Goal: Contribute content: Contribute content

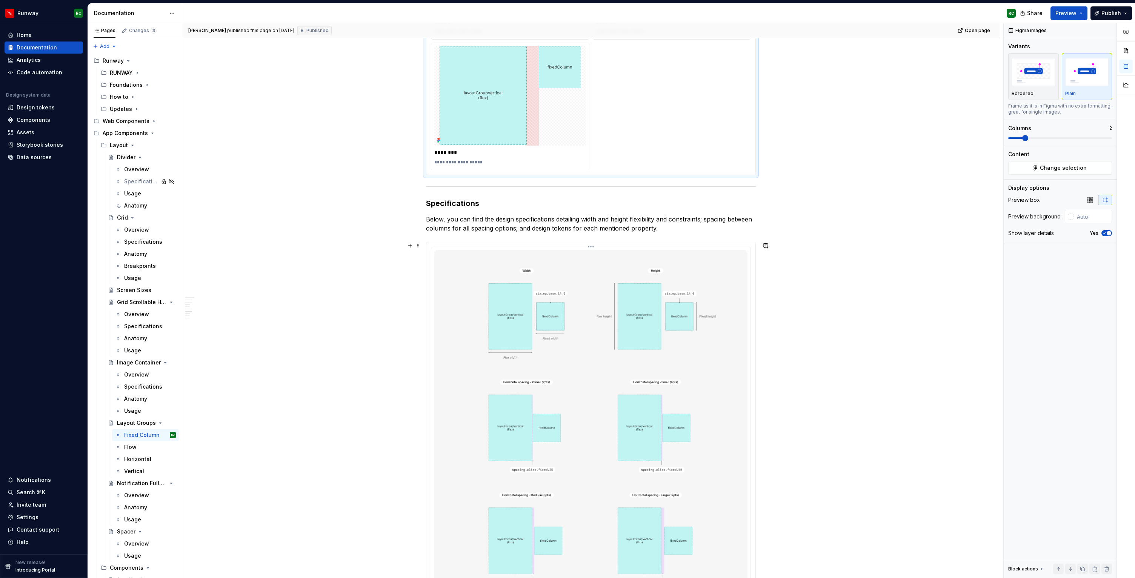
scroll to position [1138, 0]
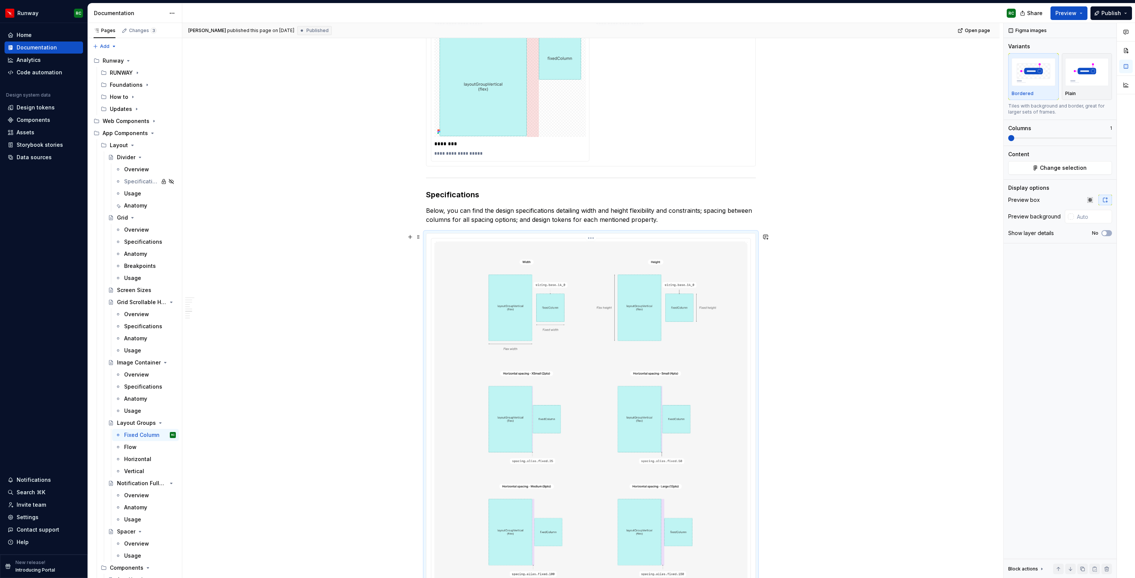
click at [562, 328] on img at bounding box center [590, 531] width 313 height 579
click at [1034, 135] on span at bounding box center [1061, 138] width 104 height 6
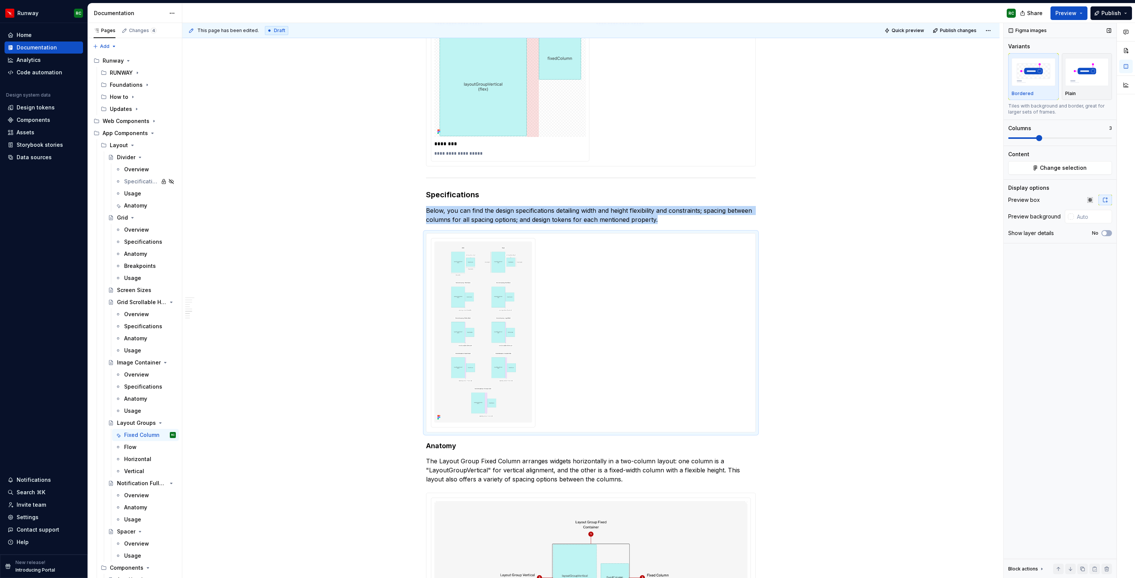
click at [1029, 137] on span at bounding box center [1061, 138] width 104 height 6
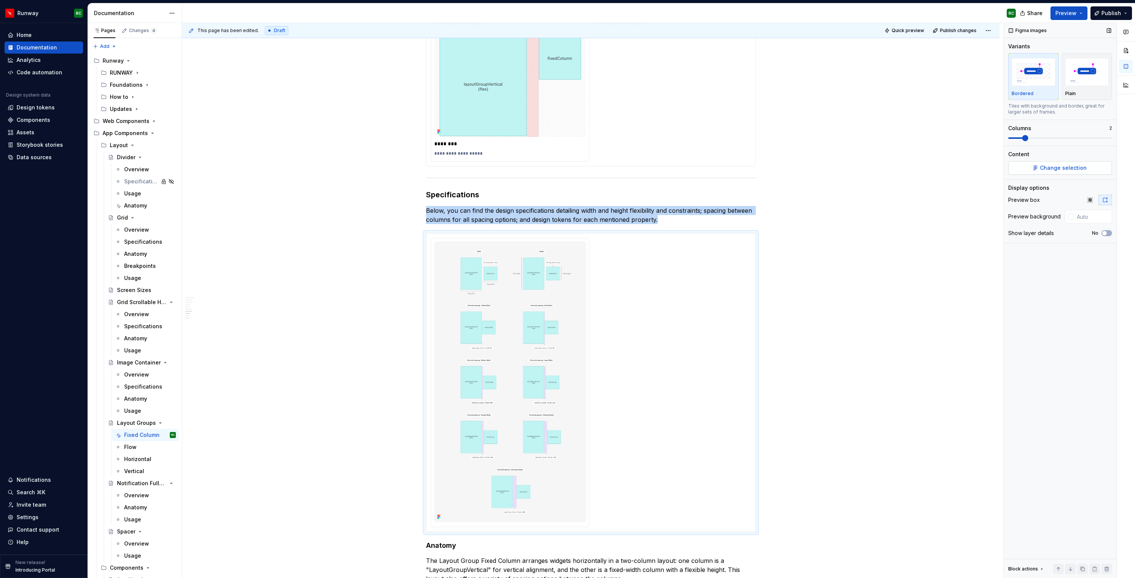
click at [1032, 166] on button "Change selection" at bounding box center [1061, 168] width 104 height 14
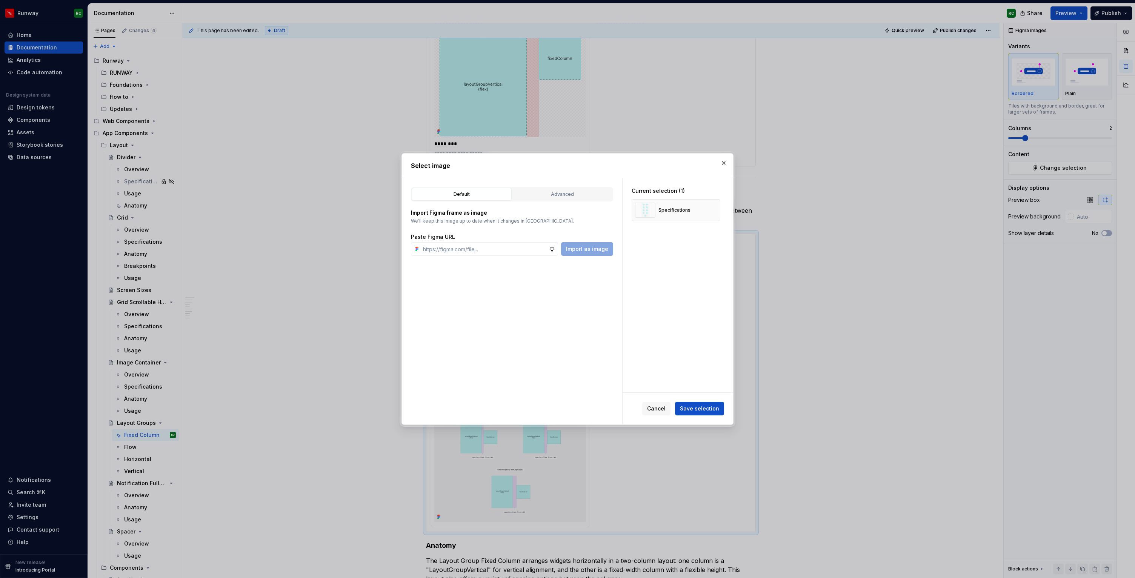
click at [554, 204] on div "Import Figma frame as image We’ll keep this image up to date when it changes in…" at bounding box center [512, 229] width 202 height 54
click at [560, 192] on div "Advanced" at bounding box center [562, 195] width 95 height 8
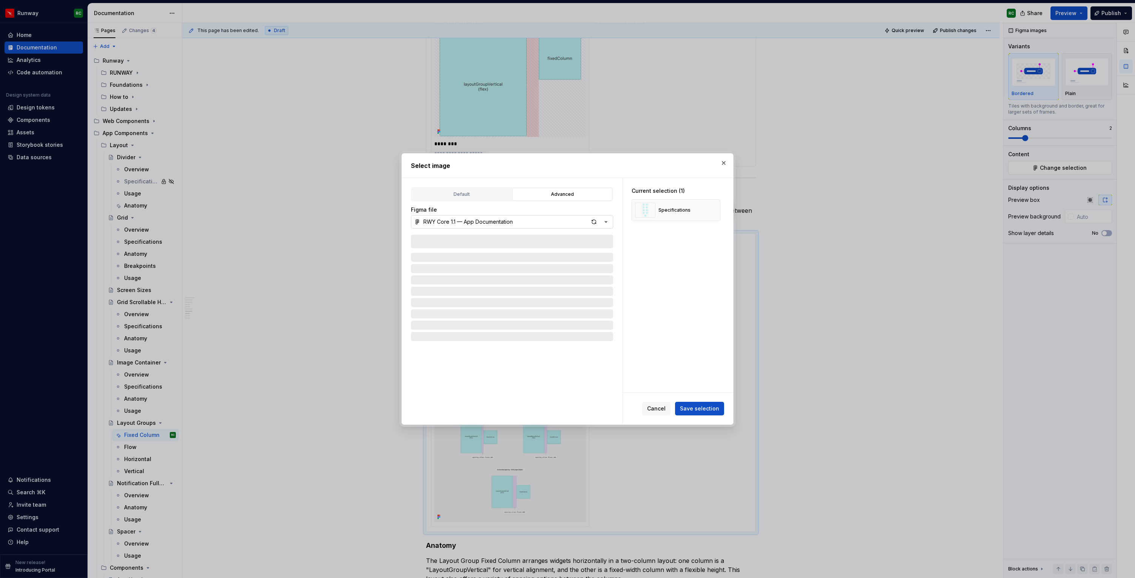
click at [607, 217] on div "button" at bounding box center [599, 222] width 21 height 11
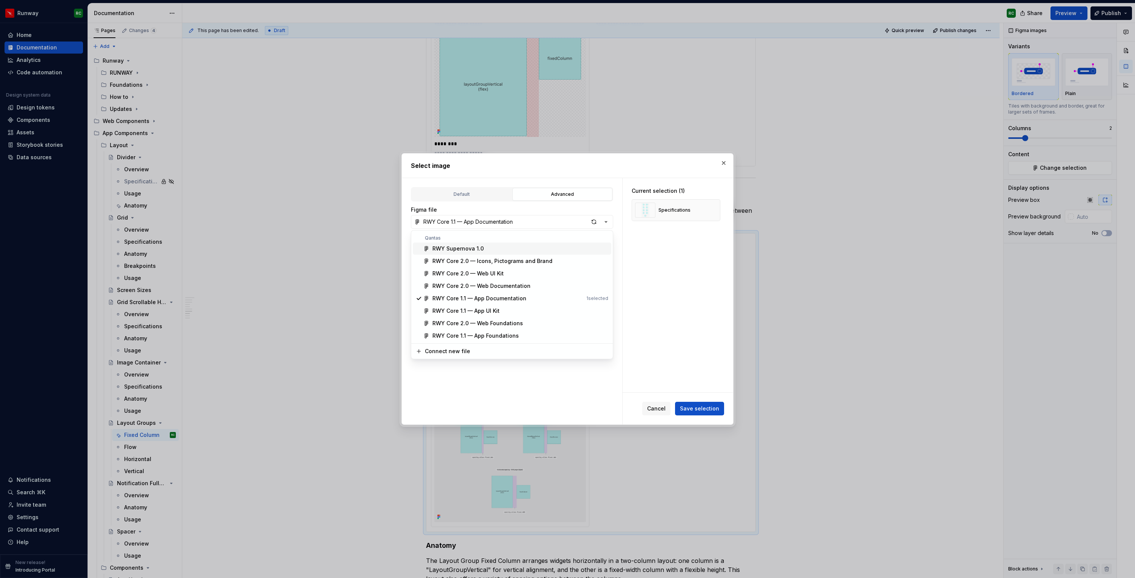
click at [495, 249] on div "RWY Supernova 1.0" at bounding box center [521, 249] width 176 height 8
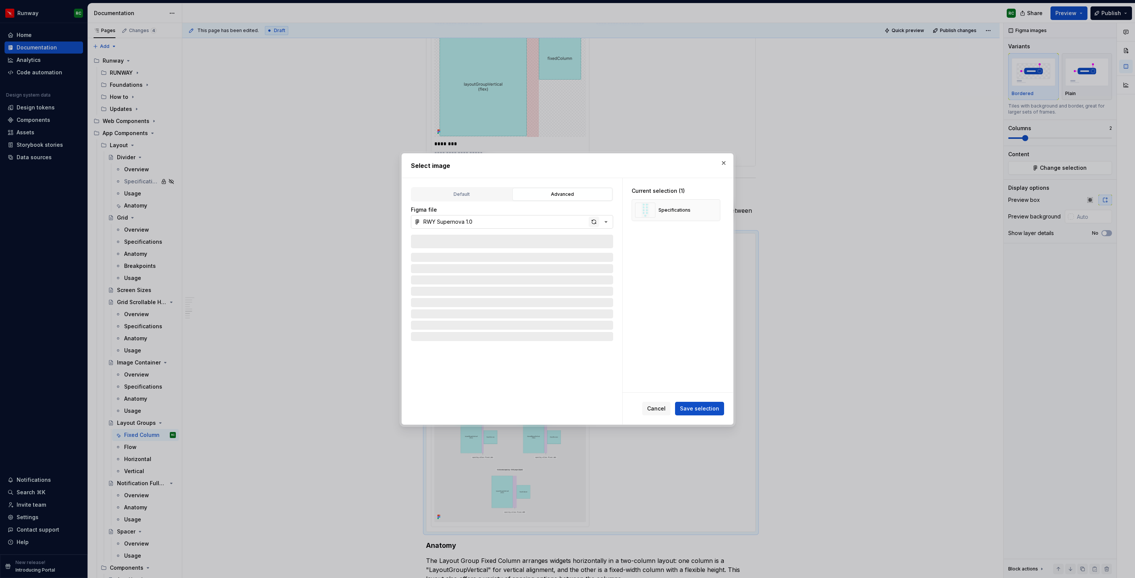
click at [591, 225] on div "button" at bounding box center [594, 222] width 11 height 11
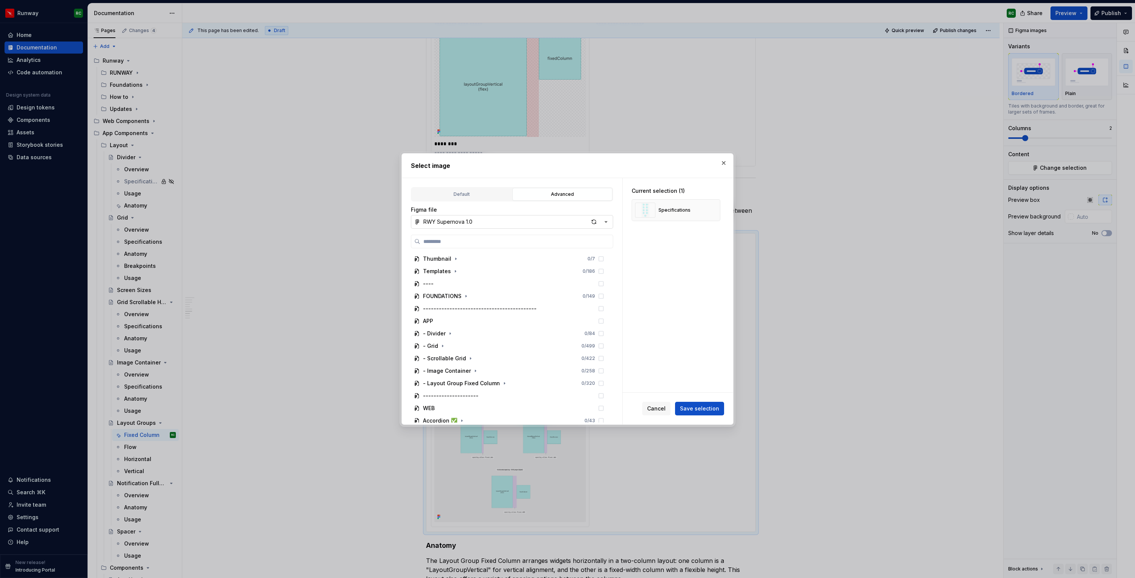
scroll to position [42, 0]
click at [502, 340] on icon "button" at bounding box center [505, 342] width 6 height 6
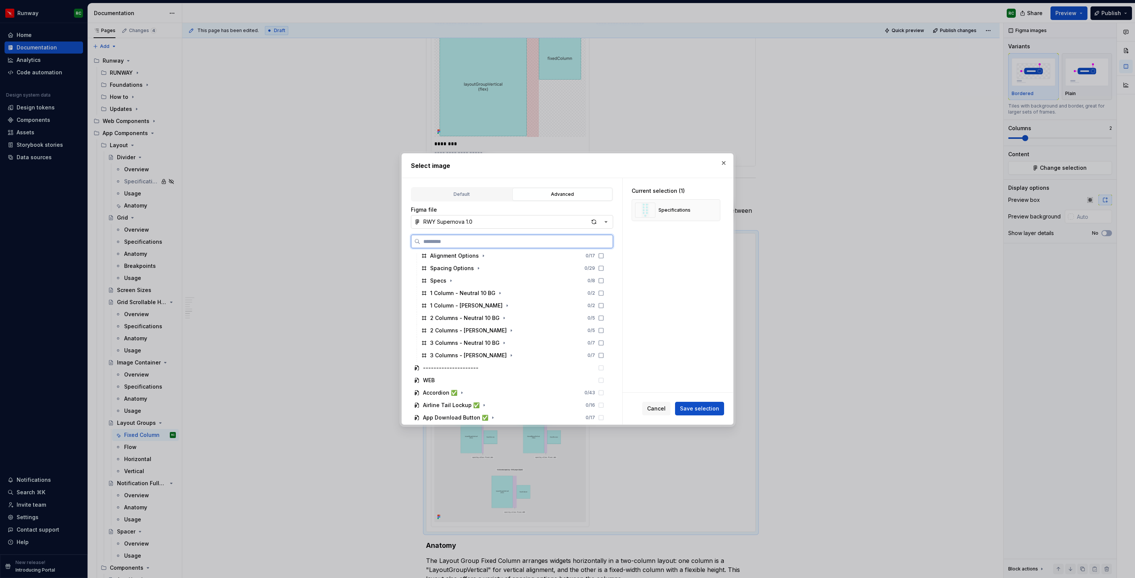
scroll to position [305, 0]
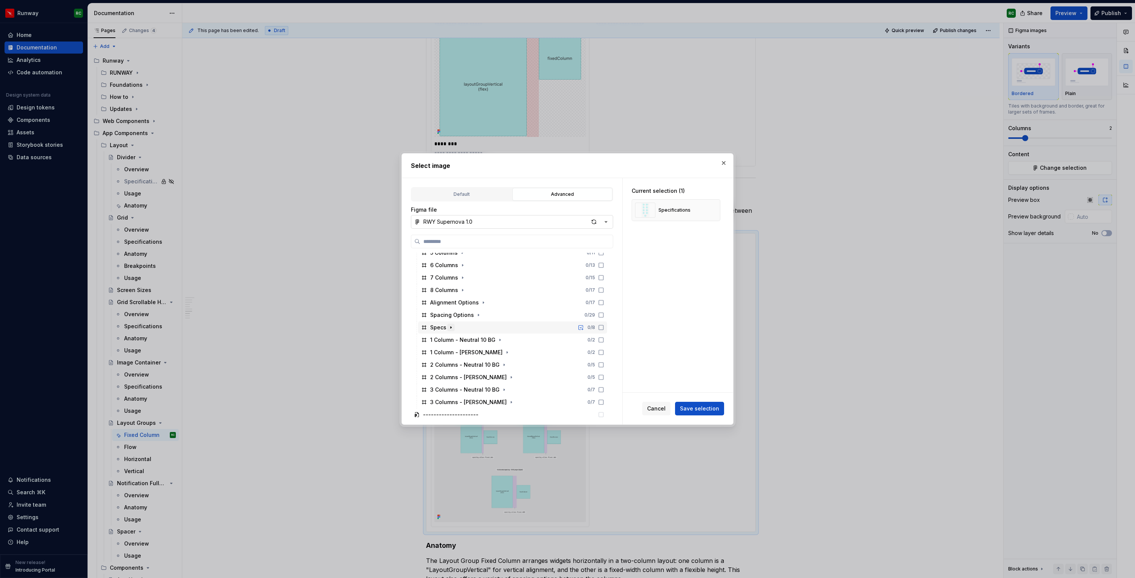
click at [452, 327] on icon "button" at bounding box center [451, 328] width 6 height 6
click at [604, 340] on icon at bounding box center [601, 340] width 6 height 6
click at [604, 352] on icon at bounding box center [601, 353] width 6 height 6
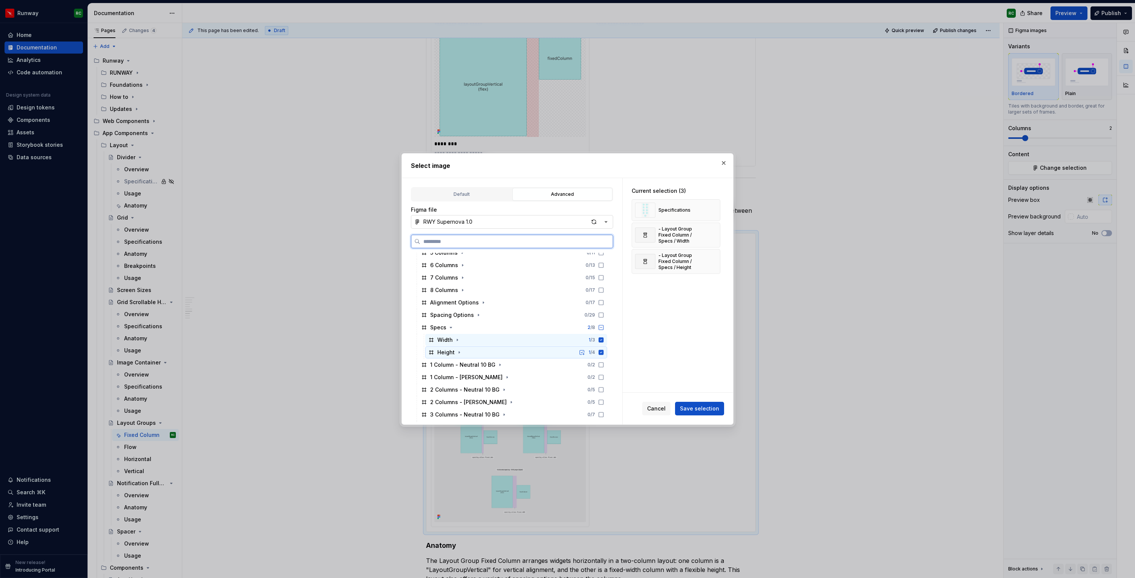
click at [604, 352] on icon at bounding box center [601, 352] width 5 height 5
click at [696, 408] on span "Save selection" at bounding box center [699, 409] width 39 height 8
click at [715, 210] on button "button" at bounding box center [712, 210] width 11 height 11
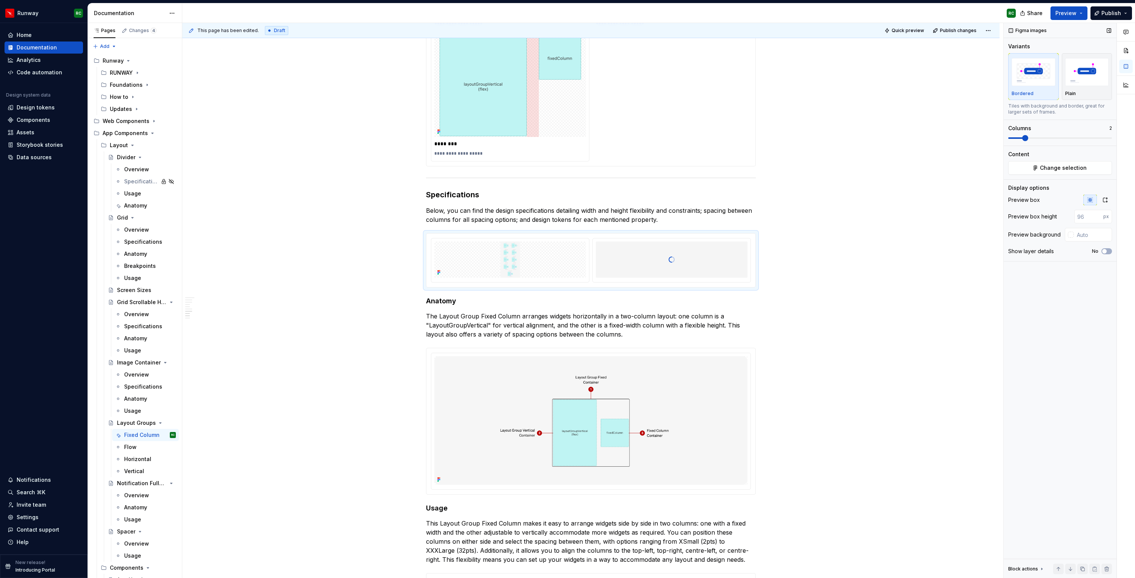
click at [1022, 161] on div "Content Change selection" at bounding box center [1061, 163] width 104 height 24
click at [1022, 165] on button "Change selection" at bounding box center [1061, 168] width 104 height 14
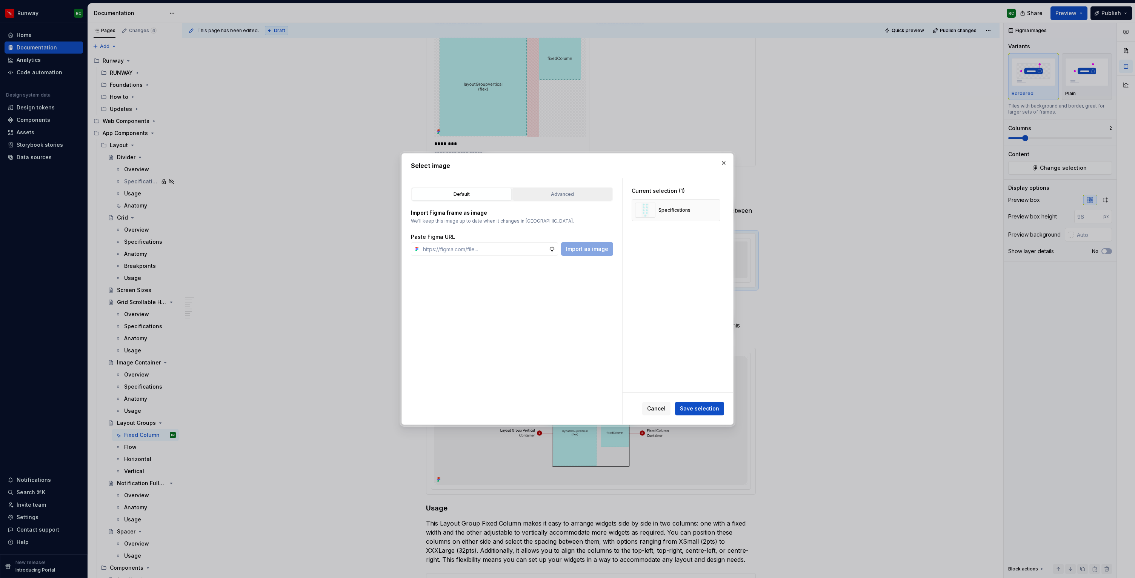
click at [568, 192] on div "Advanced" at bounding box center [562, 195] width 95 height 8
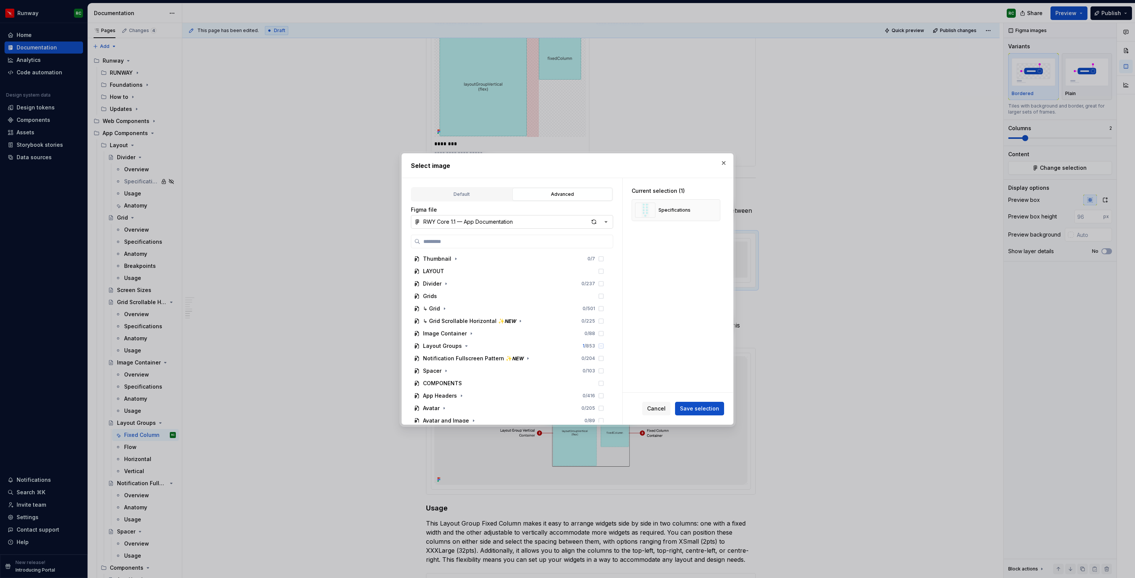
click at [570, 223] on button "RWY Core 1.1 — App Documentation" at bounding box center [512, 222] width 202 height 14
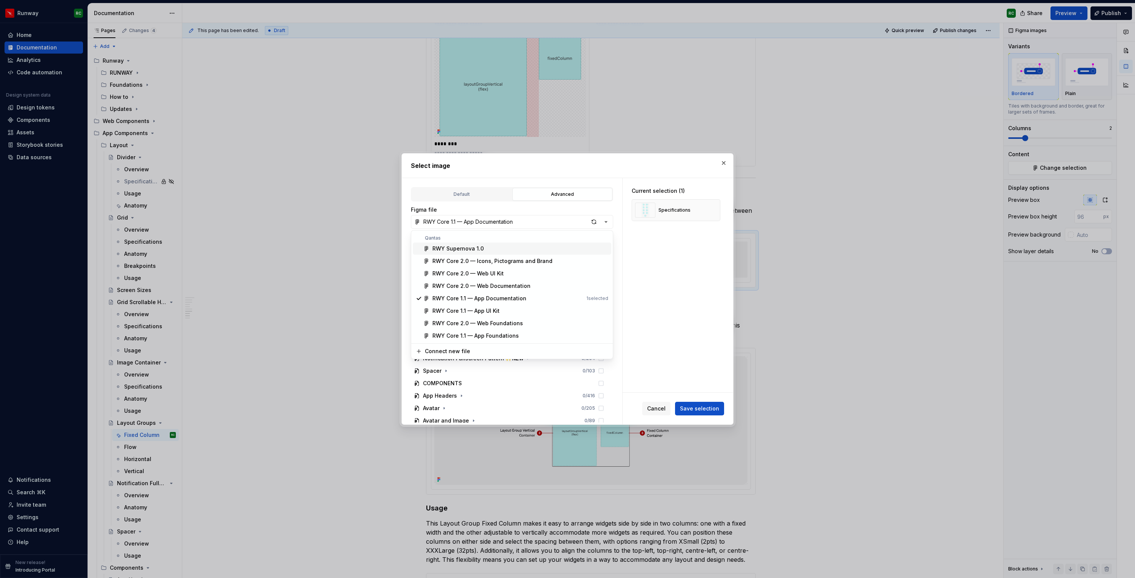
click at [488, 246] on div "RWY Supernova 1.0" at bounding box center [521, 249] width 176 height 8
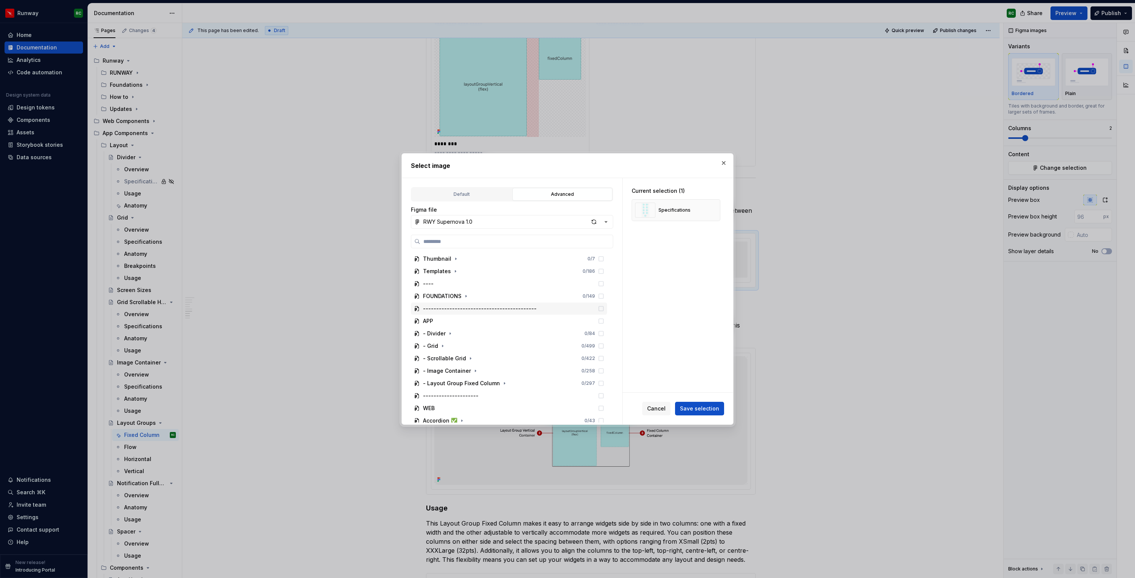
scroll to position [42, 0]
click at [502, 340] on icon "button" at bounding box center [505, 342] width 6 height 6
click at [450, 339] on icon "button" at bounding box center [451, 341] width 6 height 6
click at [604, 353] on icon at bounding box center [601, 354] width 6 height 6
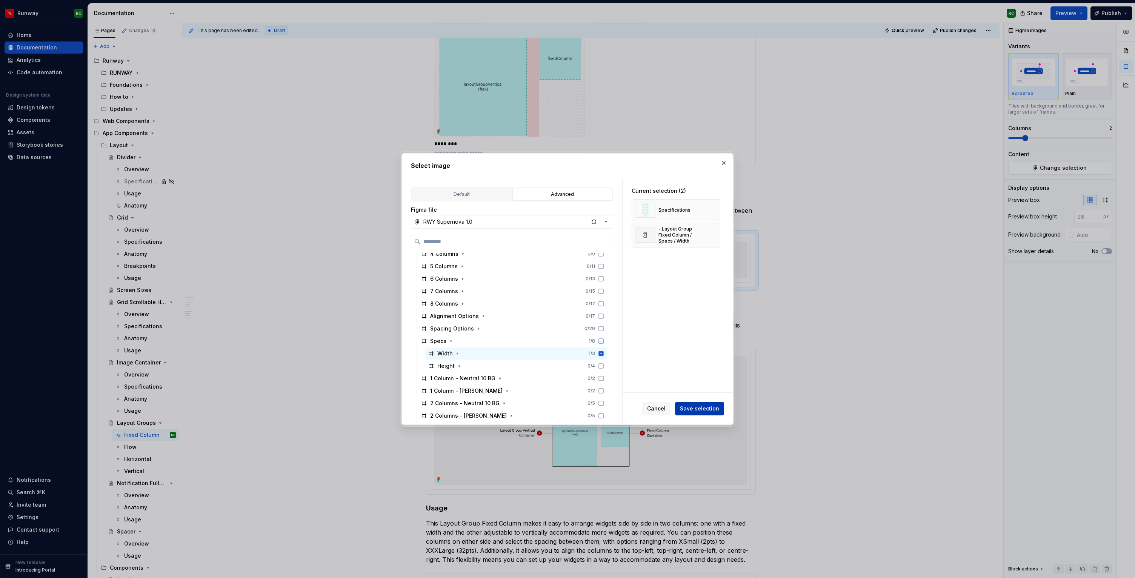
click at [682, 405] on button "Save selection" at bounding box center [699, 409] width 49 height 14
click at [723, 158] on button "button" at bounding box center [724, 163] width 11 height 11
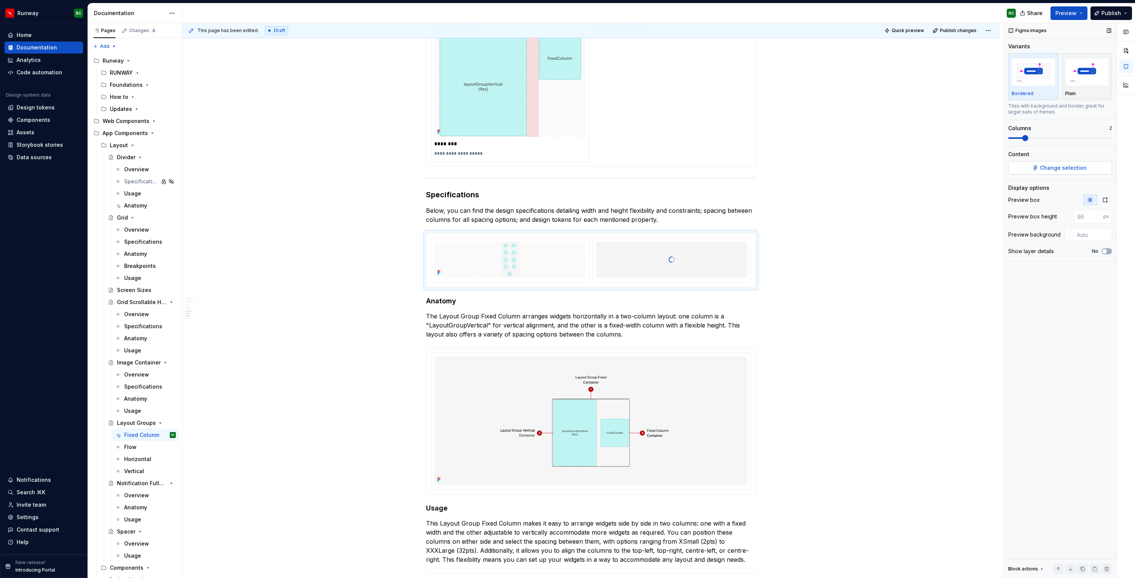
click at [1024, 171] on button "Change selection" at bounding box center [1061, 168] width 104 height 14
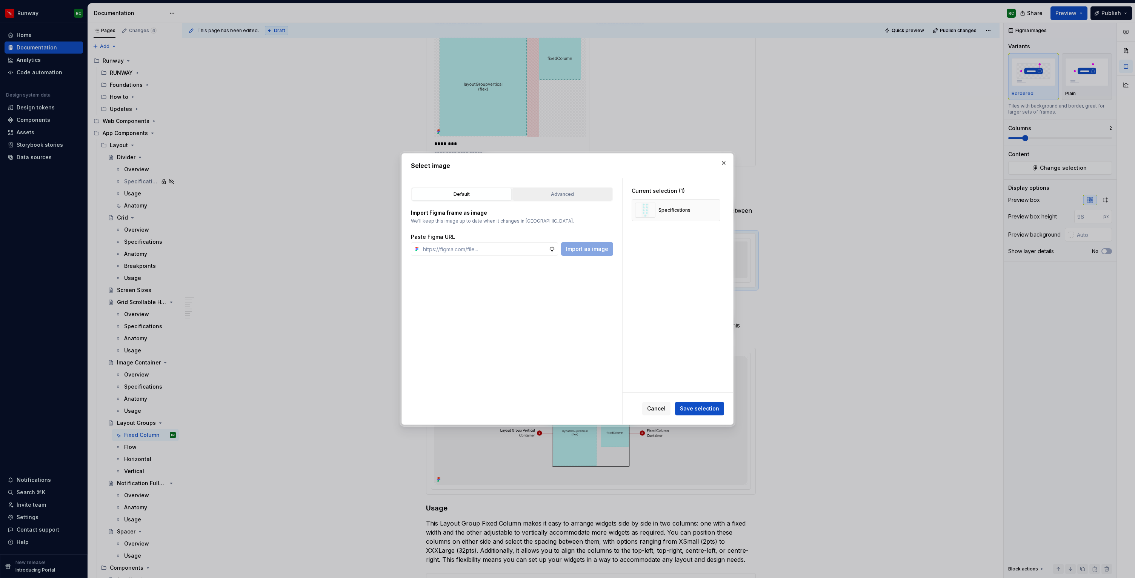
click at [594, 189] on button "Advanced" at bounding box center [563, 194] width 100 height 13
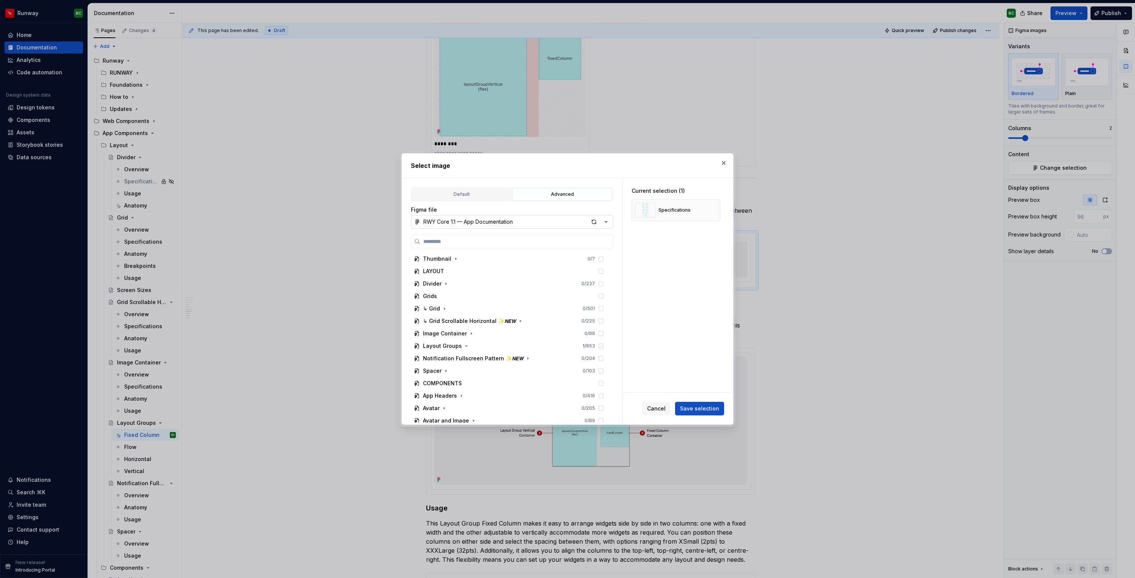
click at [478, 225] on div "RWY Core 1.1 — App Documentation" at bounding box center [467, 222] width 89 height 8
click at [498, 314] on div "RWY Core 1.1 — App UI Kit" at bounding box center [466, 311] width 67 height 8
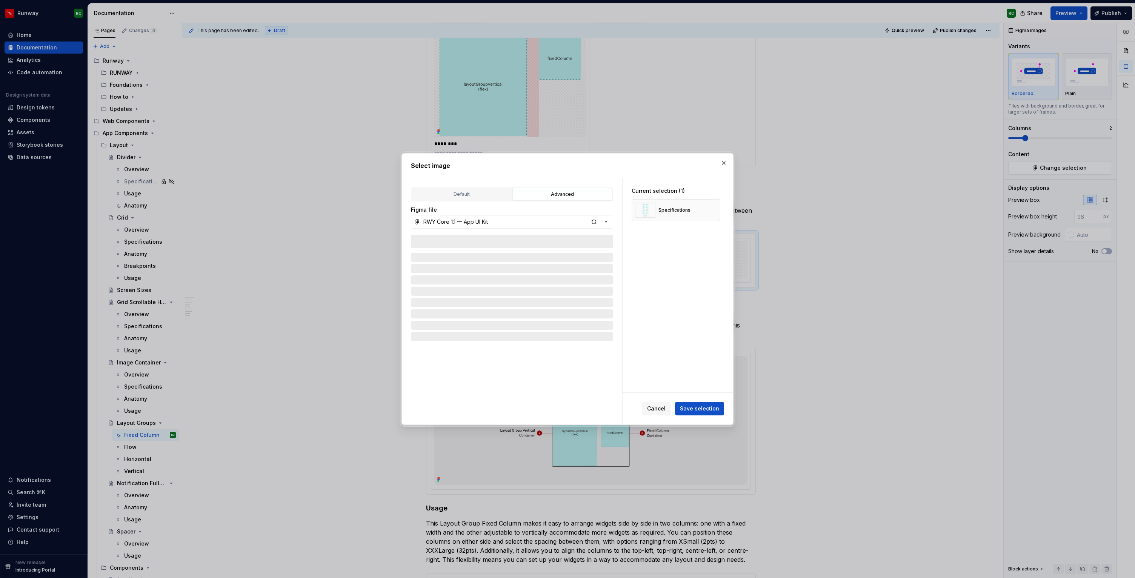
click at [494, 222] on button "RWY Core 1.1 — App UI Kit" at bounding box center [512, 222] width 202 height 14
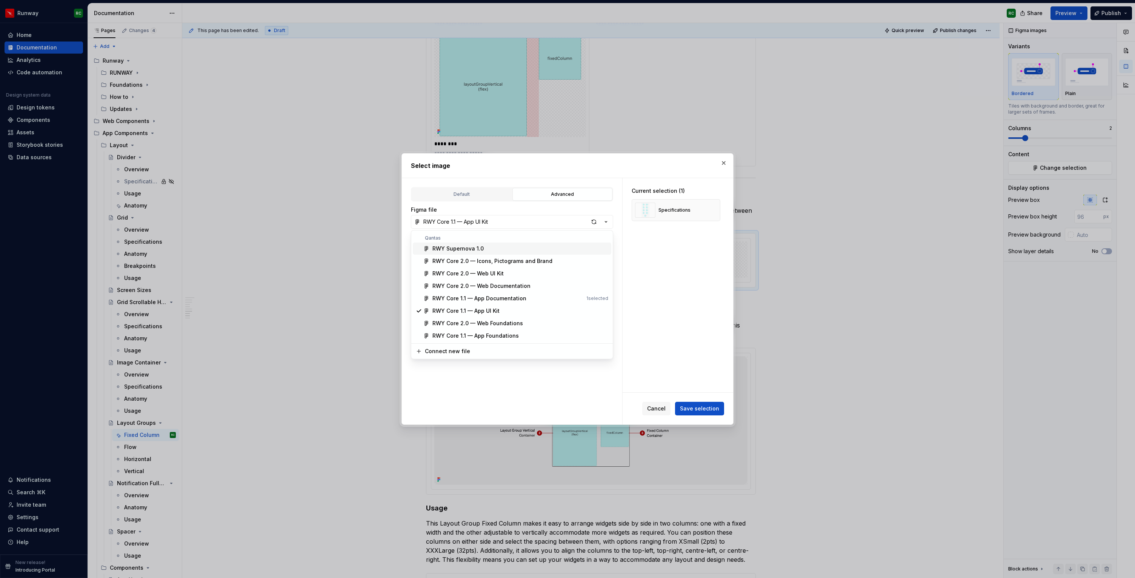
click at [483, 246] on div "RWY Supernova 1.0" at bounding box center [521, 249] width 176 height 8
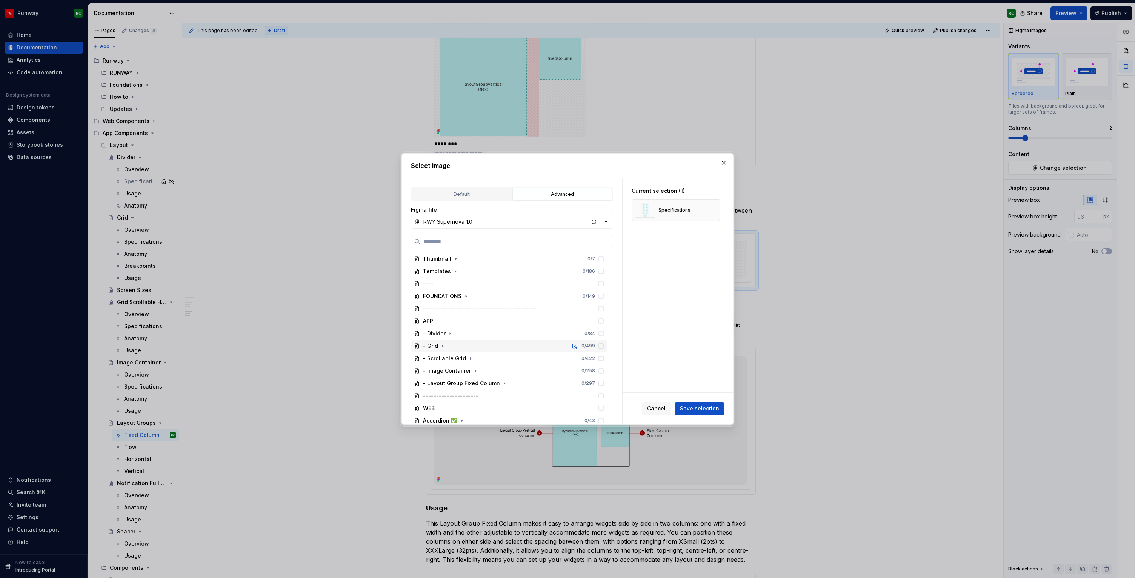
scroll to position [42, 0]
click at [502, 343] on icon "button" at bounding box center [505, 342] width 6 height 6
click at [452, 347] on icon "button" at bounding box center [451, 347] width 6 height 6
click at [604, 359] on icon at bounding box center [601, 360] width 6 height 6
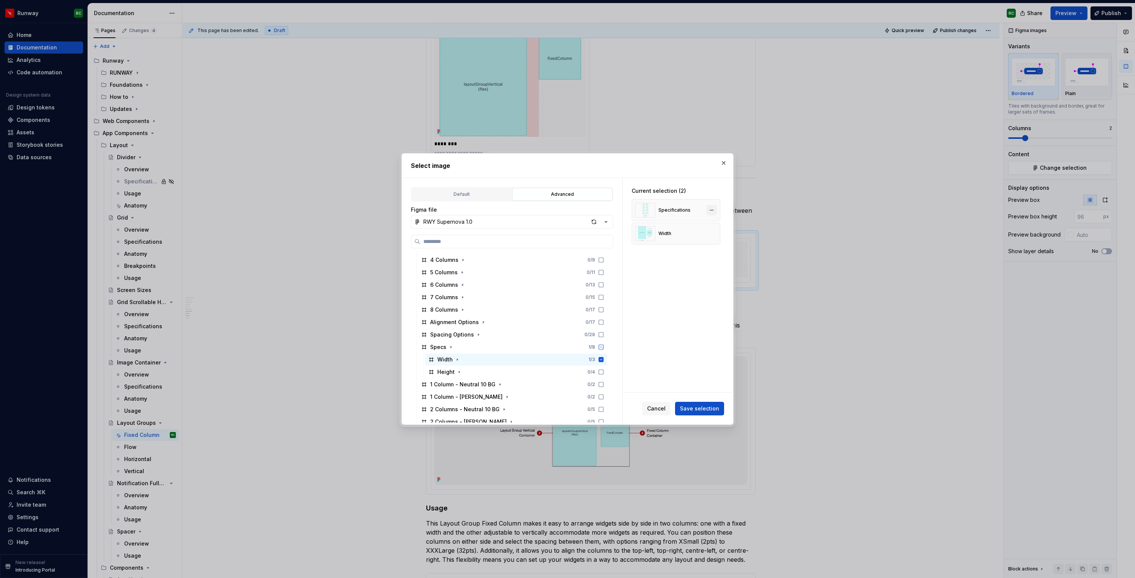
click at [715, 209] on button "button" at bounding box center [712, 210] width 11 height 11
click at [702, 408] on span "Save selection" at bounding box center [699, 409] width 39 height 8
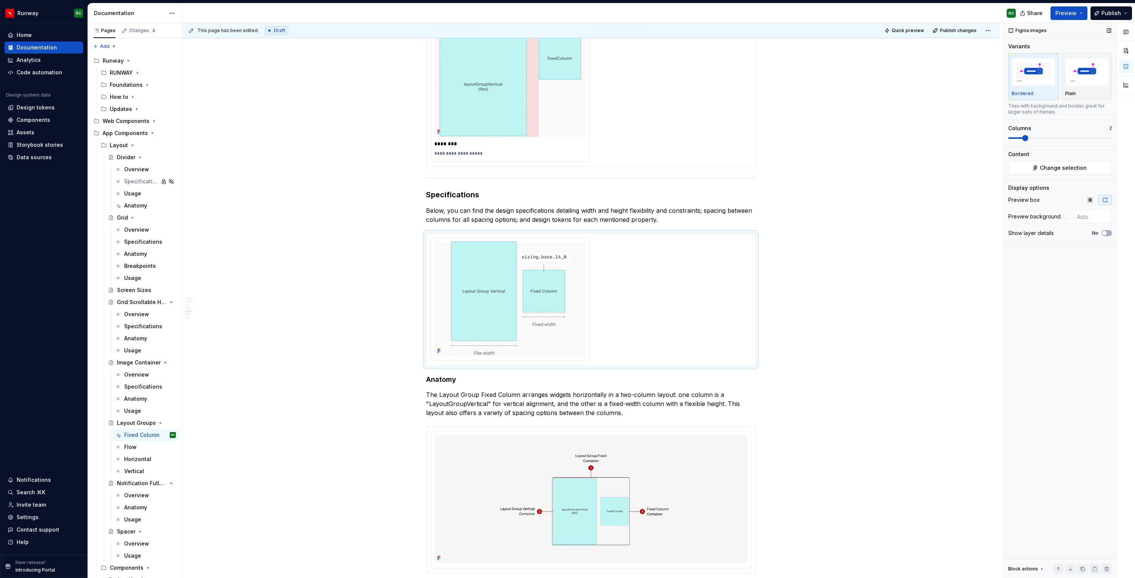
click at [1104, 202] on icon "button" at bounding box center [1105, 200] width 6 height 6
click at [1089, 199] on icon "button" at bounding box center [1090, 200] width 6 height 6
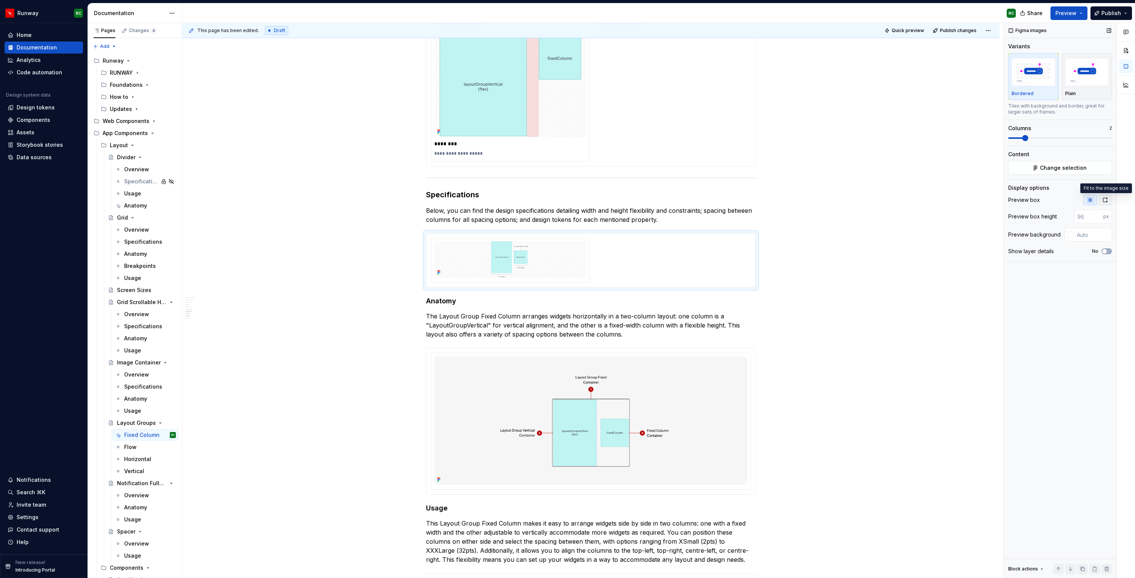
click at [1105, 203] on icon "button" at bounding box center [1105, 200] width 6 height 6
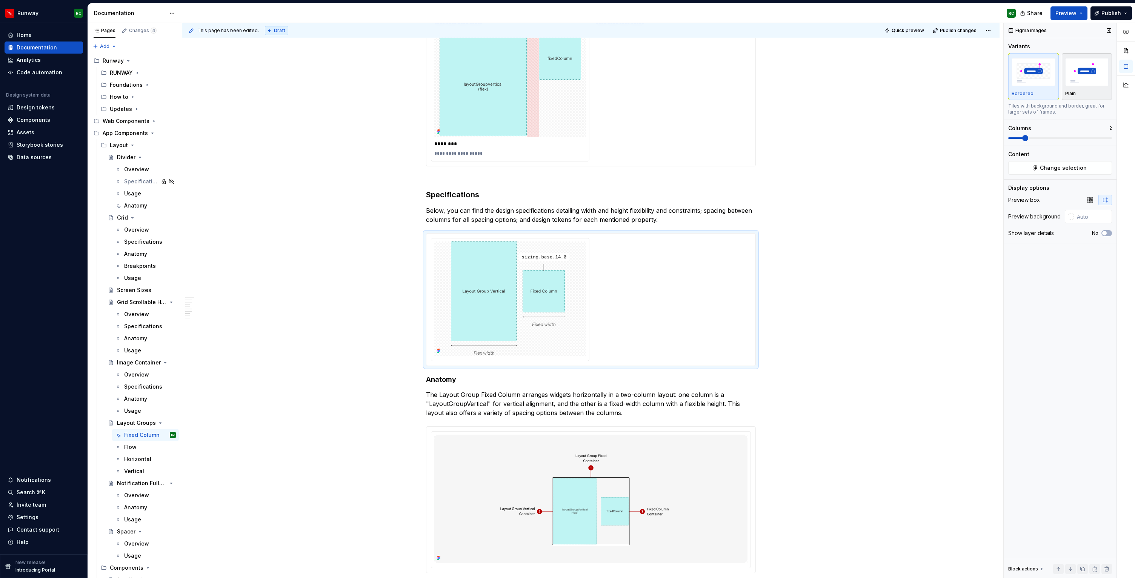
click at [1072, 75] on img "button" at bounding box center [1087, 72] width 44 height 28
click at [1084, 571] on button "button" at bounding box center [1083, 569] width 11 height 11
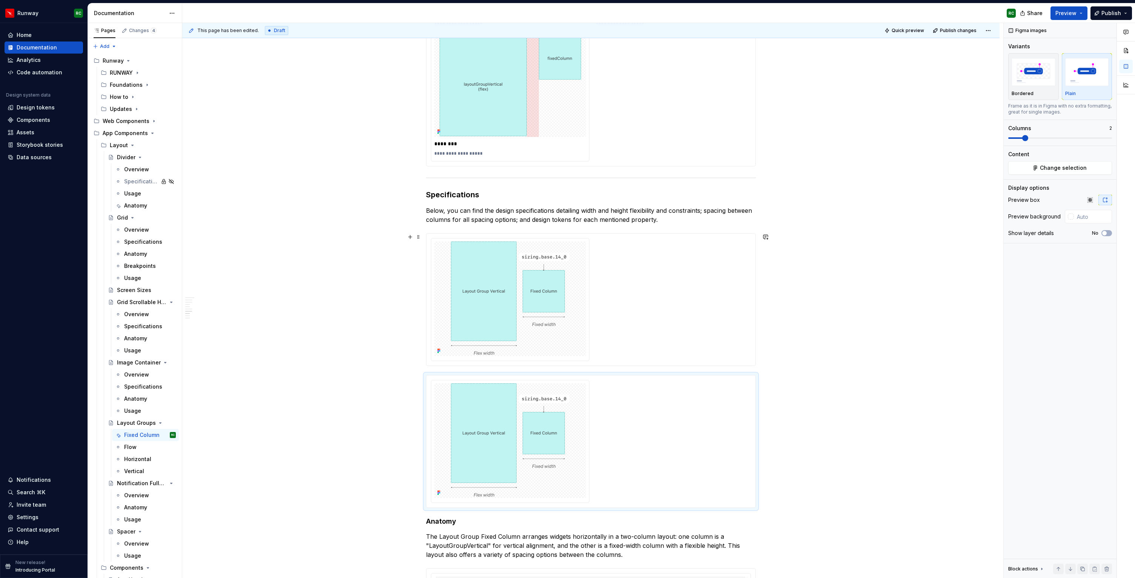
click at [664, 317] on div at bounding box center [591, 299] width 320 height 123
drag, startPoint x: 1023, startPoint y: 141, endPoint x: 987, endPoint y: 138, distance: 36.4
click at [987, 138] on div "**********" at bounding box center [658, 301] width 953 height 556
click at [1011, 139] on span at bounding box center [1061, 138] width 104 height 6
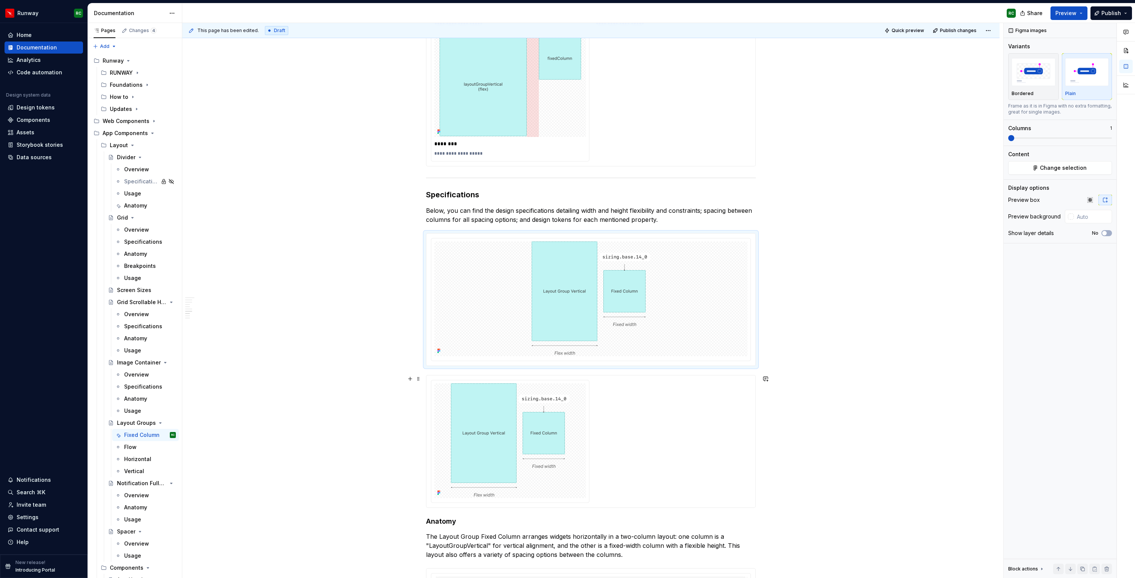
click at [642, 445] on div at bounding box center [591, 441] width 320 height 123
click at [1010, 139] on span at bounding box center [1061, 138] width 104 height 6
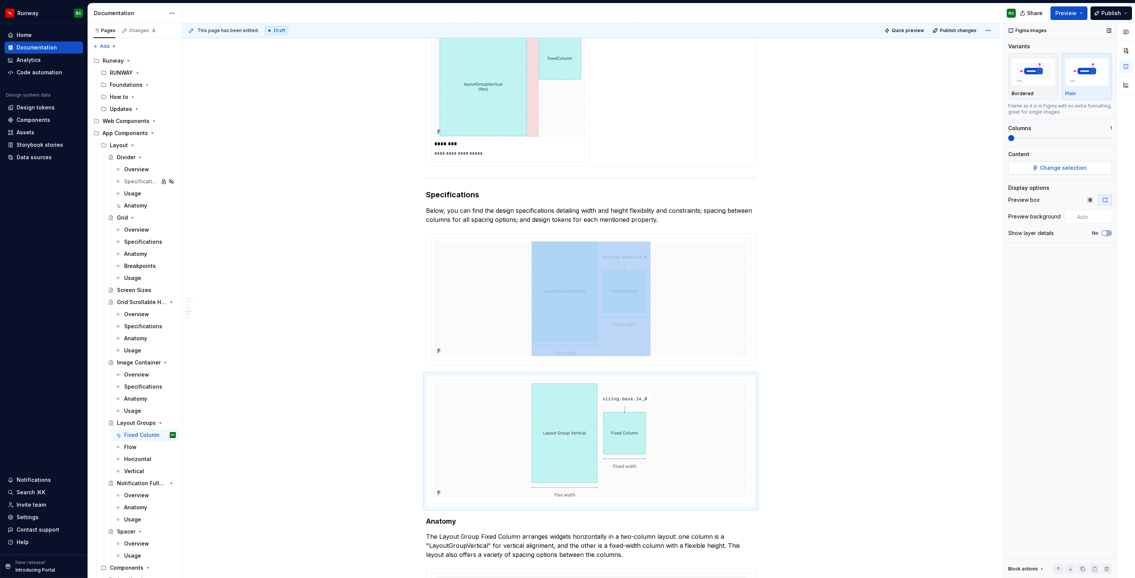
click at [1025, 164] on button "Change selection" at bounding box center [1061, 168] width 104 height 14
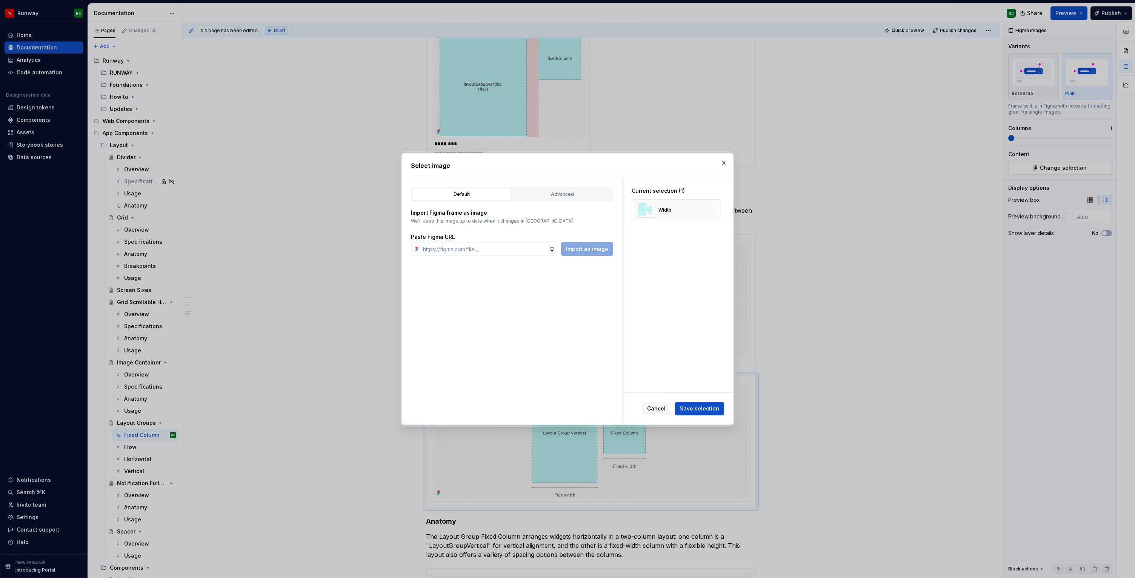
click at [553, 202] on div "Import Figma frame as image We’ll keep this image up to date when it changes in…" at bounding box center [512, 229] width 202 height 54
click at [554, 196] on div "Advanced" at bounding box center [562, 195] width 95 height 8
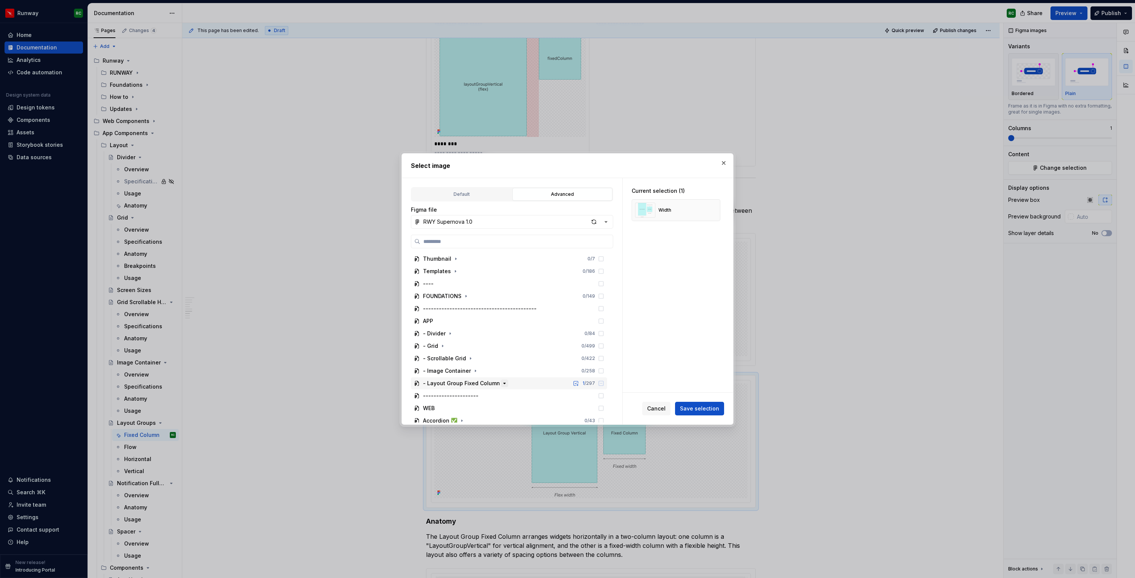
click at [502, 383] on icon "button" at bounding box center [505, 383] width 6 height 6
click at [604, 405] on icon at bounding box center [601, 405] width 5 height 5
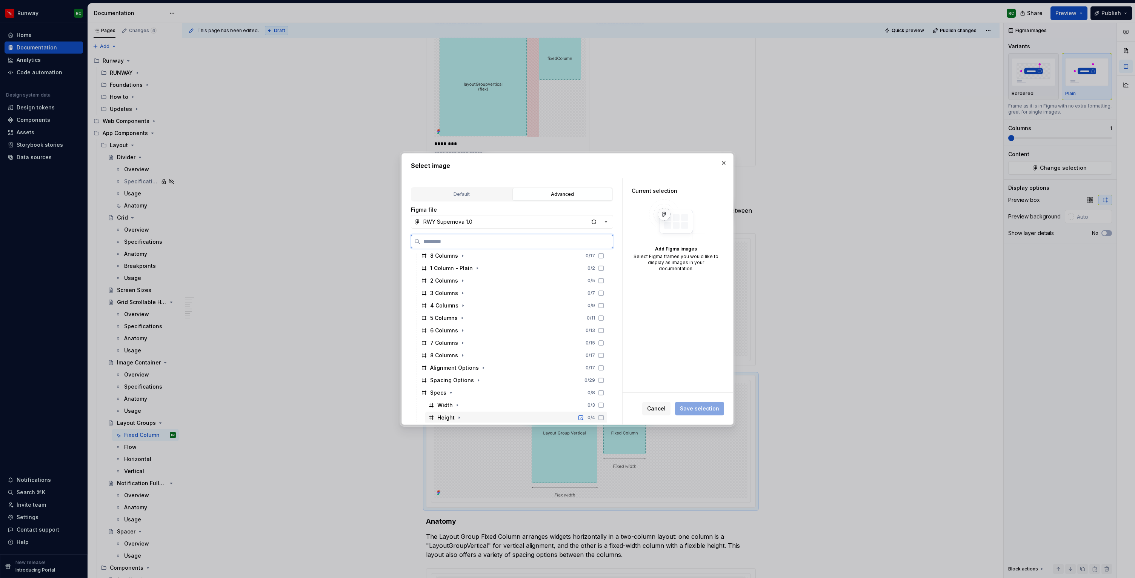
click at [604, 417] on icon at bounding box center [601, 418] width 6 height 6
click at [703, 410] on span "Save selection" at bounding box center [699, 409] width 39 height 8
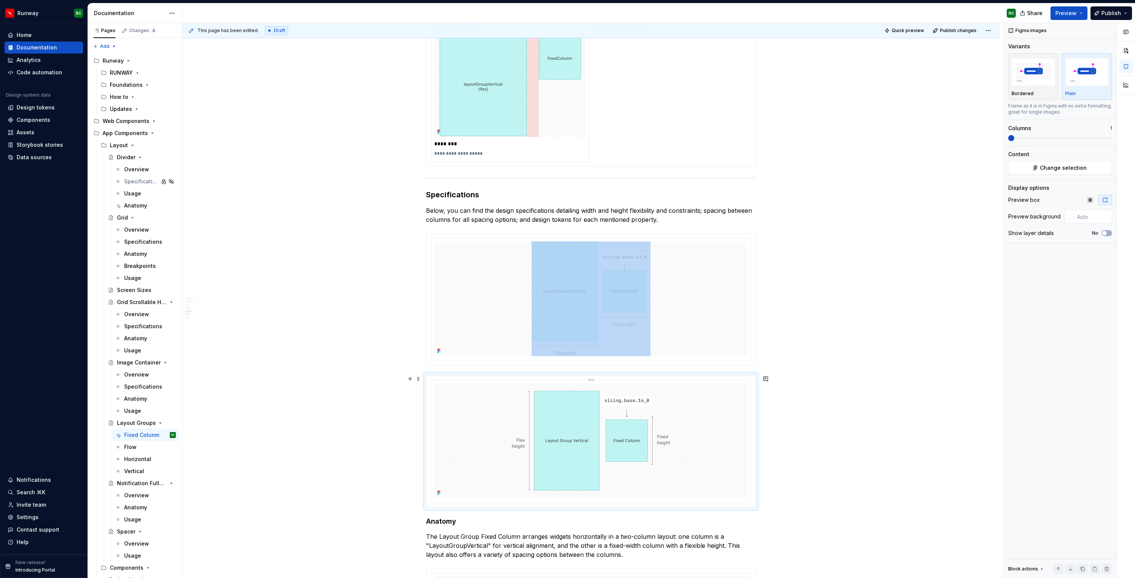
click at [670, 436] on img at bounding box center [591, 440] width 159 height 115
click at [649, 278] on img at bounding box center [591, 299] width 119 height 115
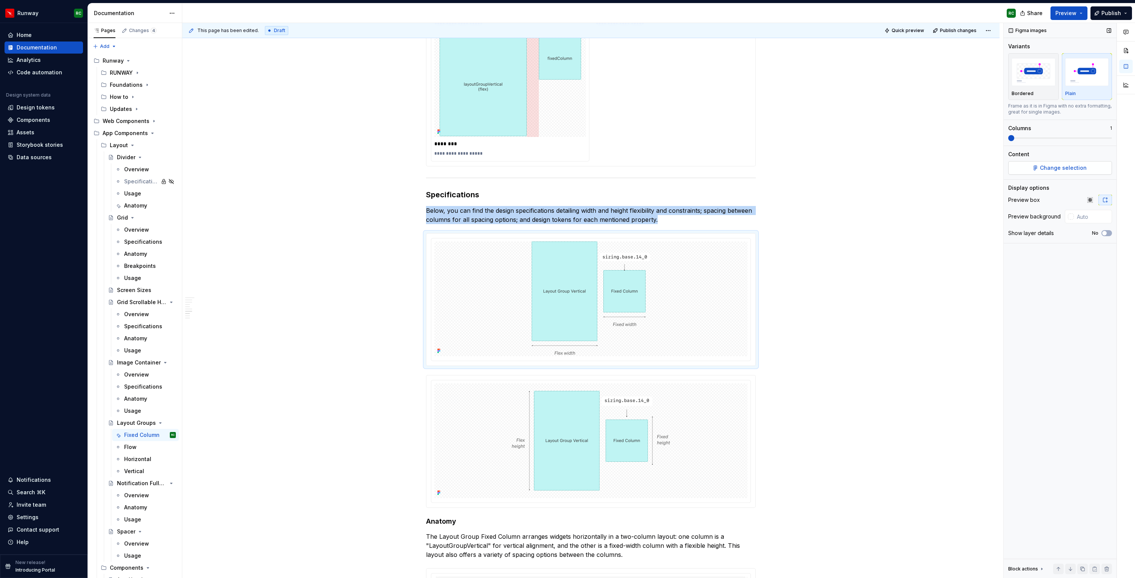
click at [1029, 174] on button "Change selection" at bounding box center [1061, 168] width 104 height 14
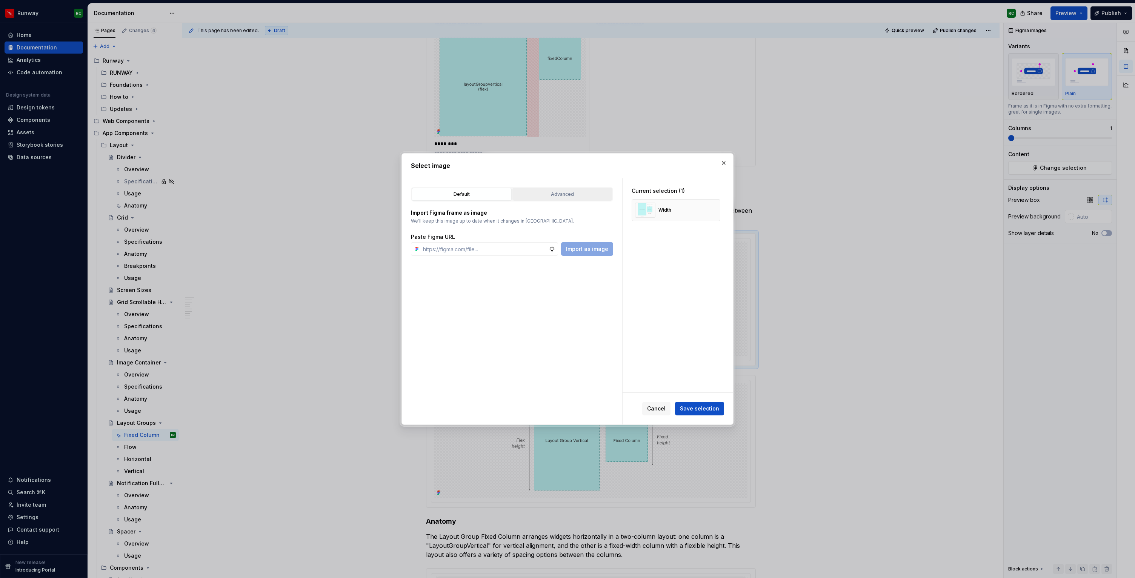
click at [563, 198] on button "Advanced" at bounding box center [563, 194] width 100 height 13
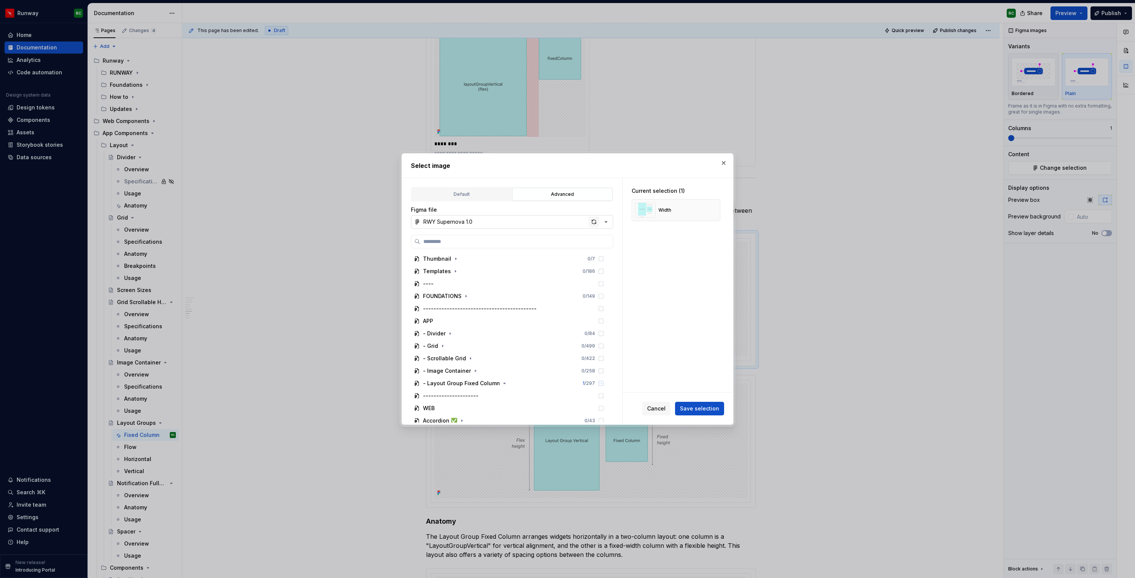
click at [592, 219] on div "button" at bounding box center [594, 222] width 11 height 11
click at [502, 385] on icon "button" at bounding box center [505, 383] width 6 height 6
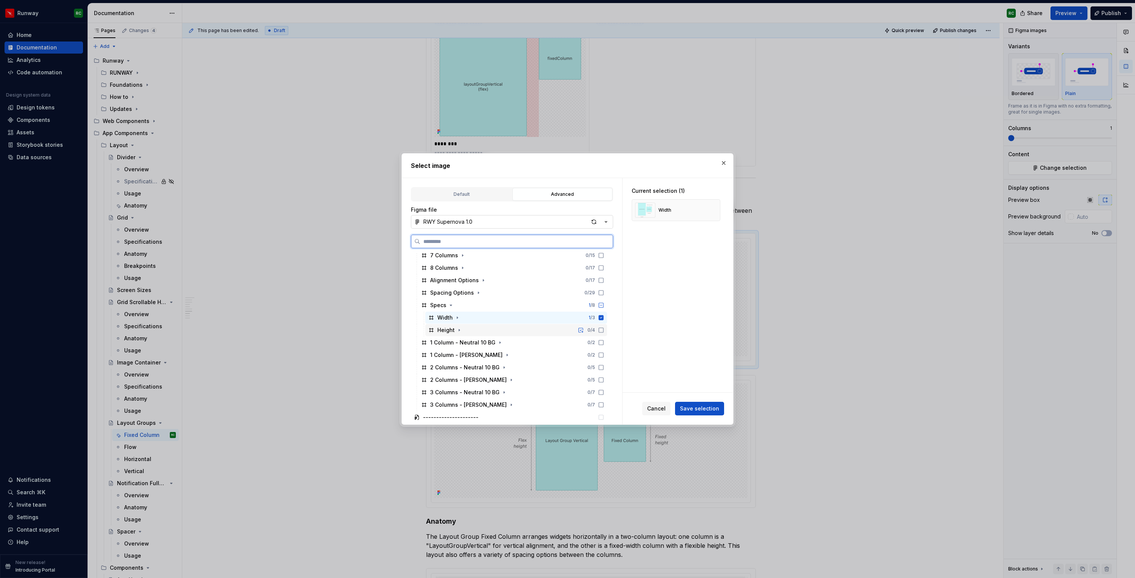
click at [604, 330] on icon at bounding box center [601, 330] width 6 height 6
click at [707, 413] on button "Save selection" at bounding box center [699, 409] width 49 height 14
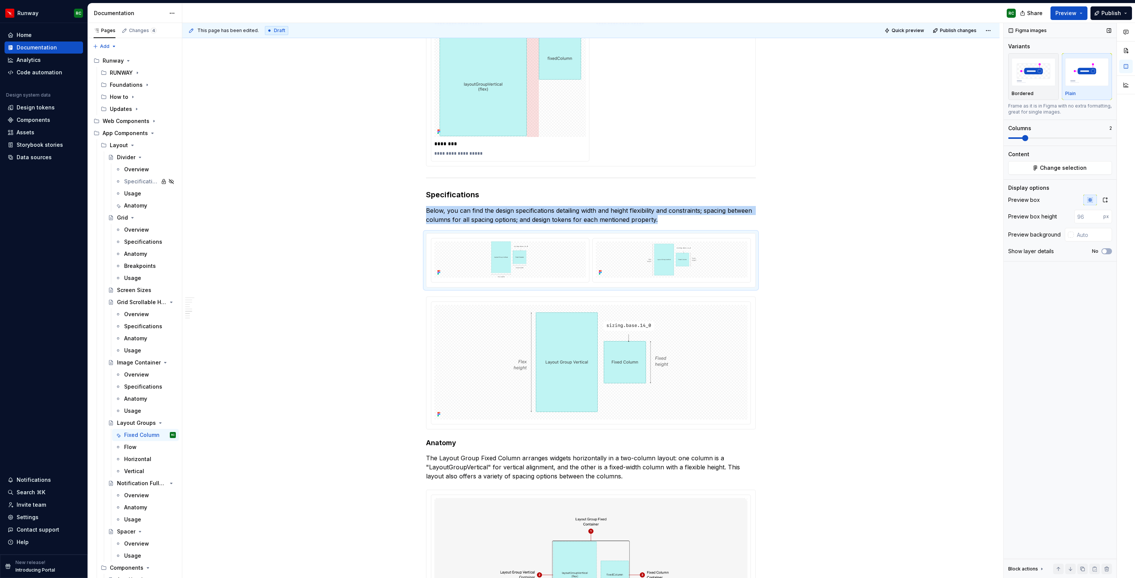
click at [1022, 137] on span at bounding box center [1025, 138] width 6 height 6
click at [595, 374] on img at bounding box center [591, 362] width 157 height 115
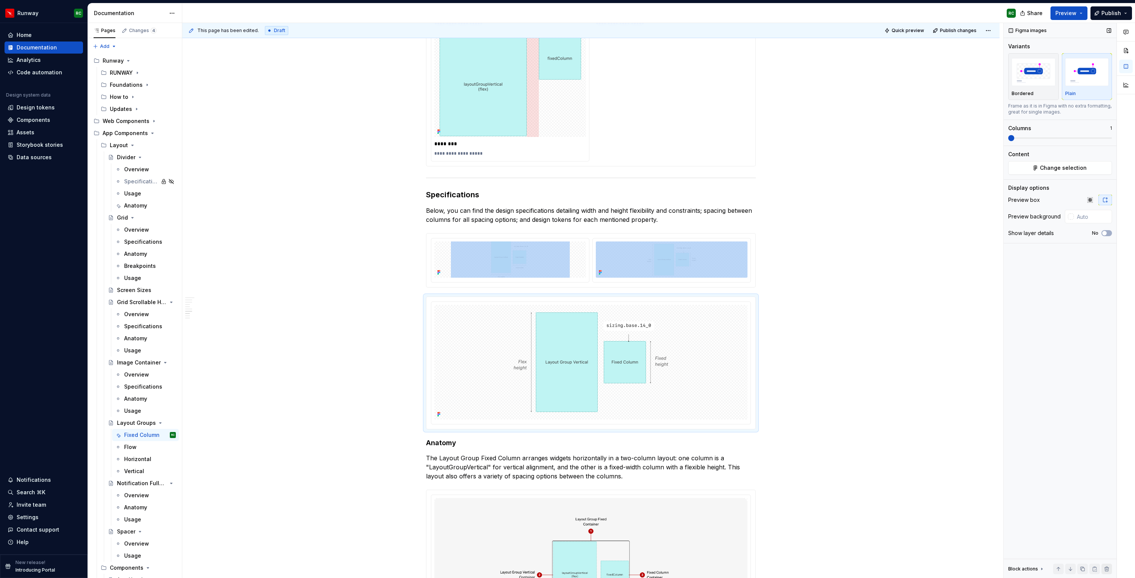
click at [1108, 571] on button "button" at bounding box center [1107, 569] width 11 height 11
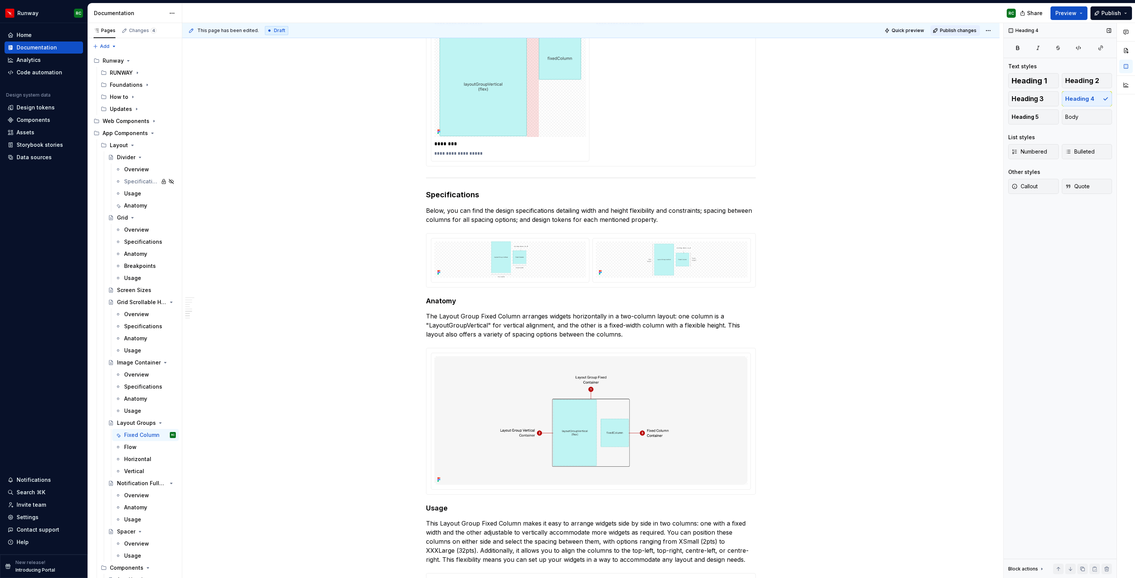
click at [955, 30] on span "Publish changes" at bounding box center [958, 31] width 37 height 6
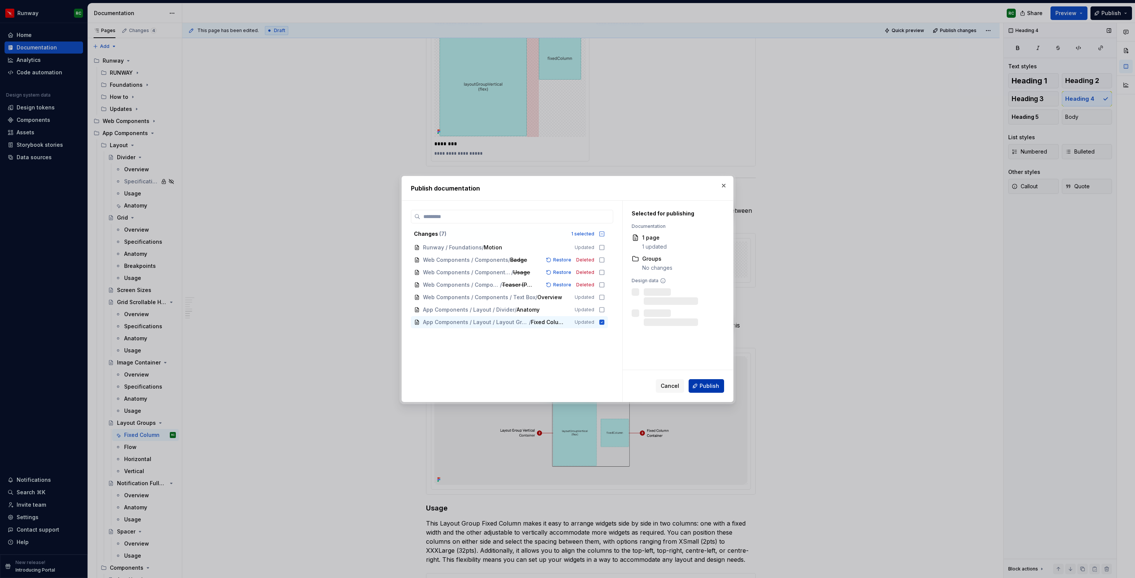
click at [708, 383] on span "Publish" at bounding box center [710, 386] width 20 height 8
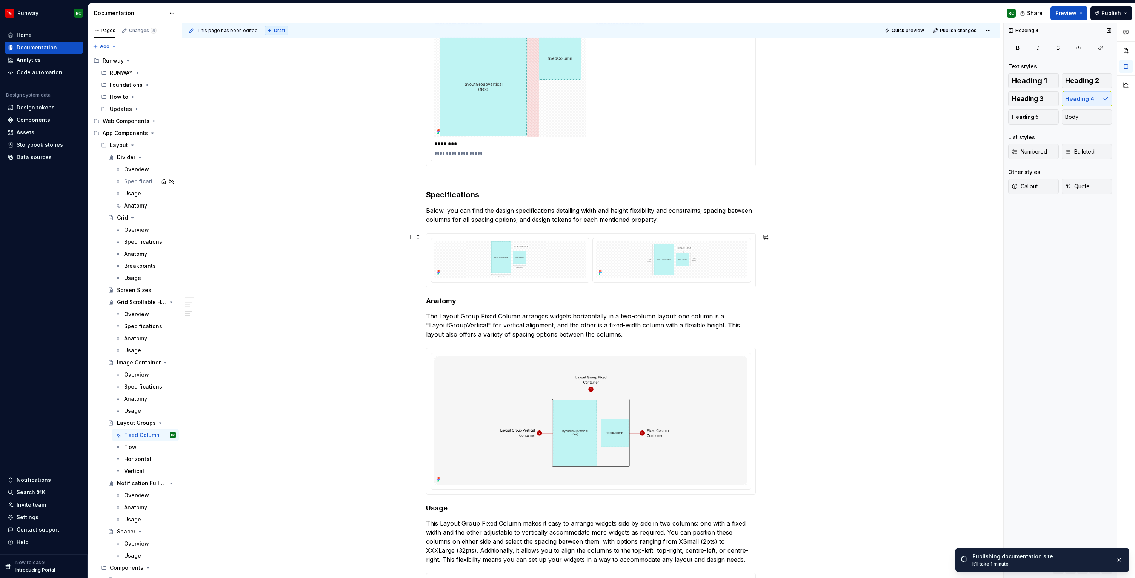
click at [594, 258] on div at bounding box center [591, 260] width 320 height 45
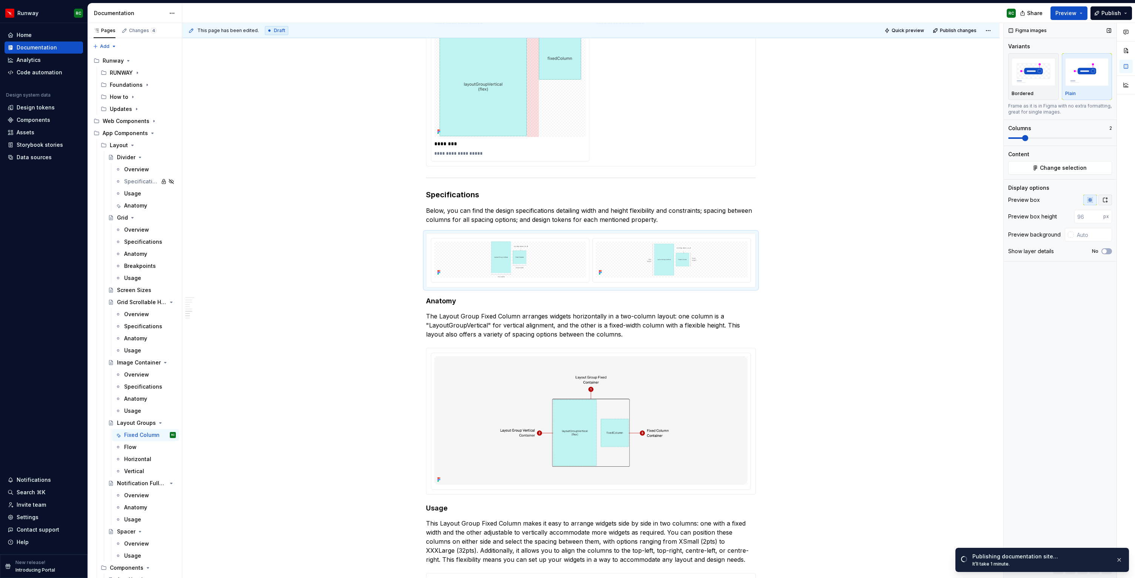
click at [1104, 199] on icon "button" at bounding box center [1106, 200] width 4 height 5
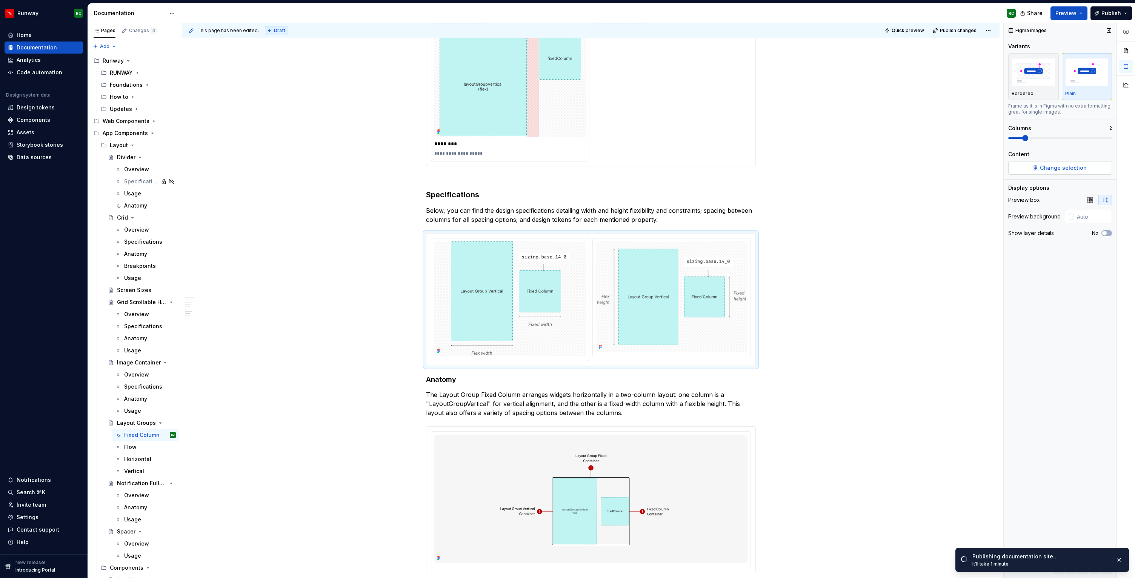
click at [1049, 164] on span "Change selection" at bounding box center [1063, 168] width 47 height 8
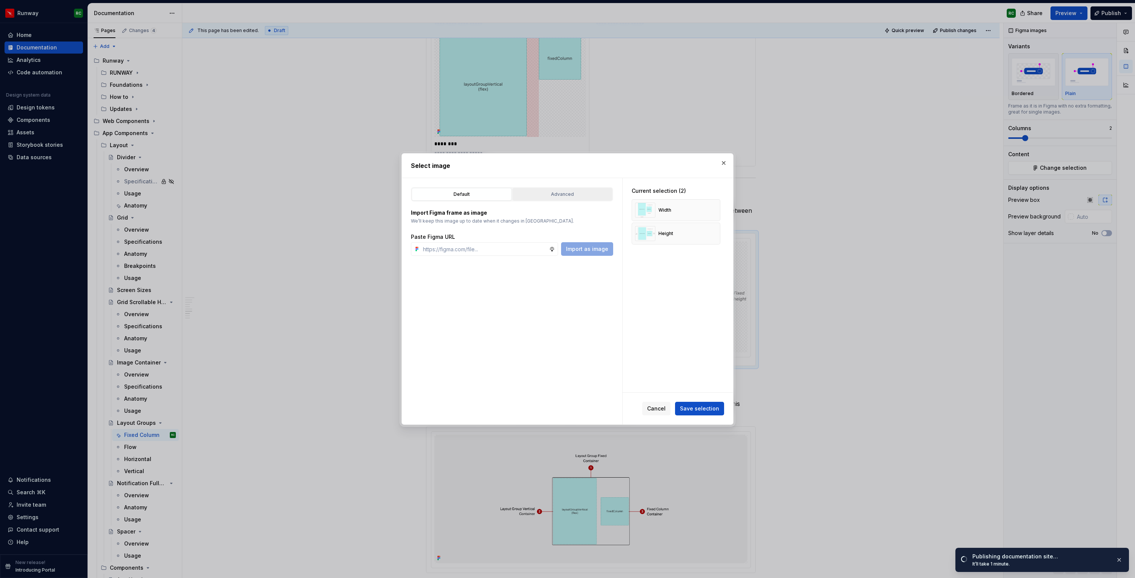
click at [572, 191] on div "Advanced" at bounding box center [562, 195] width 95 height 8
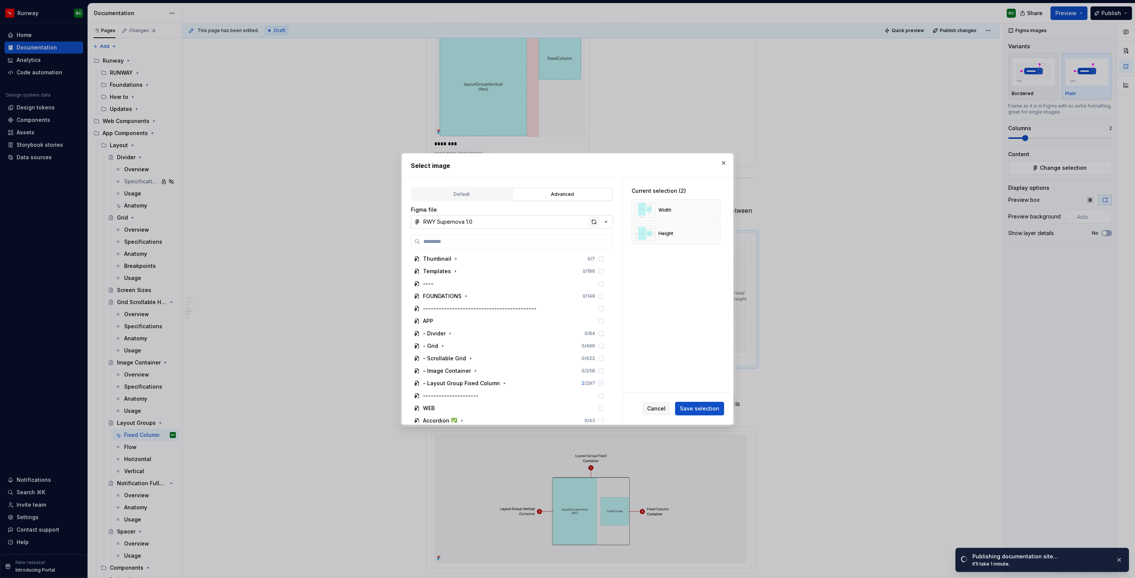
click at [596, 222] on div "button" at bounding box center [594, 222] width 11 height 11
click at [701, 411] on span "Save selection" at bounding box center [699, 409] width 39 height 8
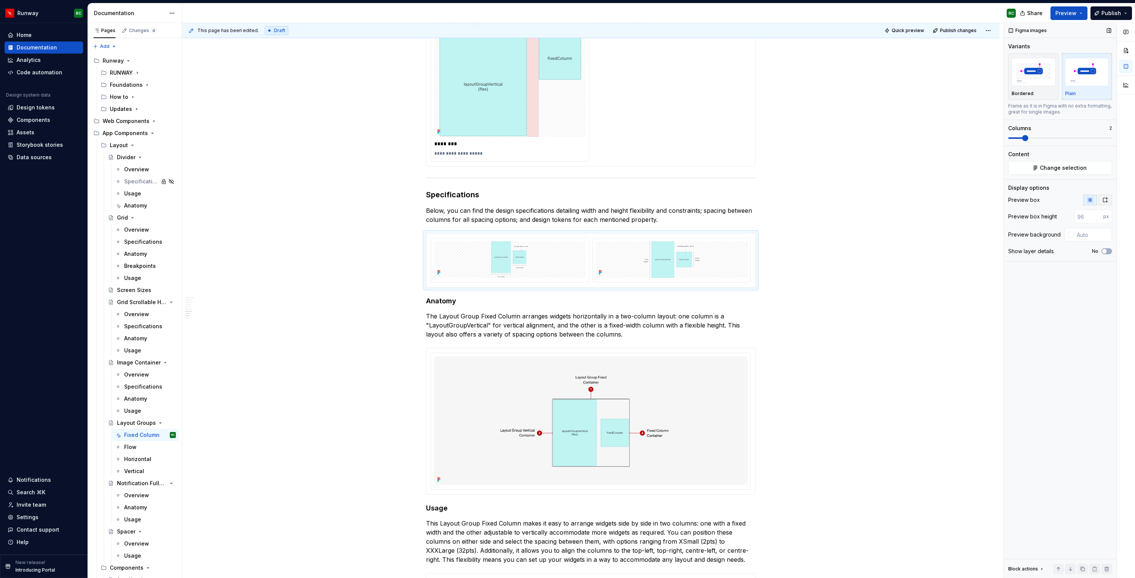
click at [1110, 199] on button "button" at bounding box center [1106, 200] width 14 height 11
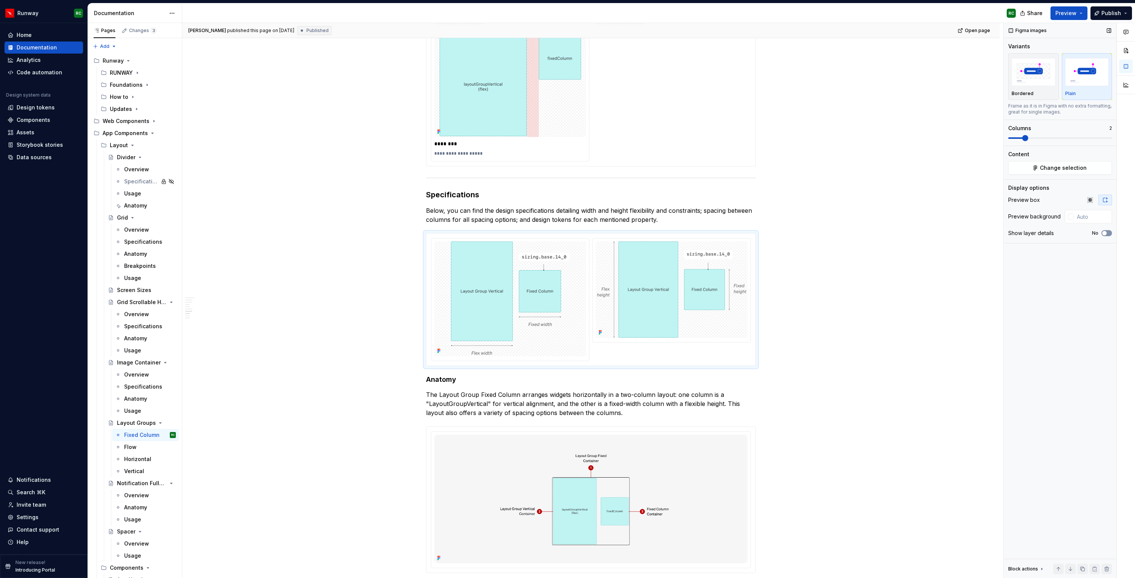
click at [1109, 232] on button "No" at bounding box center [1107, 233] width 11 height 6
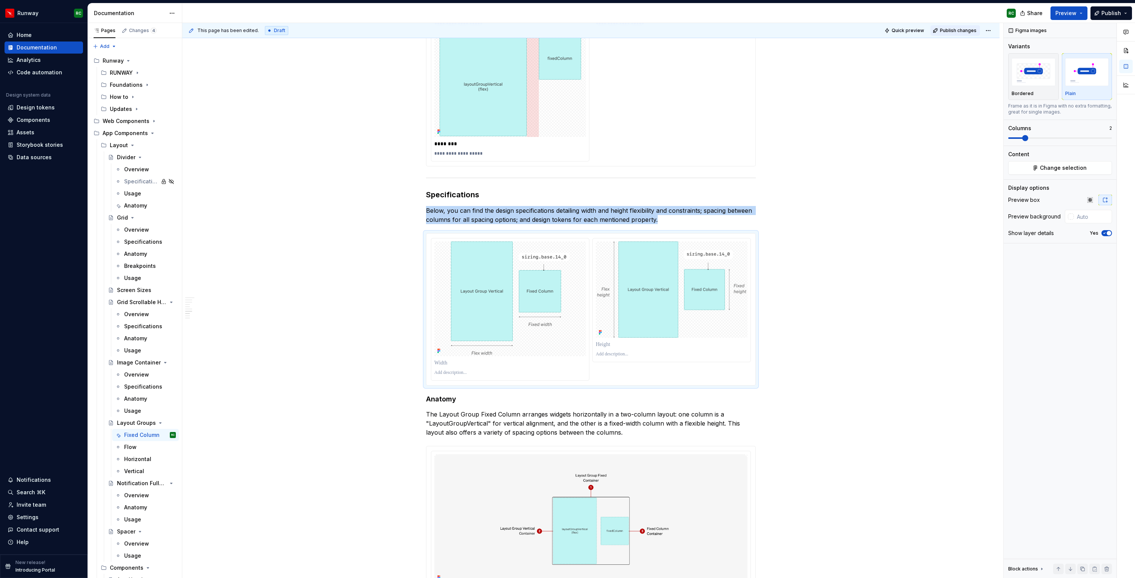
click at [958, 34] on button "Publish changes" at bounding box center [955, 30] width 49 height 11
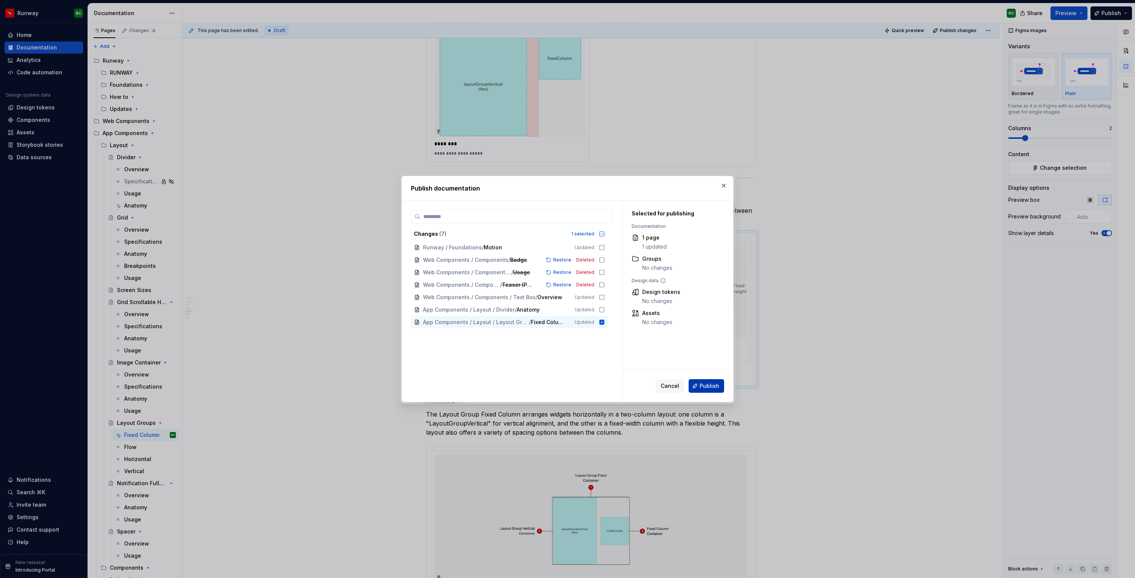
click at [710, 380] on button "Publish" at bounding box center [706, 386] width 35 height 14
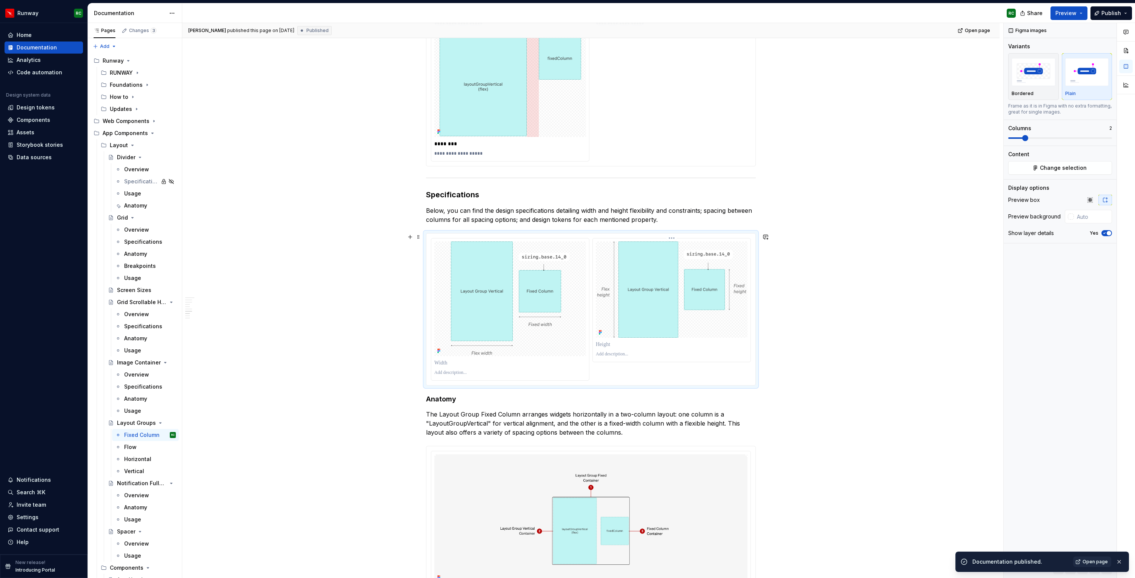
click at [696, 341] on p at bounding box center [672, 345] width 152 height 8
click at [709, 298] on img at bounding box center [672, 290] width 152 height 96
drag, startPoint x: 1095, startPoint y: 196, endPoint x: 1093, endPoint y: 206, distance: 10.1
click at [1095, 196] on button "button" at bounding box center [1091, 200] width 14 height 11
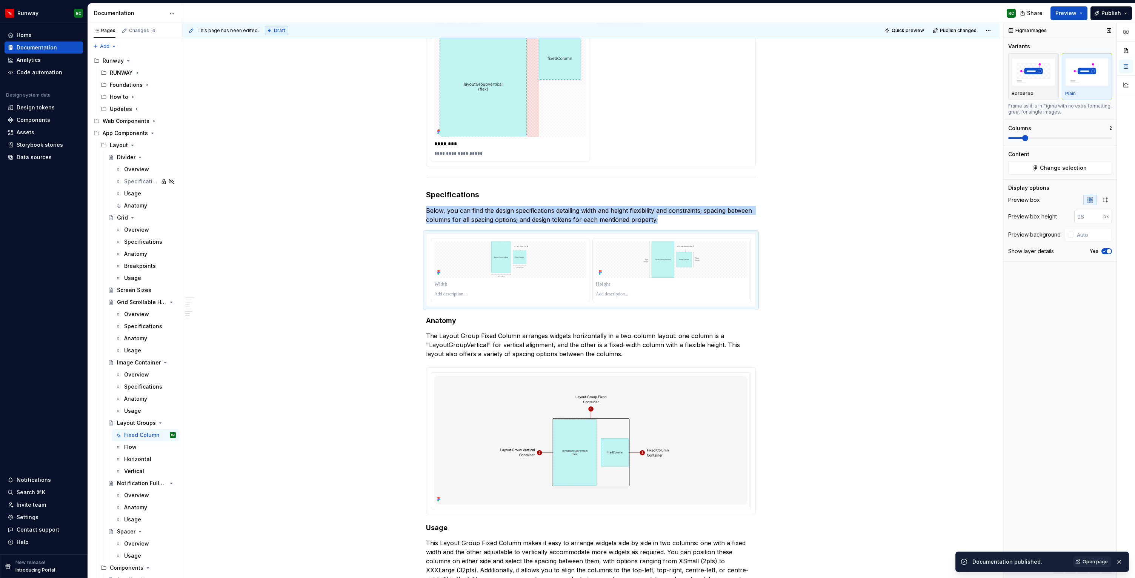
click at [1084, 217] on input "number" at bounding box center [1089, 217] width 29 height 14
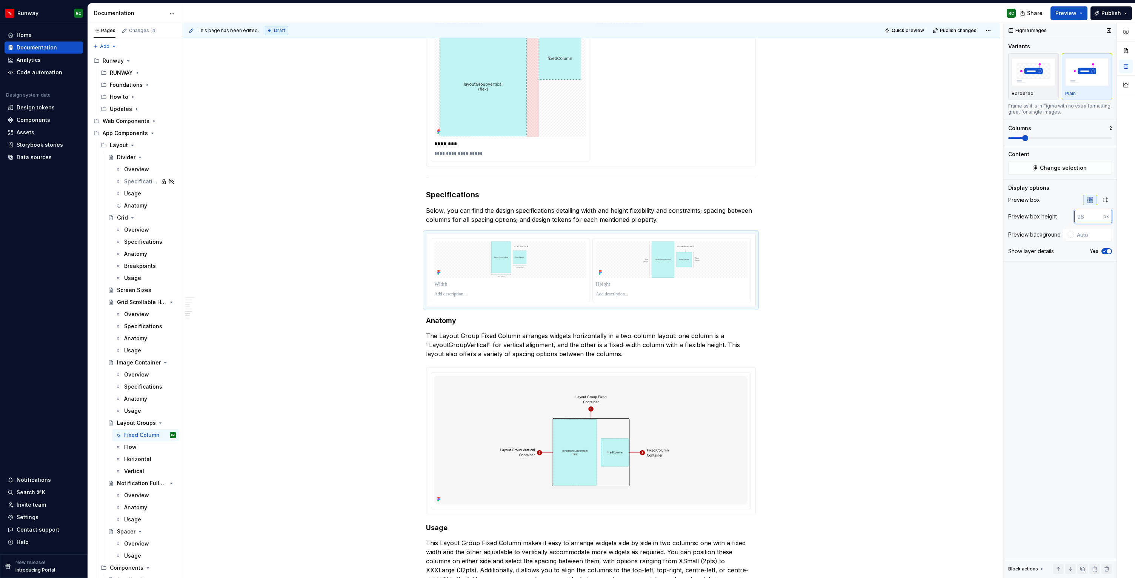
type textarea "*"
type input "304"
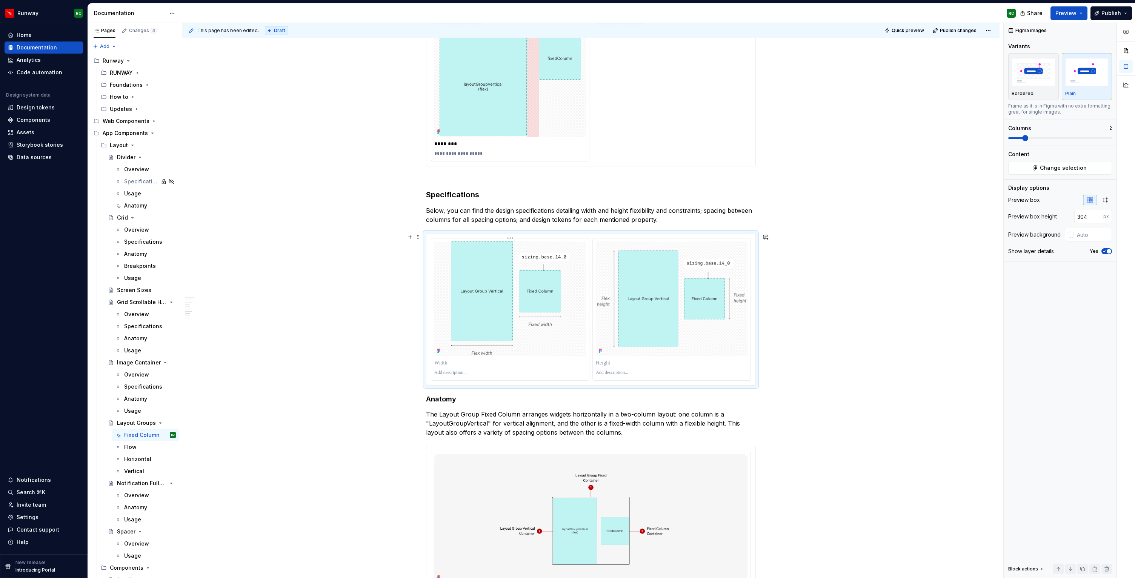
click at [503, 363] on p at bounding box center [510, 363] width 152 height 8
click at [635, 368] on div at bounding box center [672, 363] width 152 height 11
click at [636, 362] on p at bounding box center [672, 363] width 152 height 8
click at [966, 33] on span "Publish changes" at bounding box center [958, 31] width 37 height 6
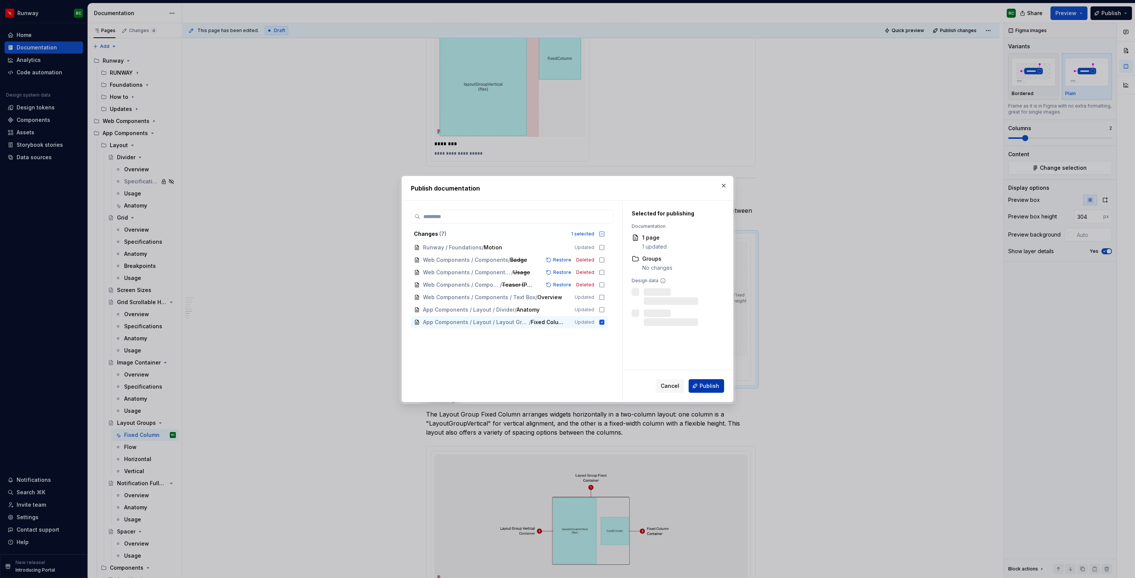
click at [710, 384] on span "Publish" at bounding box center [710, 386] width 20 height 8
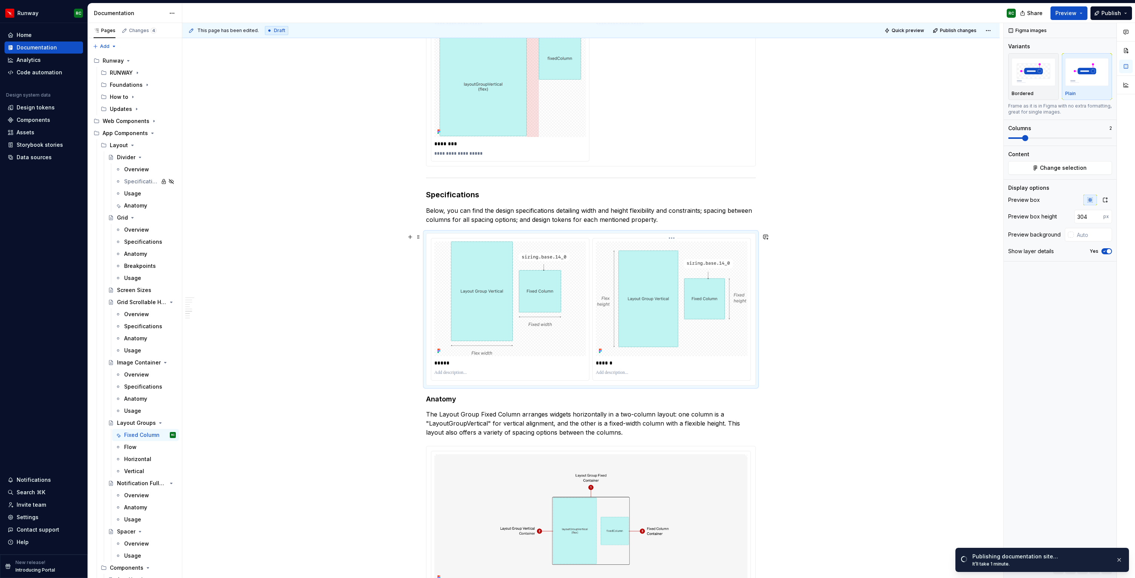
click at [664, 351] on div at bounding box center [672, 299] width 152 height 115
click at [1118, 562] on button "button" at bounding box center [1120, 560] width 10 height 11
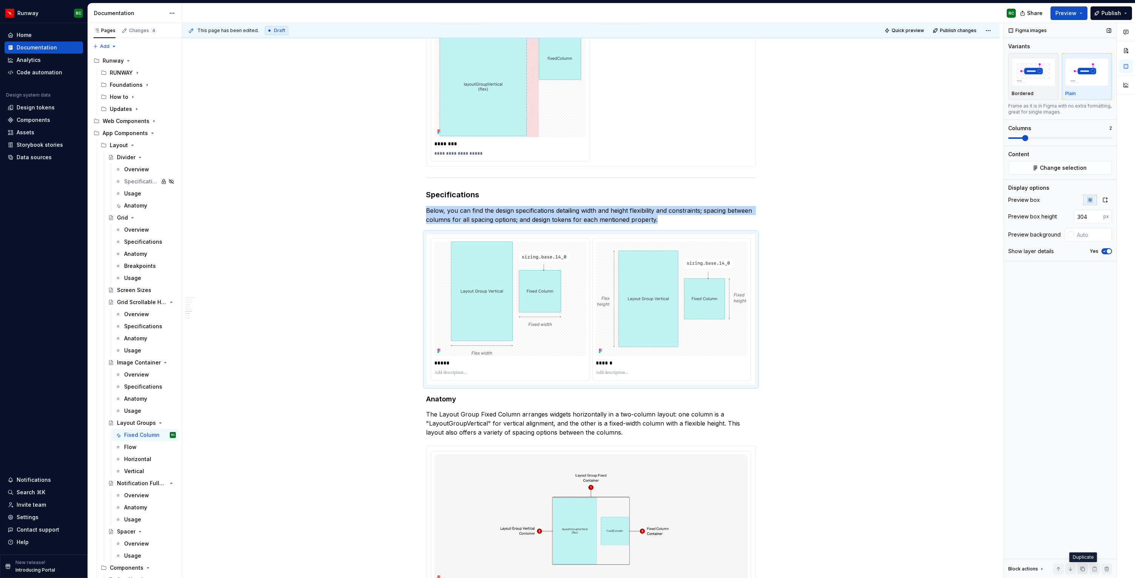
click at [1084, 568] on button "button" at bounding box center [1083, 569] width 11 height 11
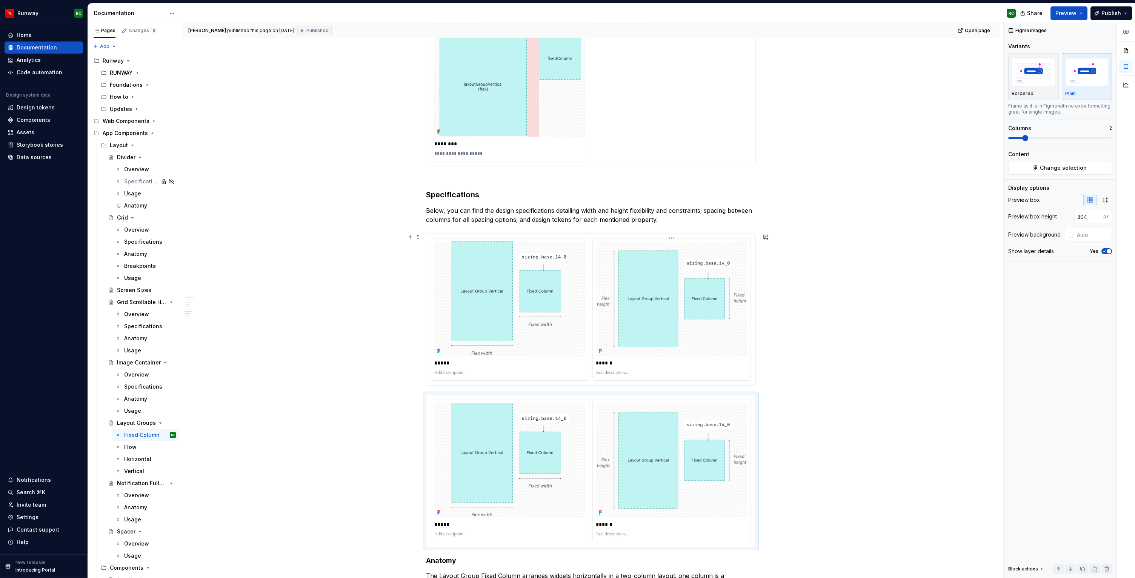
scroll to position [1196, 0]
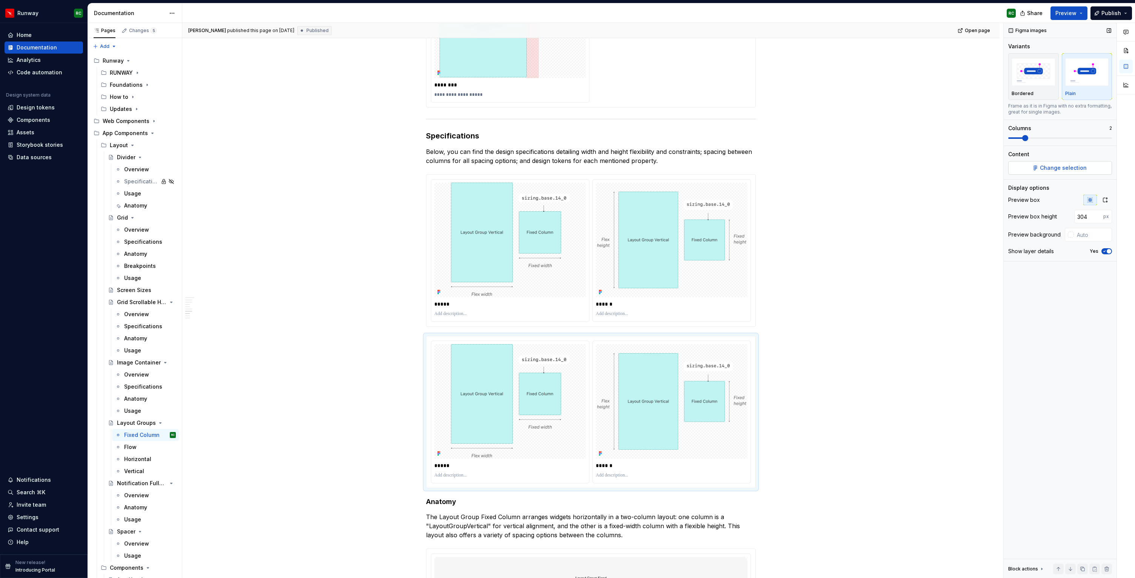
click at [1061, 169] on span "Change selection" at bounding box center [1063, 168] width 47 height 8
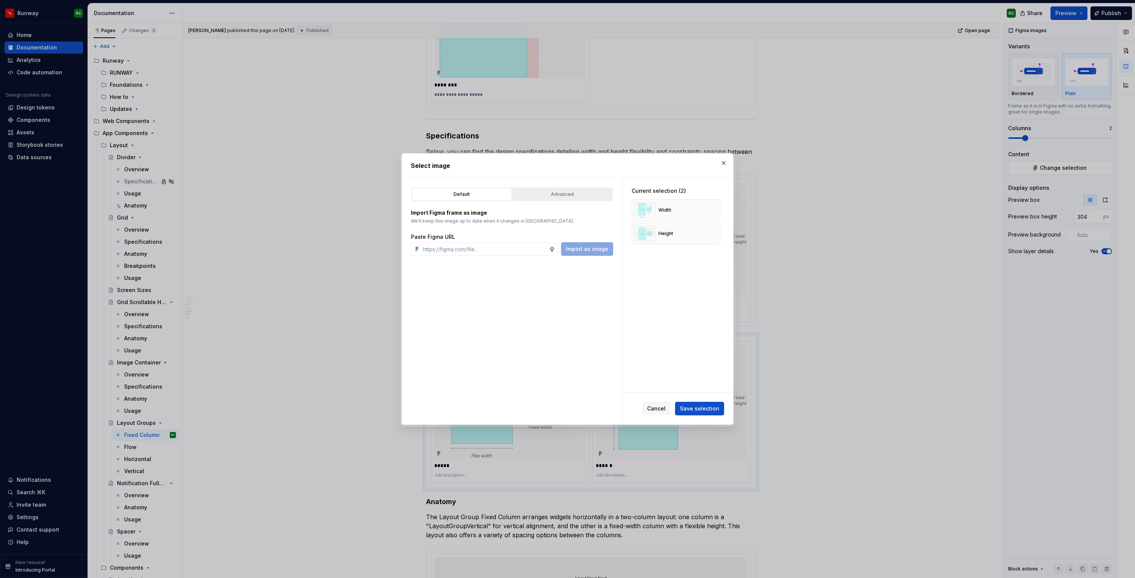
click at [587, 197] on div "Advanced" at bounding box center [562, 195] width 95 height 8
click at [598, 219] on div "button" at bounding box center [594, 222] width 11 height 11
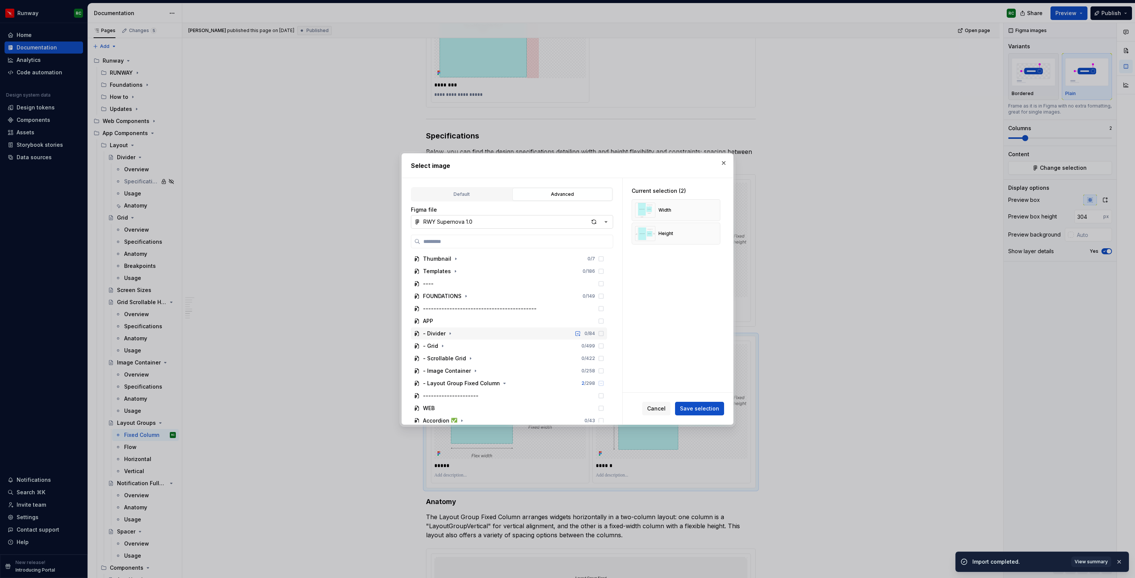
scroll to position [42, 0]
click at [502, 341] on icon "button" at bounding box center [505, 342] width 6 height 6
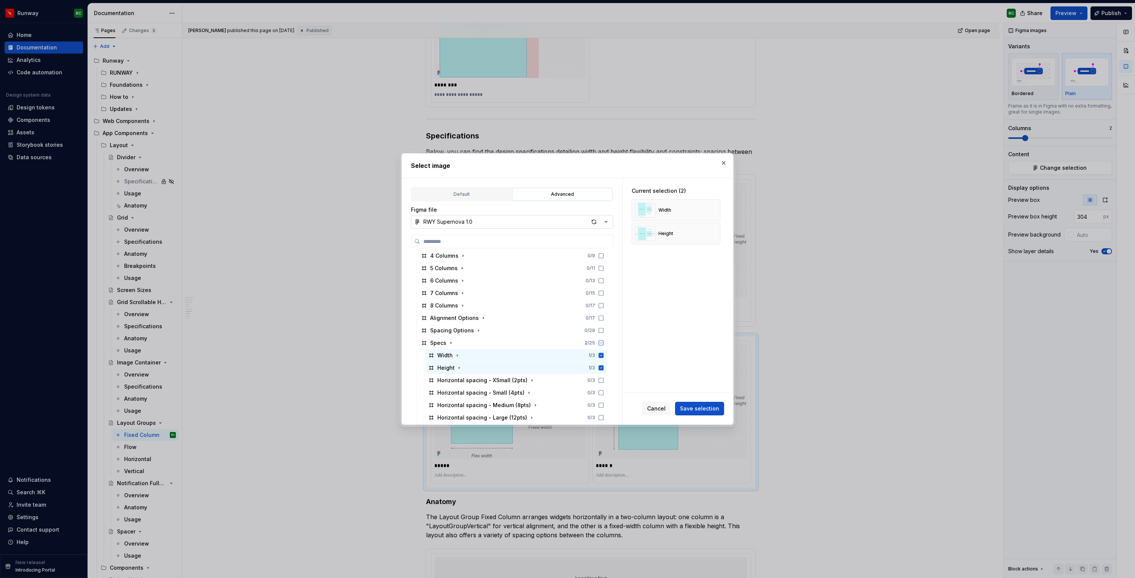
scroll to position [289, 0]
click at [604, 355] on icon at bounding box center [601, 355] width 5 height 5
click at [604, 370] on icon at bounding box center [601, 368] width 5 height 5
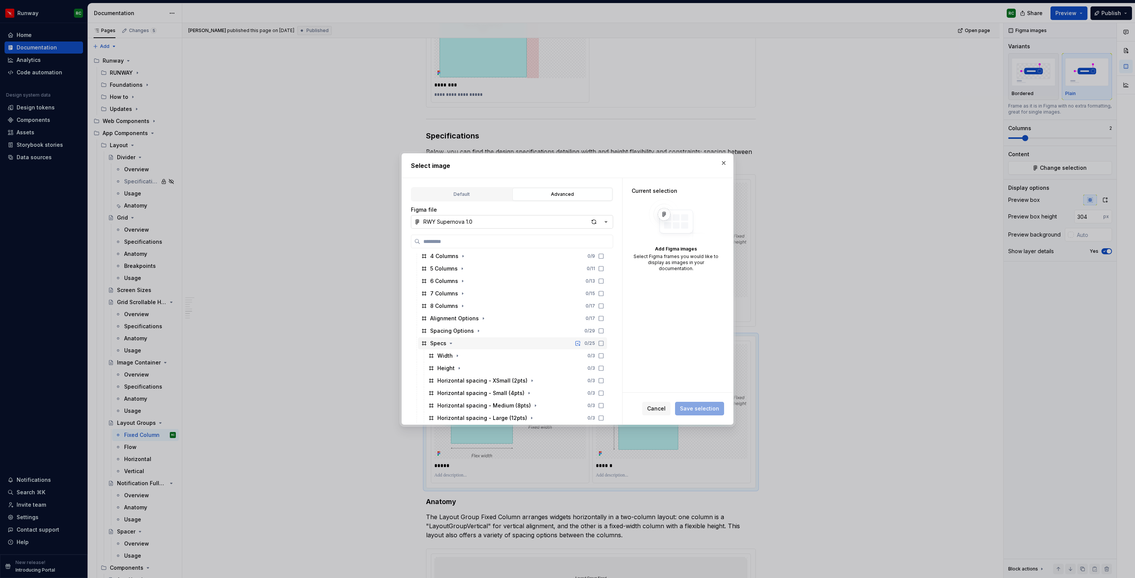
scroll to position [358, 0]
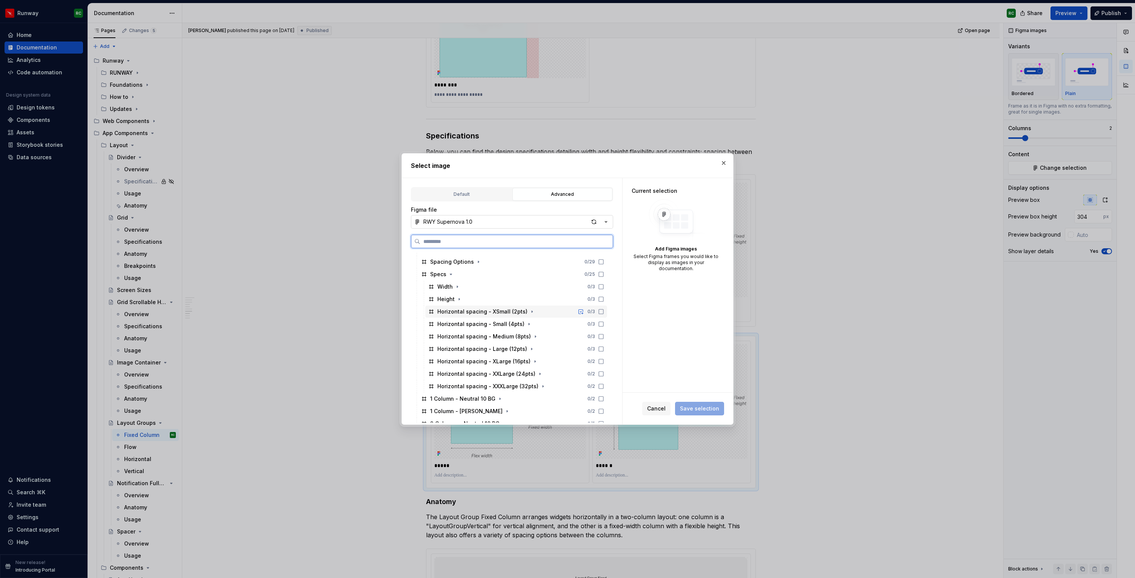
click at [604, 312] on icon at bounding box center [601, 312] width 6 height 6
click at [604, 325] on icon at bounding box center [601, 324] width 6 height 6
click at [604, 338] on icon at bounding box center [601, 337] width 6 height 6
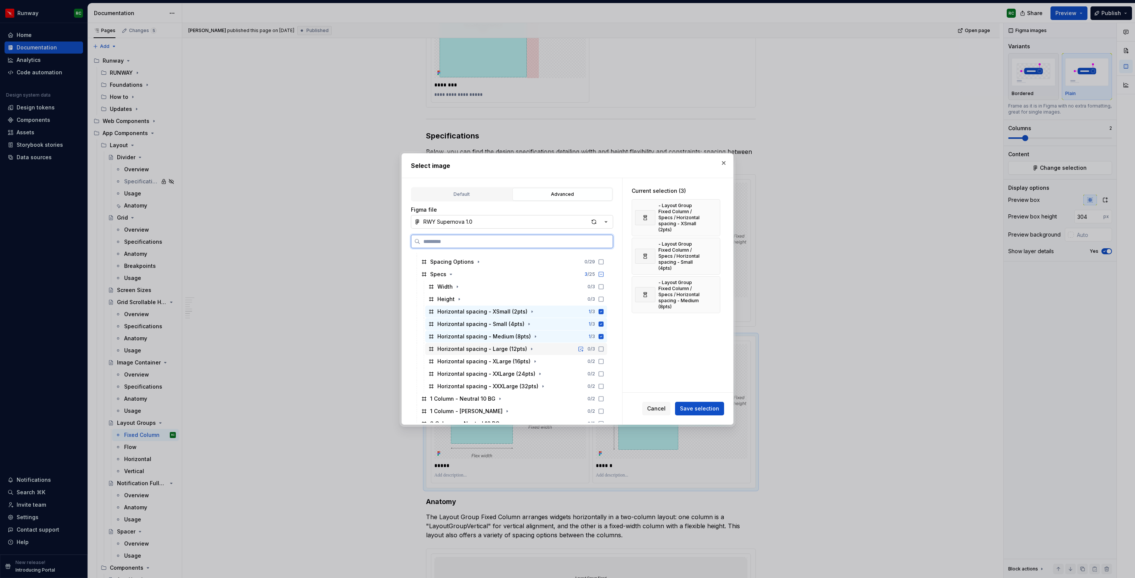
click at [604, 348] on icon at bounding box center [601, 349] width 6 height 6
click at [604, 360] on icon at bounding box center [601, 362] width 6 height 6
click at [604, 371] on icon at bounding box center [601, 374] width 6 height 6
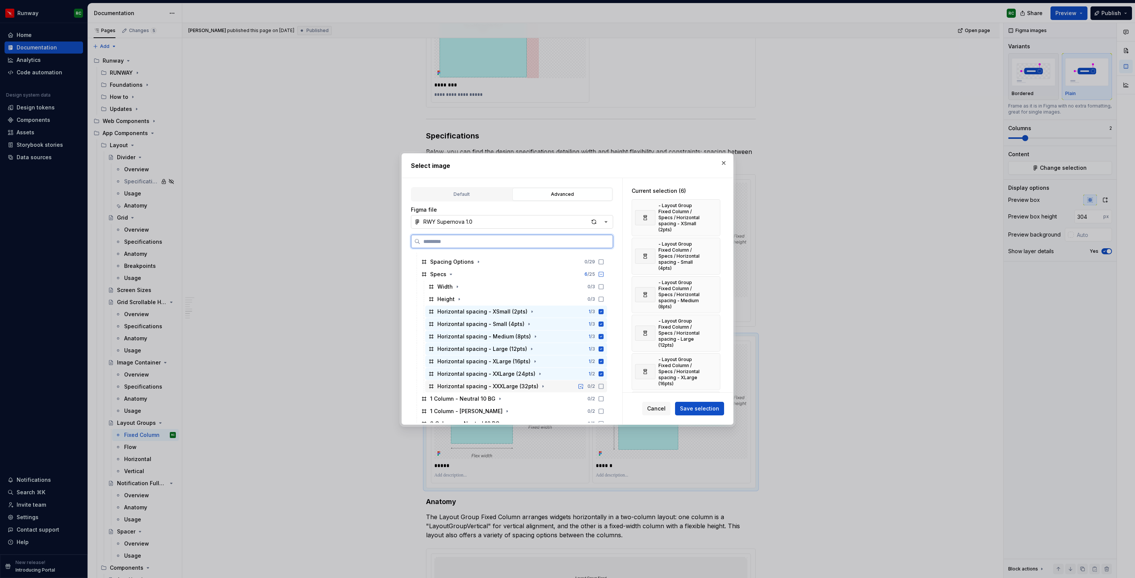
click at [604, 386] on icon at bounding box center [601, 386] width 6 height 6
click at [712, 409] on span "Save selection" at bounding box center [699, 409] width 39 height 8
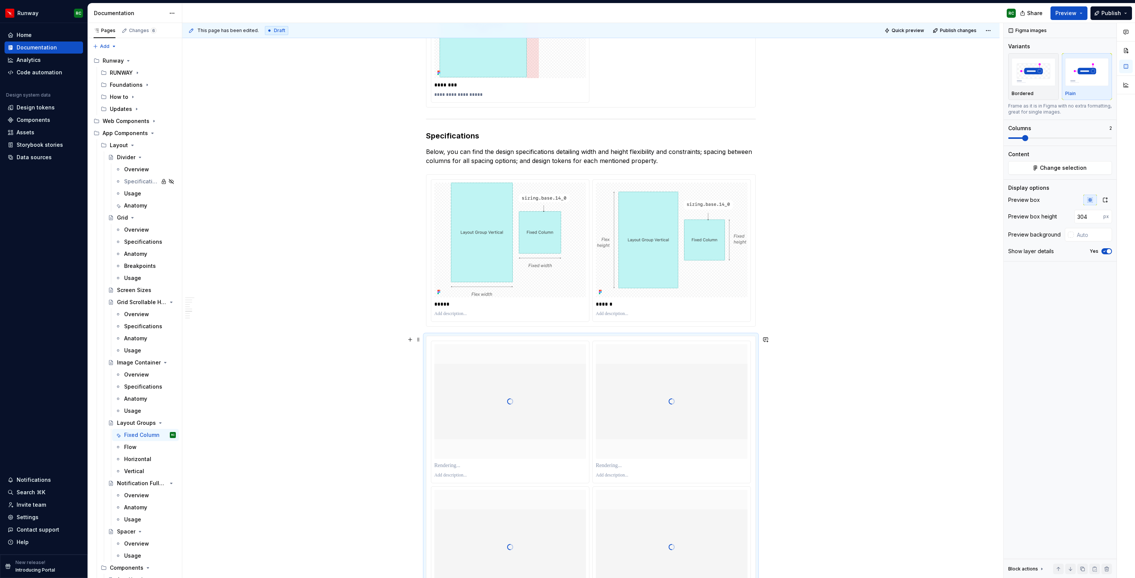
type textarea "*"
click at [1104, 197] on icon "button" at bounding box center [1105, 200] width 6 height 6
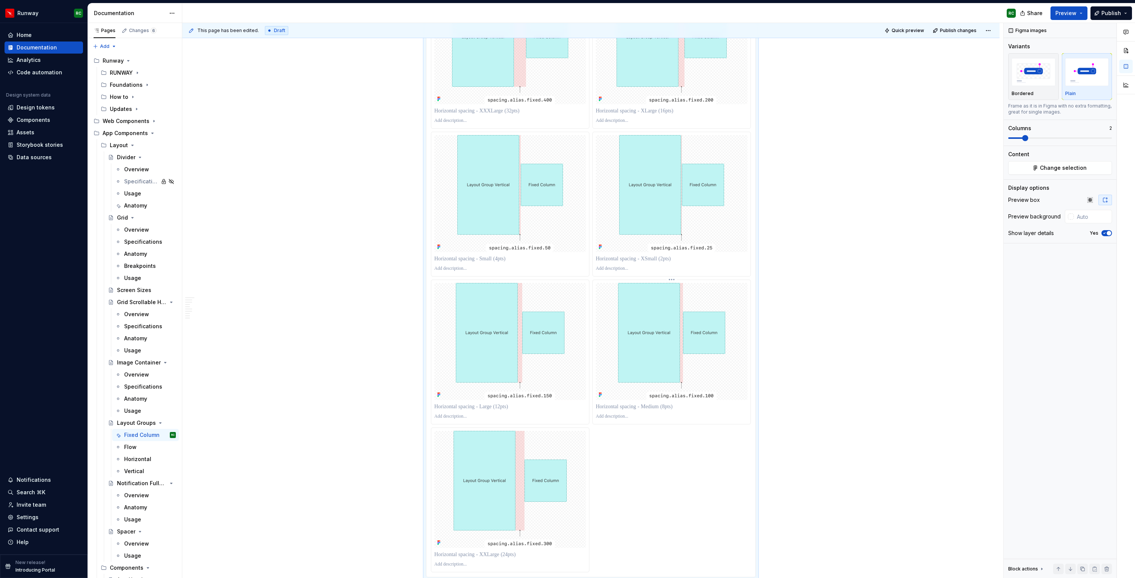
scroll to position [1473, 0]
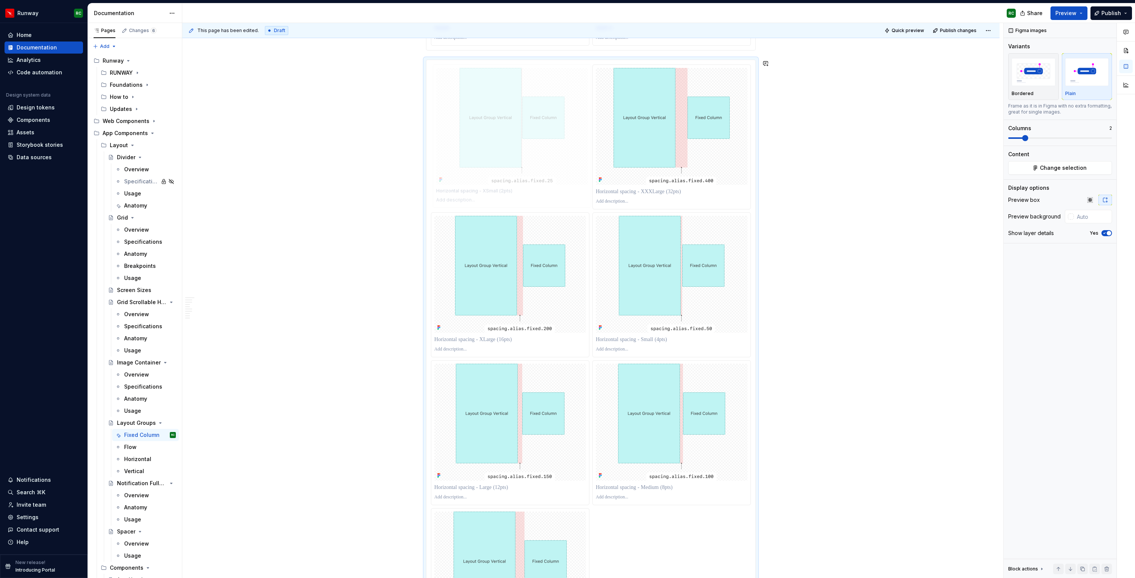
drag, startPoint x: 638, startPoint y: 266, endPoint x: 544, endPoint y: 140, distance: 158.1
click at [544, 140] on body "Runway RC Home Documentation Analytics Code automation Design system data Desig…" at bounding box center [567, 289] width 1135 height 578
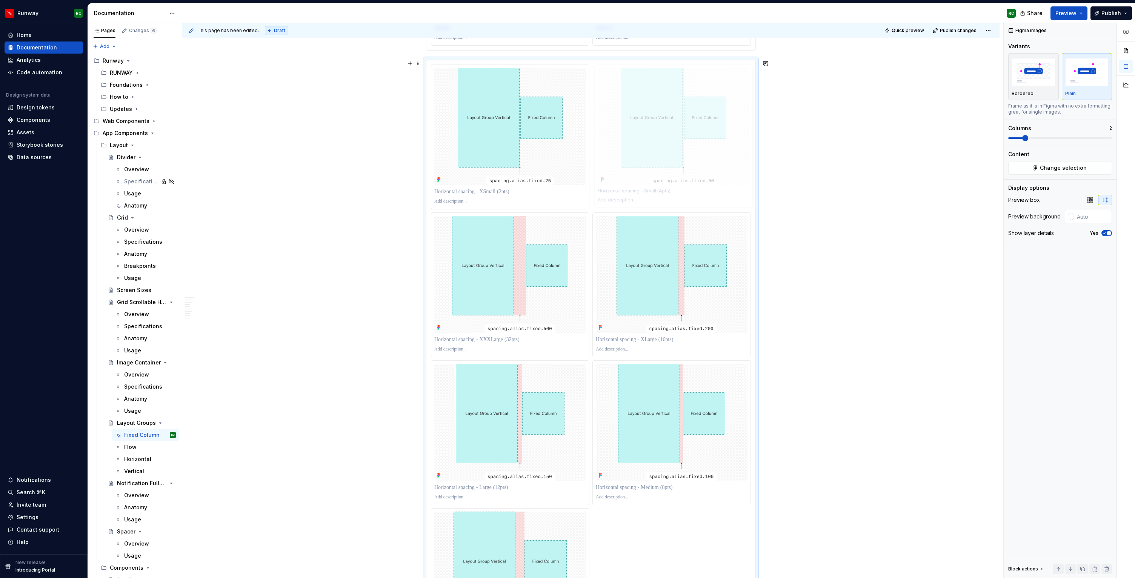
drag, startPoint x: 660, startPoint y: 306, endPoint x: 665, endPoint y: 151, distance: 156.0
click at [665, 151] on body "Runway RC Home Documentation Analytics Code automation Design system data Desig…" at bounding box center [567, 289] width 1135 height 578
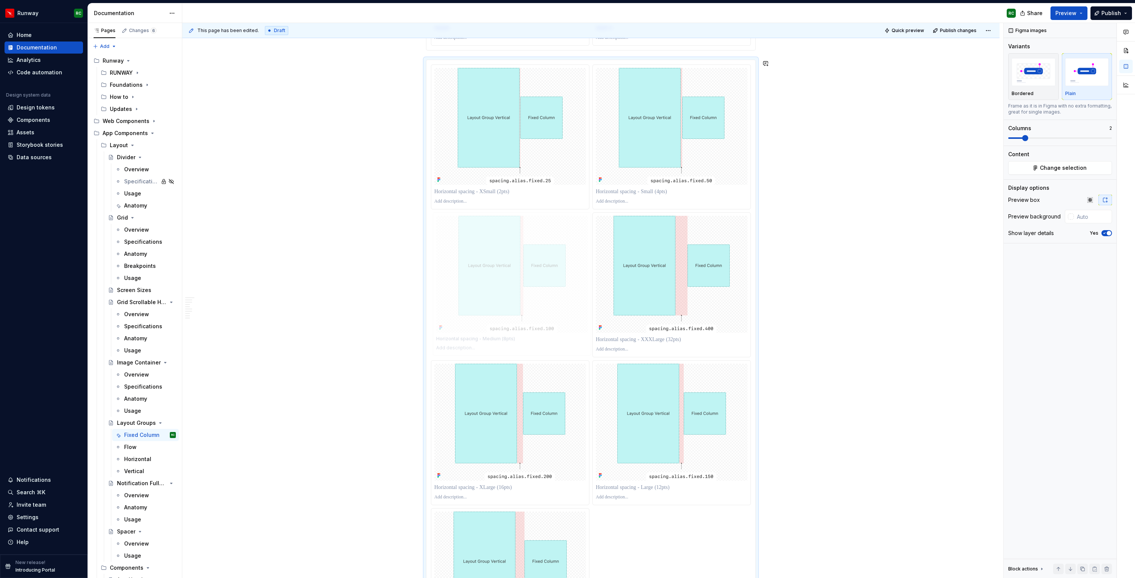
drag, startPoint x: 592, startPoint y: 403, endPoint x: 505, endPoint y: 315, distance: 124.4
click at [505, 315] on body "Runway RC Home Documentation Analytics Code automation Design system data Desig…" at bounding box center [567, 289] width 1135 height 578
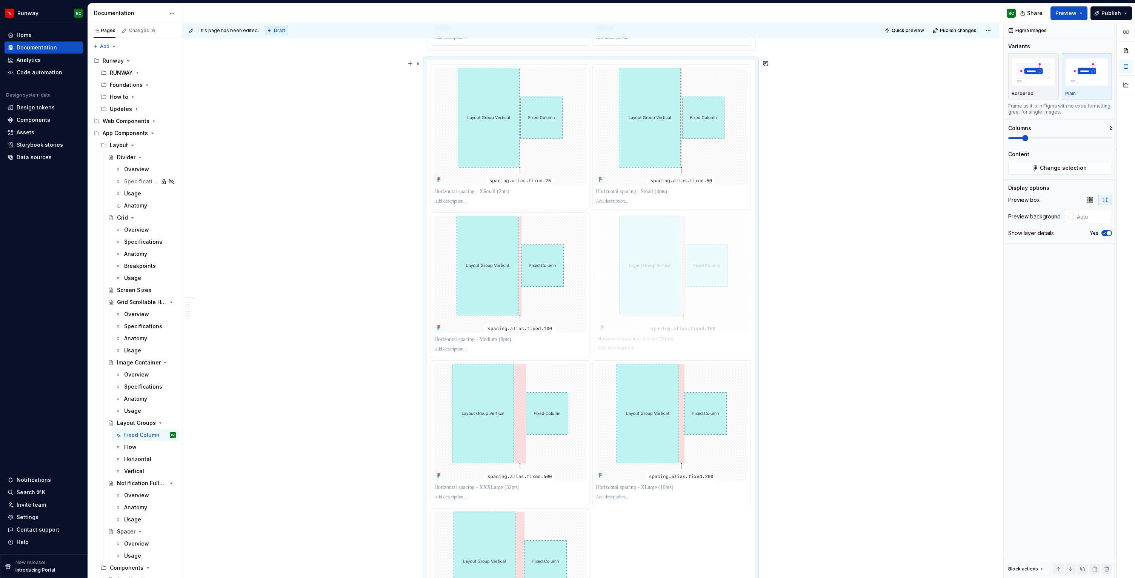
drag, startPoint x: 660, startPoint y: 455, endPoint x: 665, endPoint y: 333, distance: 122.0
click at [665, 333] on body "Runway RC Home Documentation Analytics Code automation Design system data Desig…" at bounding box center [567, 289] width 1135 height 578
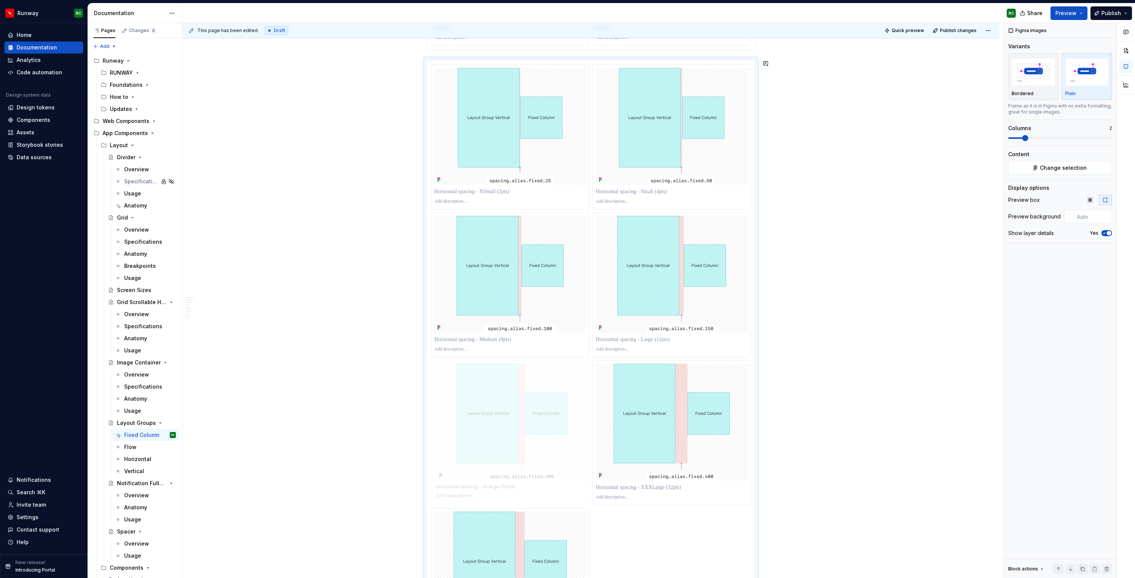
drag, startPoint x: 669, startPoint y: 449, endPoint x: 644, endPoint y: 450, distance: 25.3
click at [530, 449] on body "Runway RC Home Documentation Analytics Code automation Design system data Desig…" at bounding box center [567, 289] width 1135 height 578
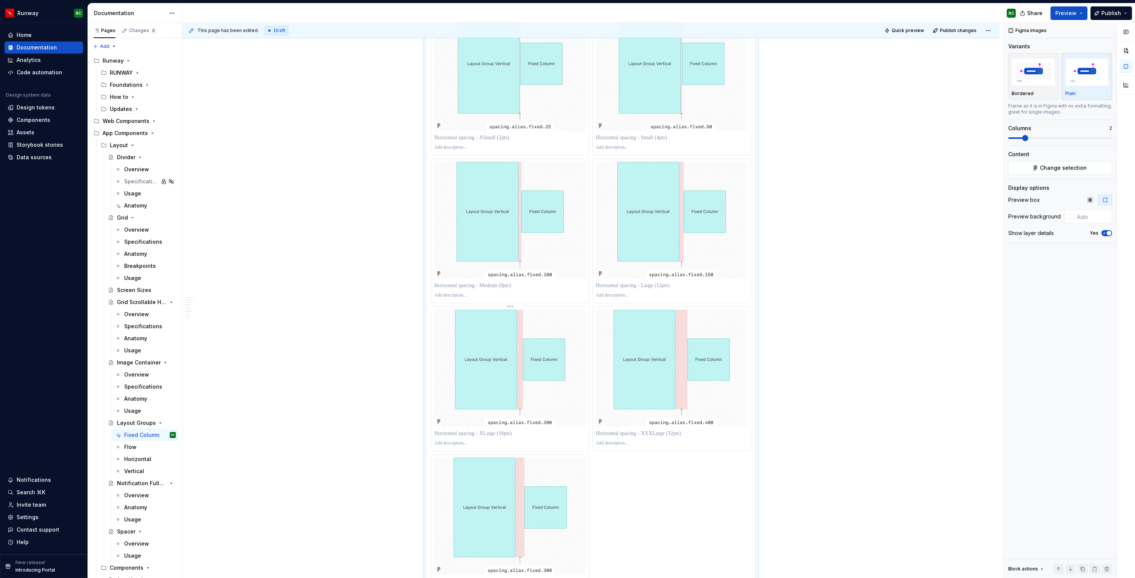
scroll to position [1559, 0]
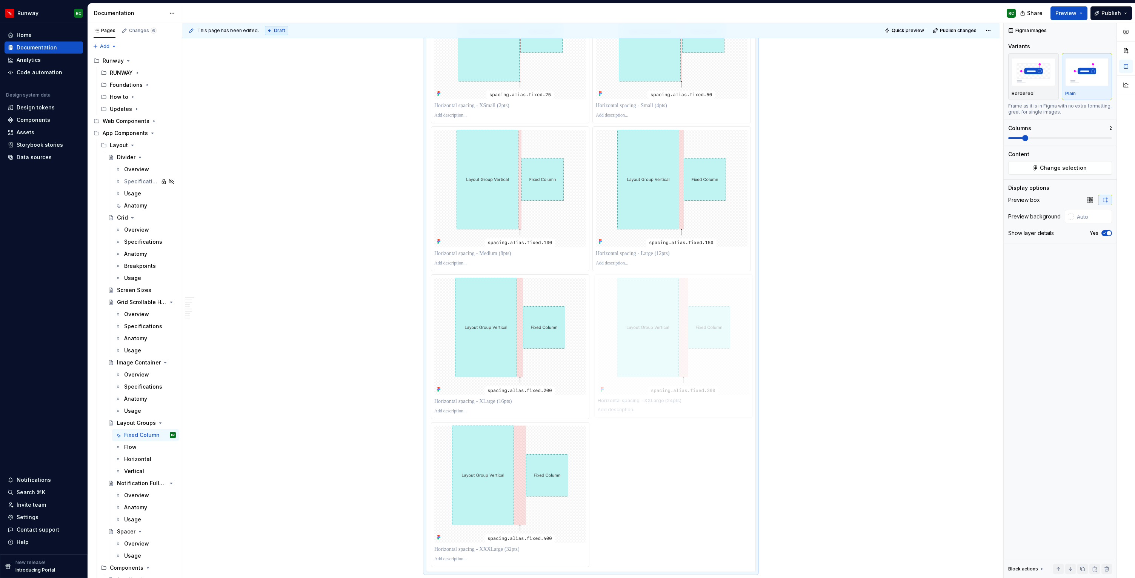
drag, startPoint x: 594, startPoint y: 453, endPoint x: 675, endPoint y: 398, distance: 98.4
click at [675, 398] on body "Runway RC Home Documentation Analytics Code automation Design system data Desig…" at bounding box center [567, 289] width 1135 height 578
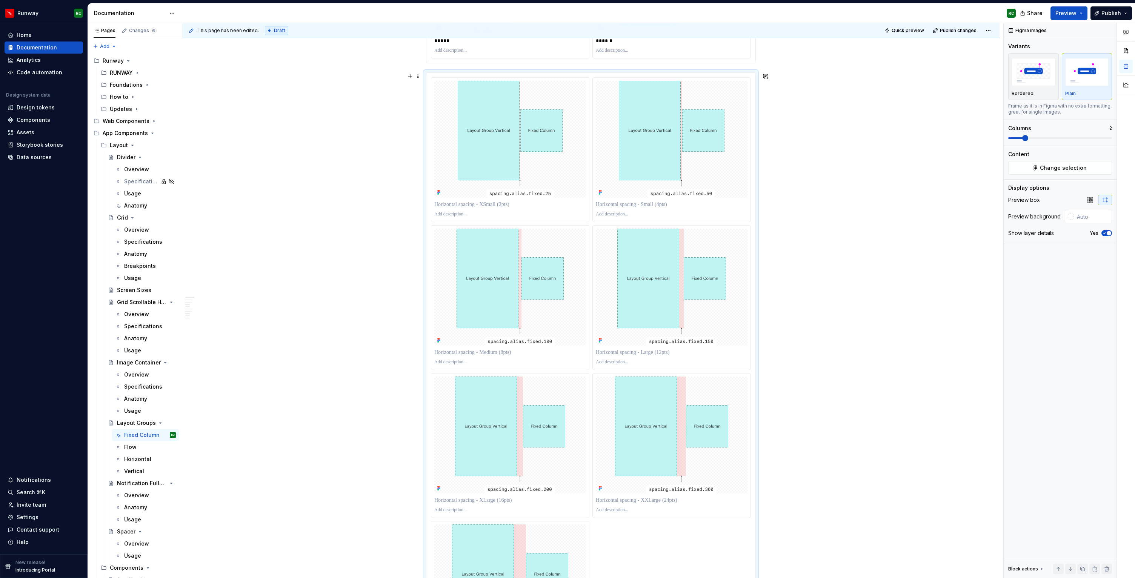
scroll to position [1461, 0]
click at [485, 203] on p at bounding box center [510, 204] width 152 height 8
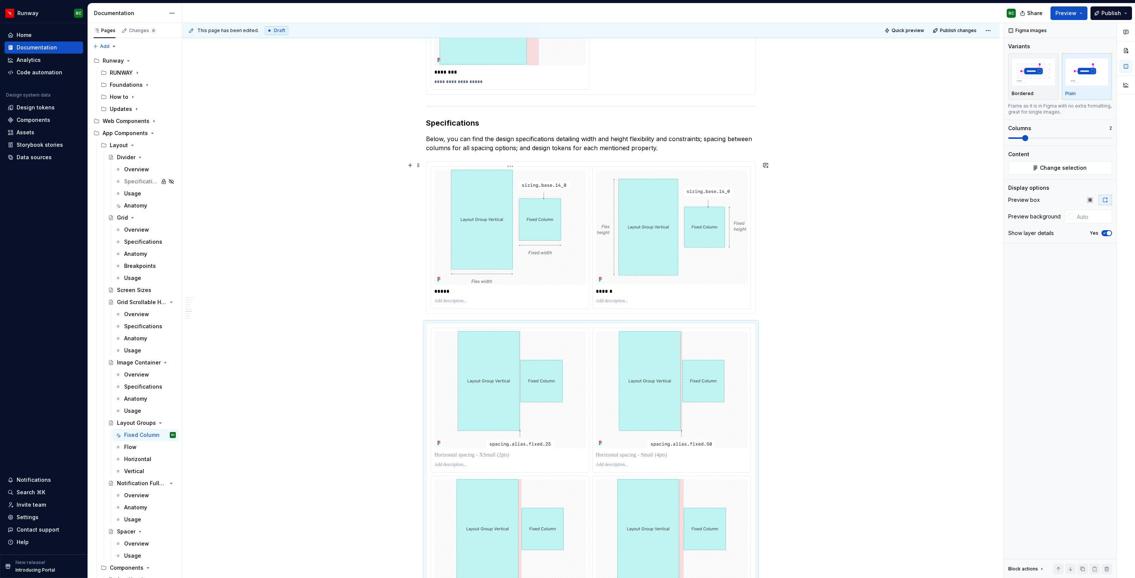
scroll to position [1210, 0]
click at [699, 147] on p "Below, you can find the design specifications detailing width and height flexib…" at bounding box center [591, 143] width 330 height 18
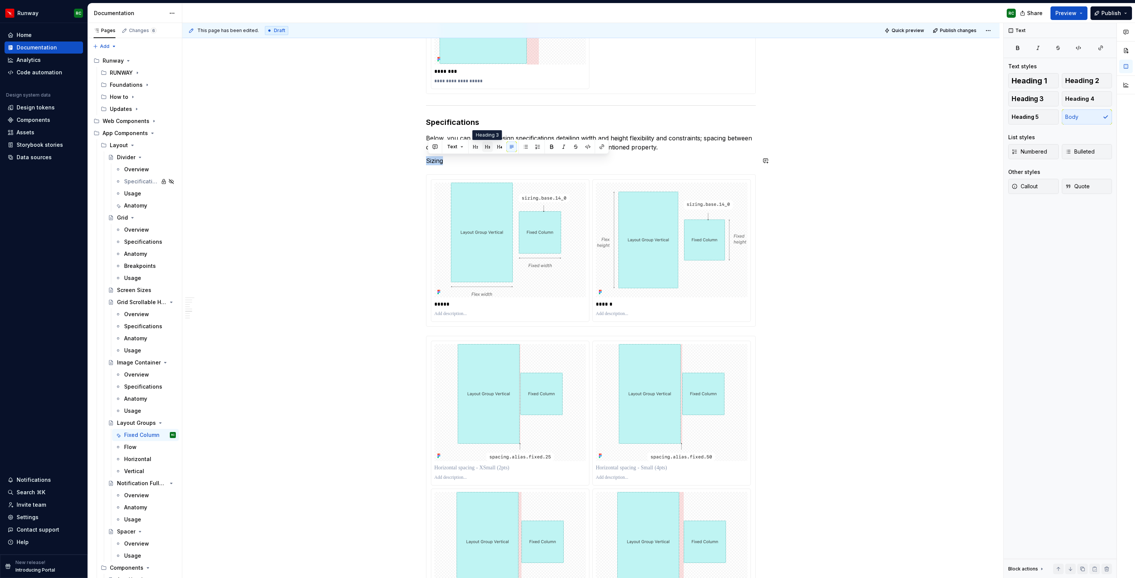
click at [490, 146] on button "button" at bounding box center [487, 147] width 11 height 11
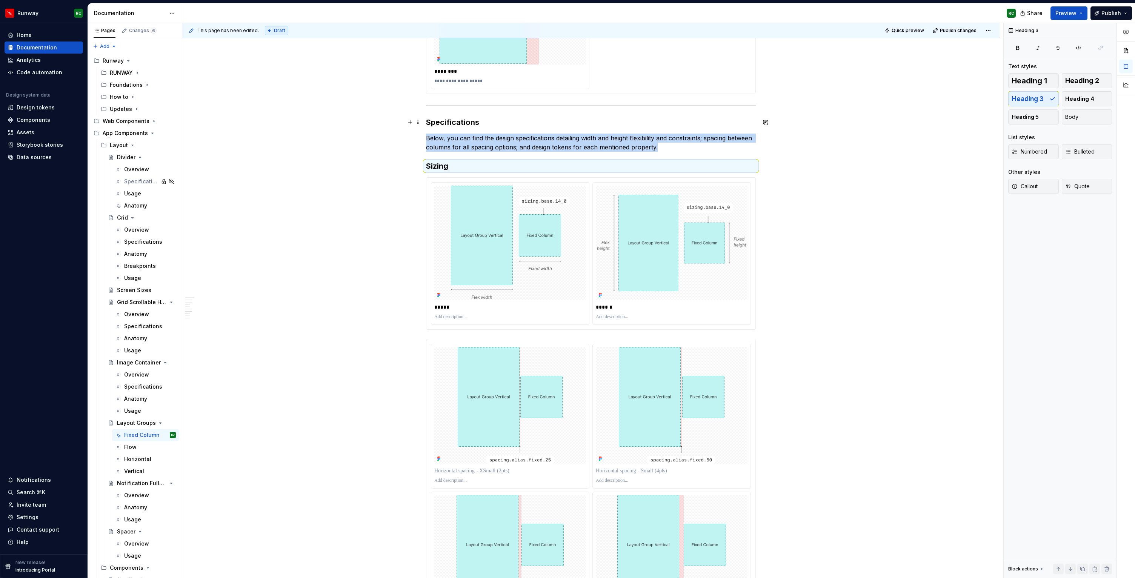
click at [459, 122] on h3 "Specifications" at bounding box center [591, 122] width 330 height 11
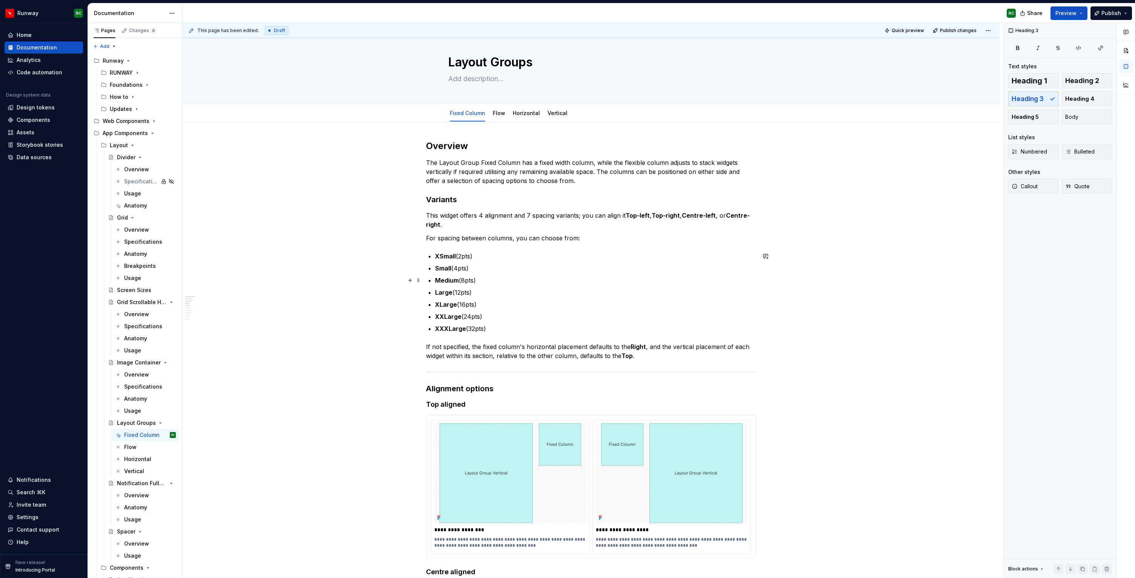
scroll to position [0, 0]
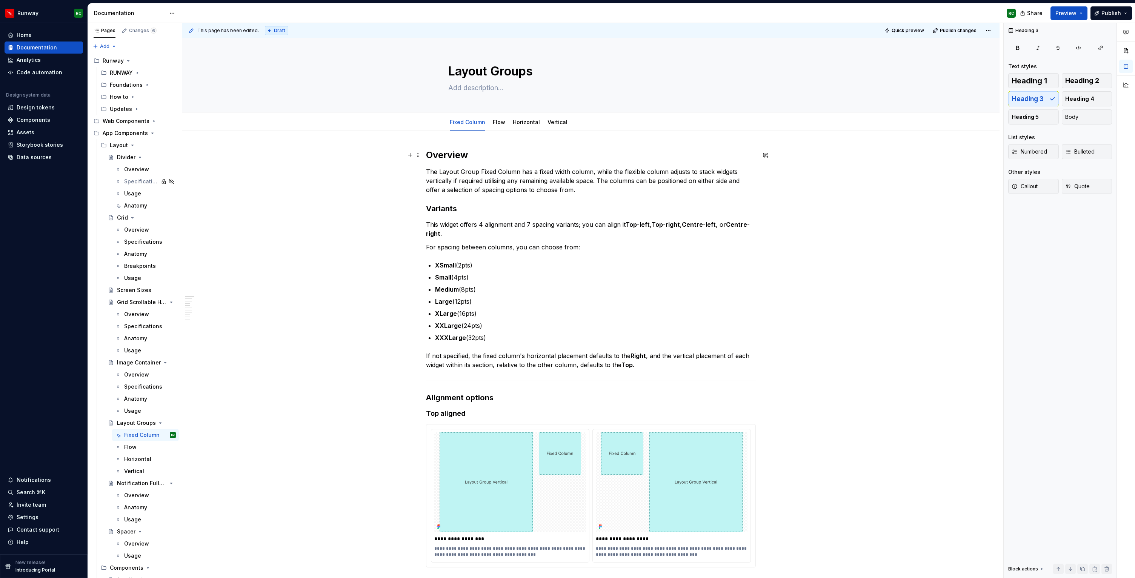
click at [450, 155] on h2 "Overview" at bounding box center [591, 155] width 330 height 12
click at [443, 206] on h3 "Variants" at bounding box center [591, 208] width 330 height 11
click at [487, 197] on button "button" at bounding box center [488, 194] width 11 height 11
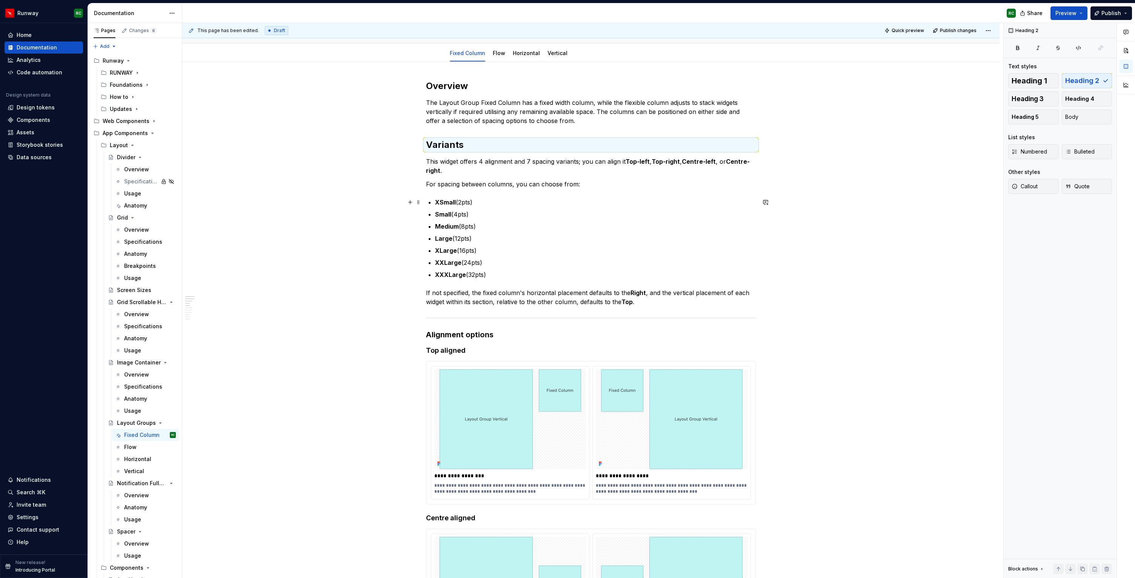
scroll to position [129, 0]
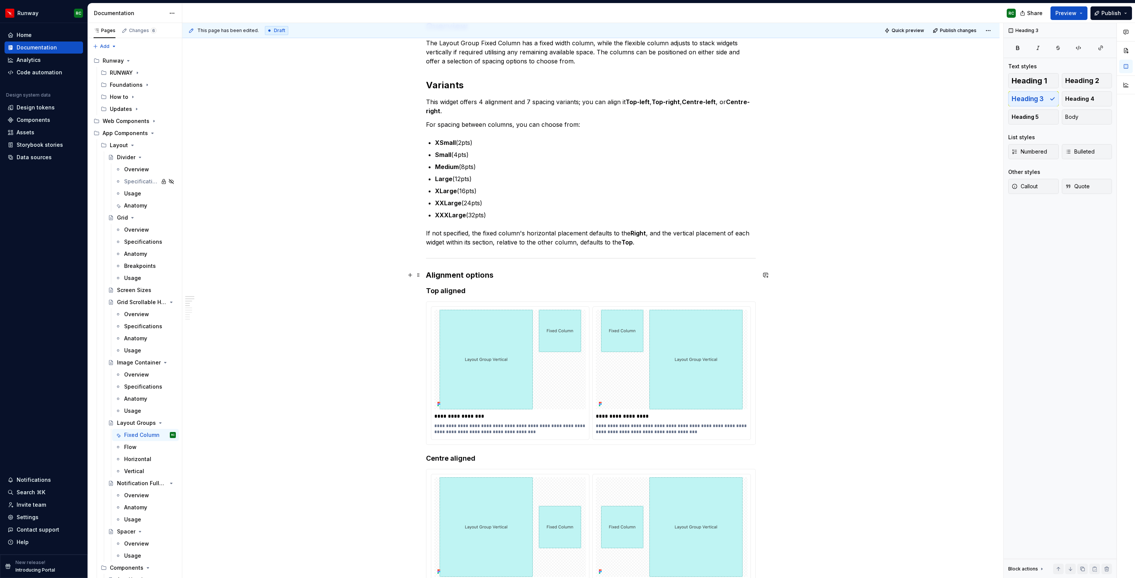
click at [475, 276] on h3 "Alignment options" at bounding box center [591, 275] width 330 height 11
click at [486, 263] on button "button" at bounding box center [488, 260] width 11 height 11
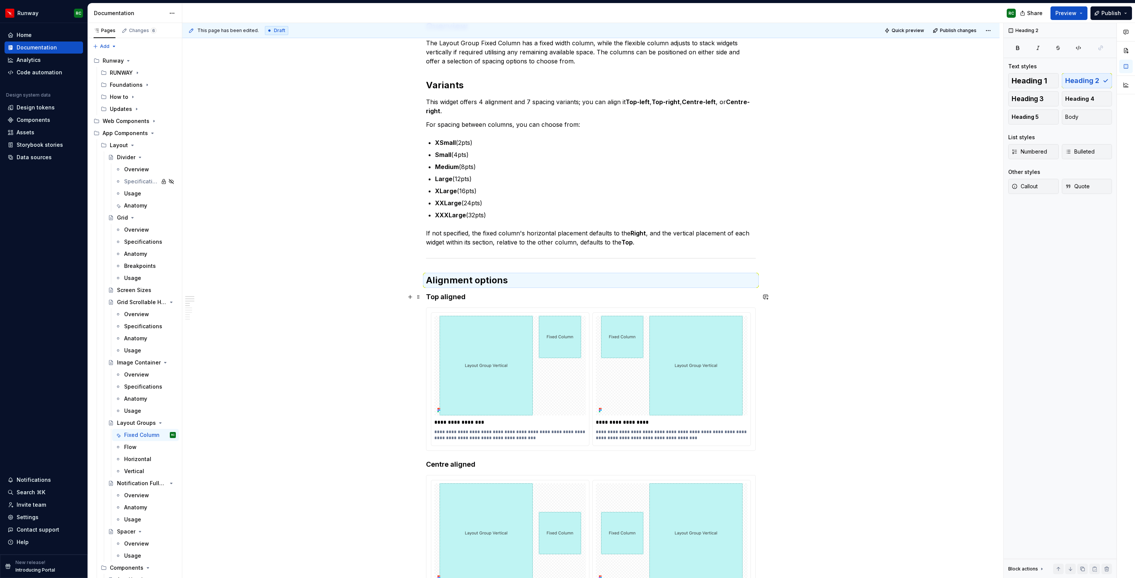
click at [446, 296] on h4 "Top aligned" at bounding box center [591, 297] width 330 height 9
click at [1042, 100] on span "Heading 3" at bounding box center [1028, 99] width 32 height 8
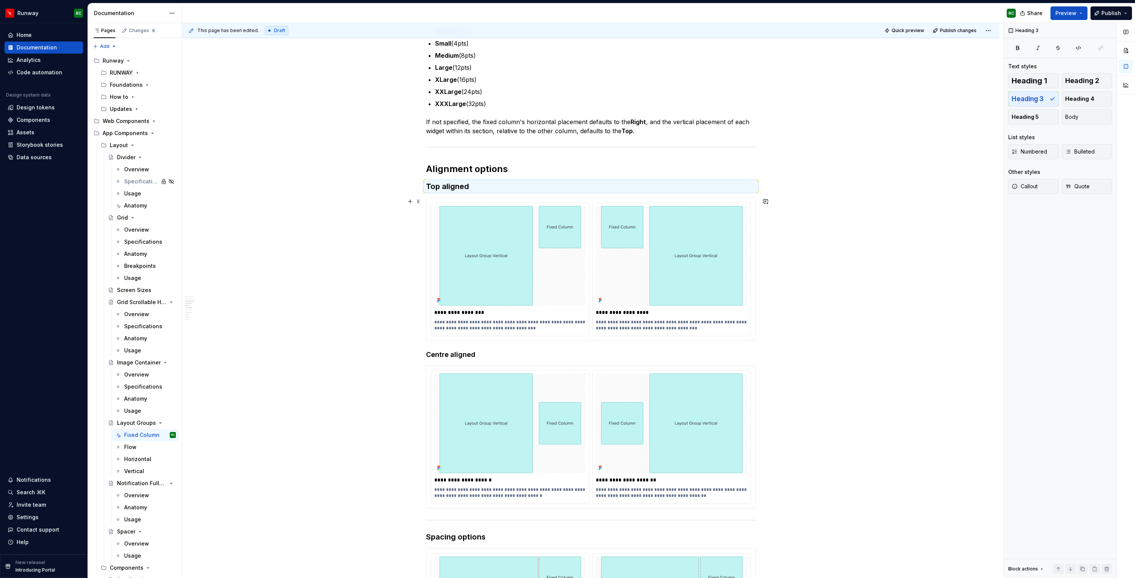
scroll to position [256, 0]
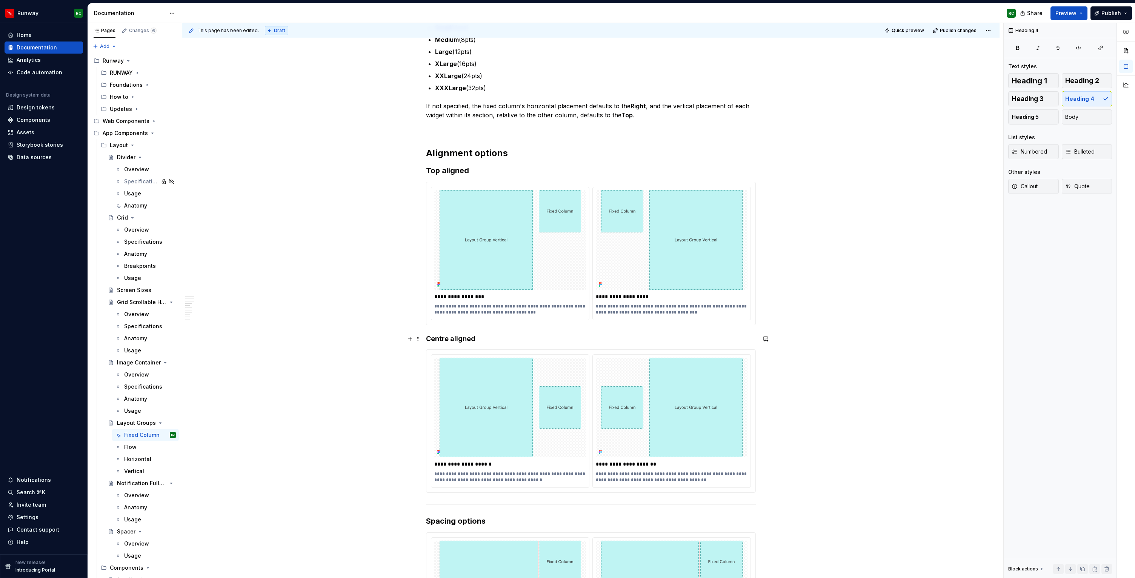
click at [455, 341] on h4 "Centre aligned" at bounding box center [591, 338] width 330 height 9
click at [1034, 101] on span "Heading 3" at bounding box center [1028, 99] width 32 height 8
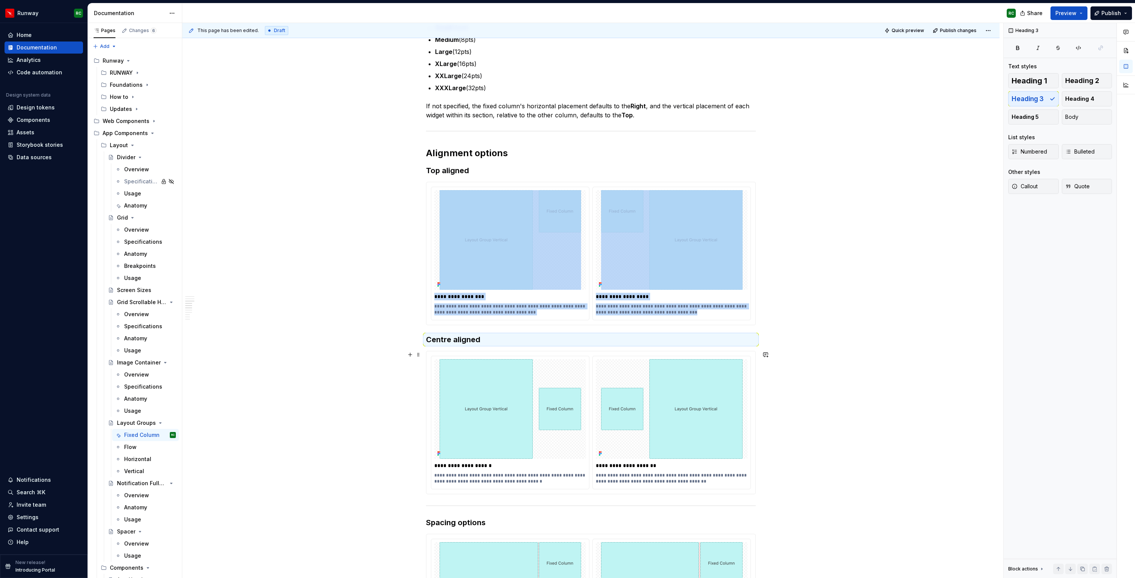
scroll to position [390, 0]
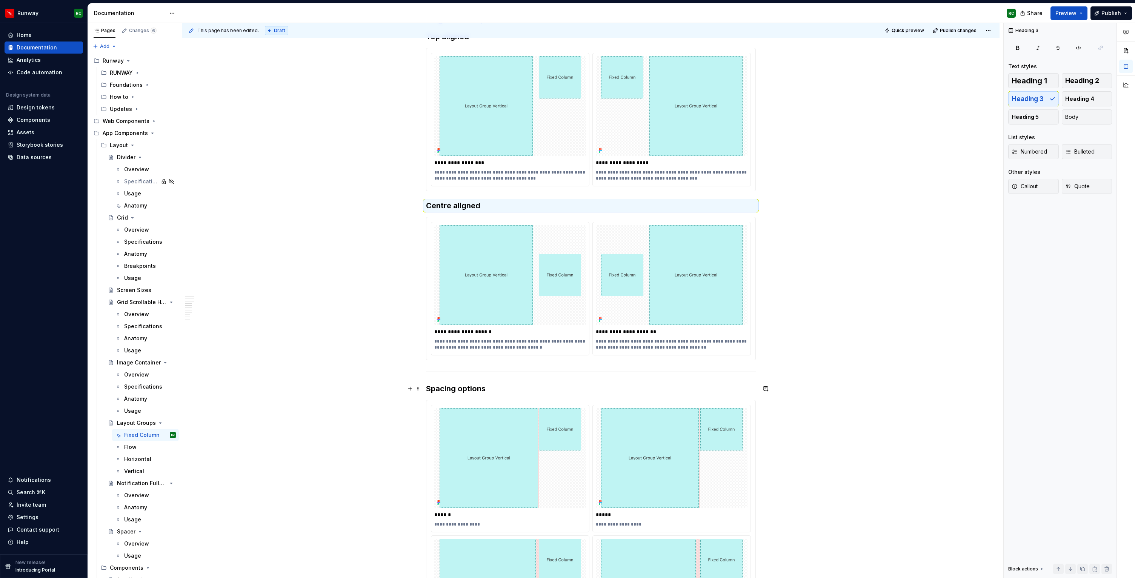
click at [462, 387] on h3 "Spacing options" at bounding box center [591, 388] width 330 height 11
click at [460, 202] on h3 "Centre aligned" at bounding box center [591, 205] width 330 height 11
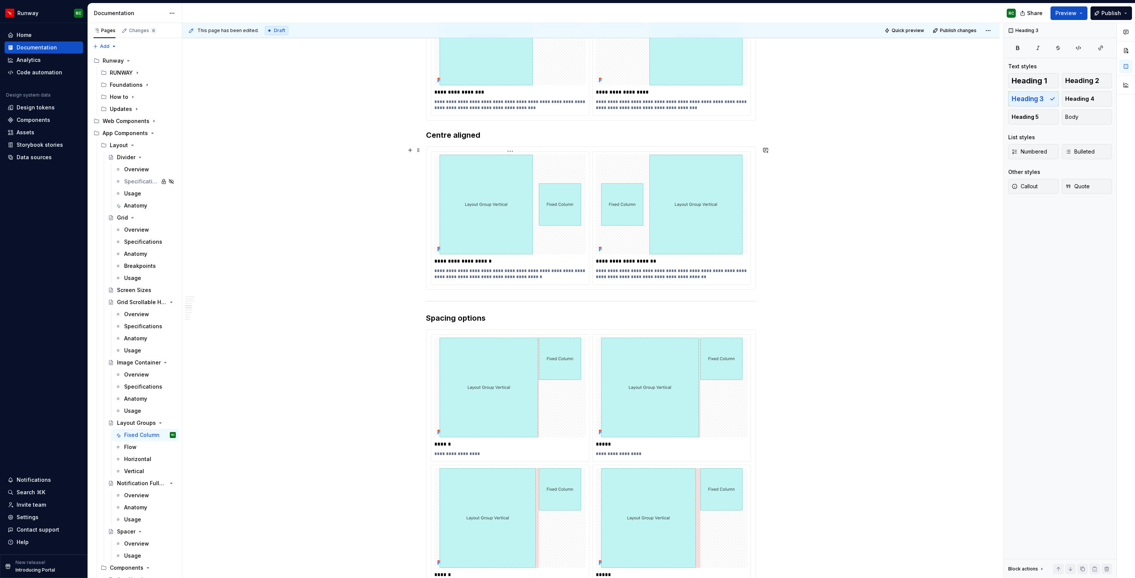
scroll to position [468, 0]
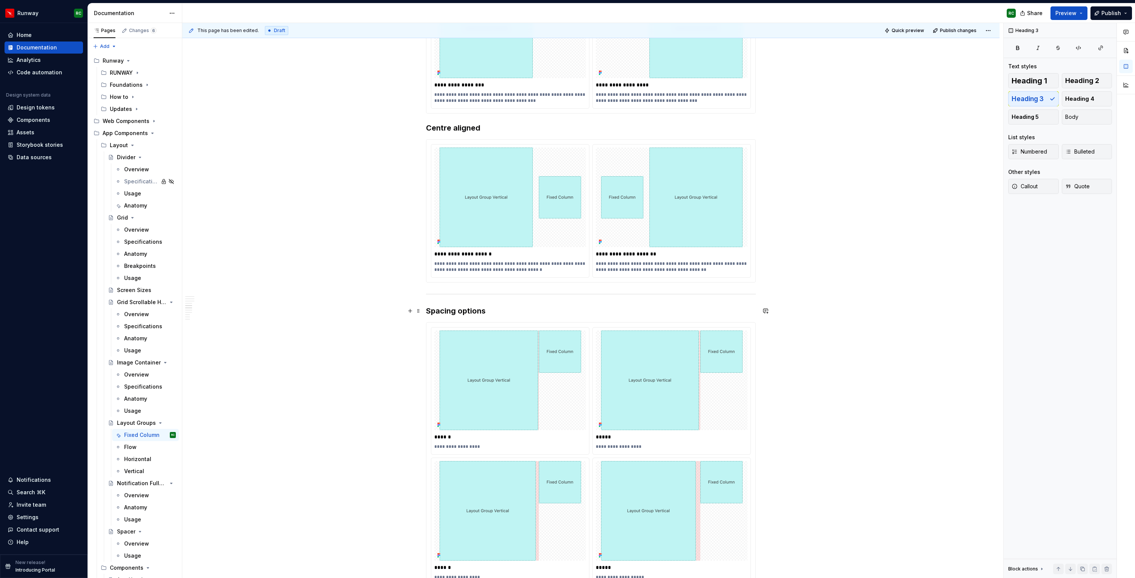
click at [469, 311] on h3 "Spacing options" at bounding box center [591, 311] width 330 height 11
type textarea "*"
click at [1095, 82] on span "Heading 2" at bounding box center [1082, 81] width 34 height 8
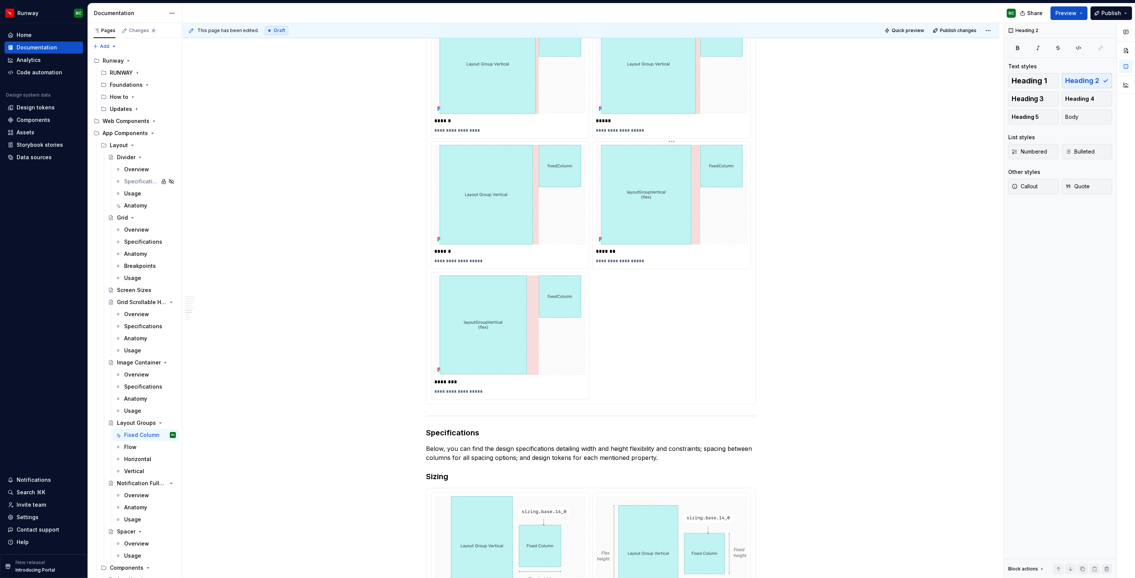
scroll to position [967, 0]
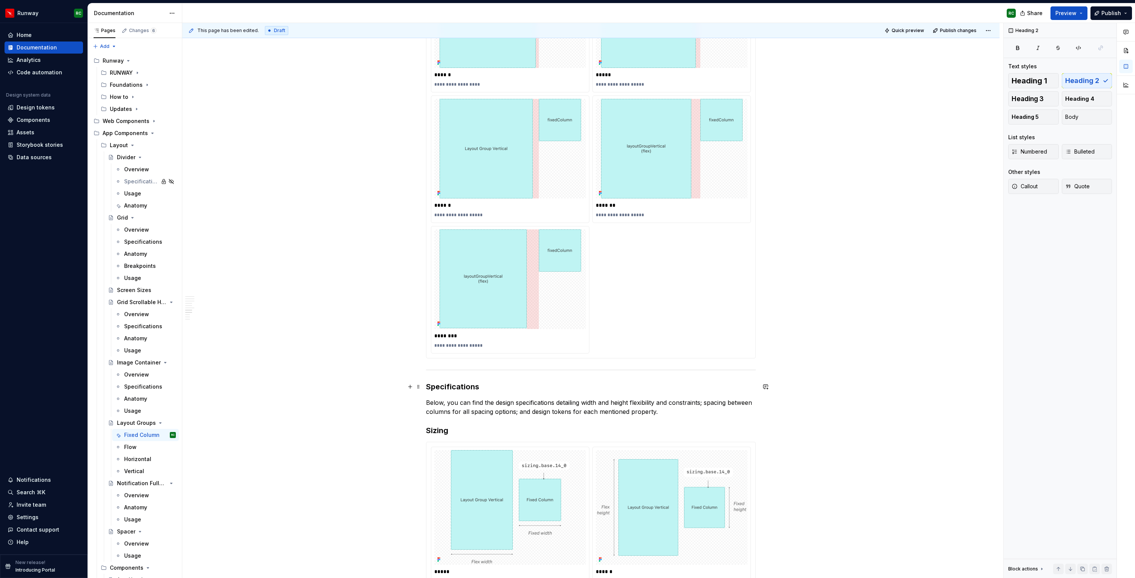
click at [460, 389] on h3 "Specifications" at bounding box center [591, 387] width 330 height 11
click at [1085, 82] on span "Heading 2" at bounding box center [1082, 81] width 34 height 8
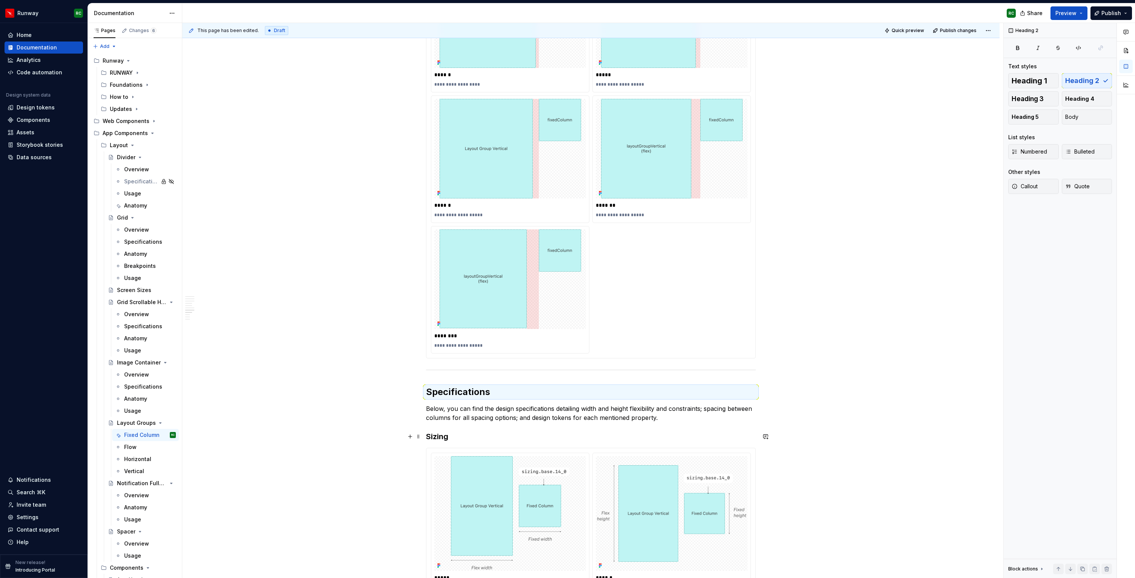
click at [444, 439] on h3 "Sizing" at bounding box center [591, 436] width 330 height 11
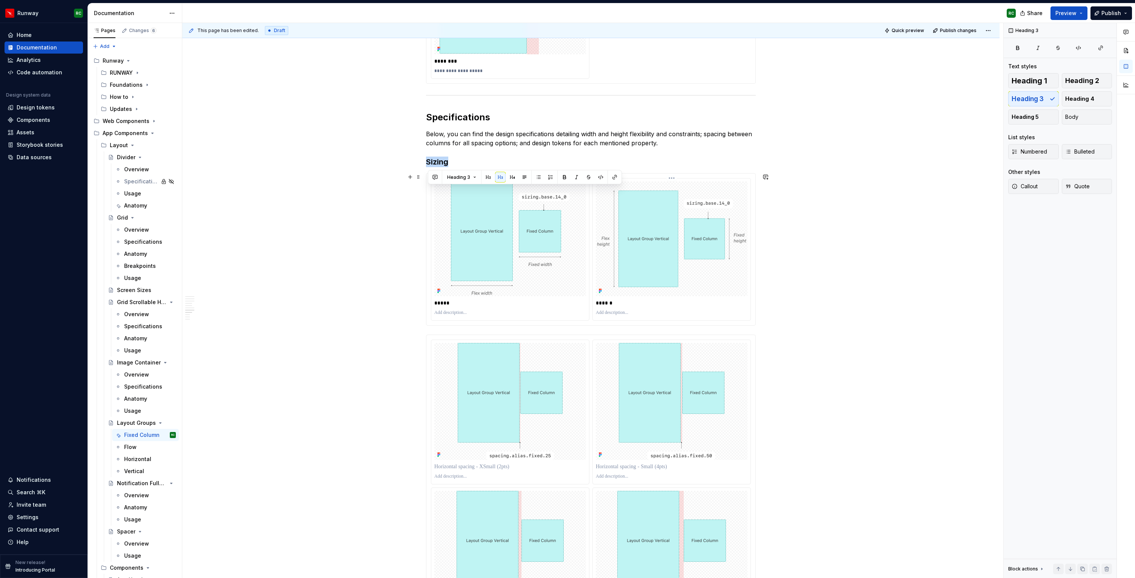
scroll to position [1252, 0]
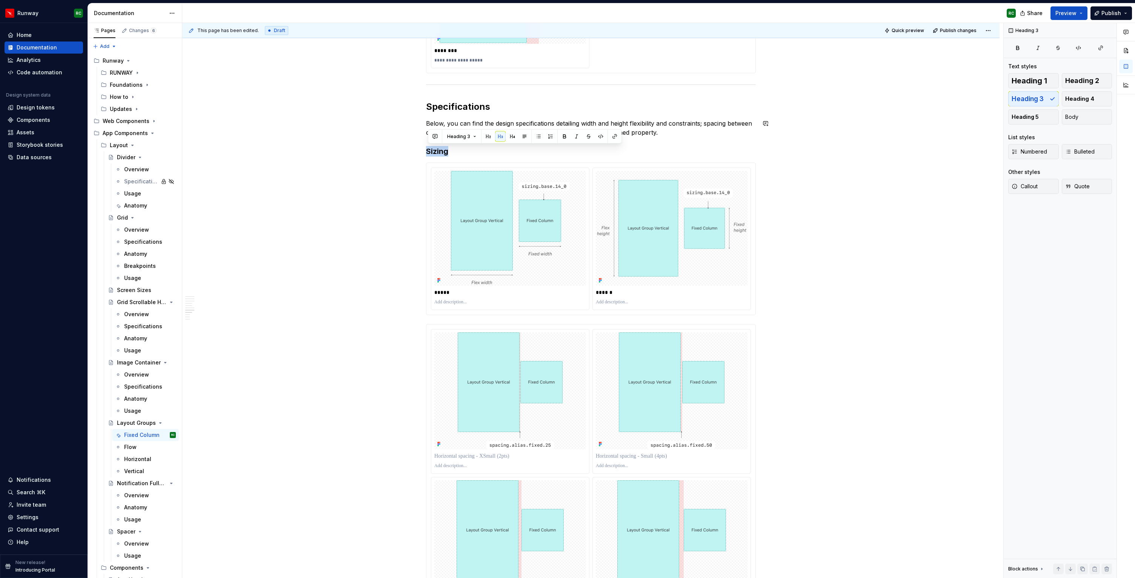
click at [661, 145] on div "**********" at bounding box center [591, 236] width 330 height 2678
click at [1081, 570] on button "button" at bounding box center [1083, 569] width 11 height 11
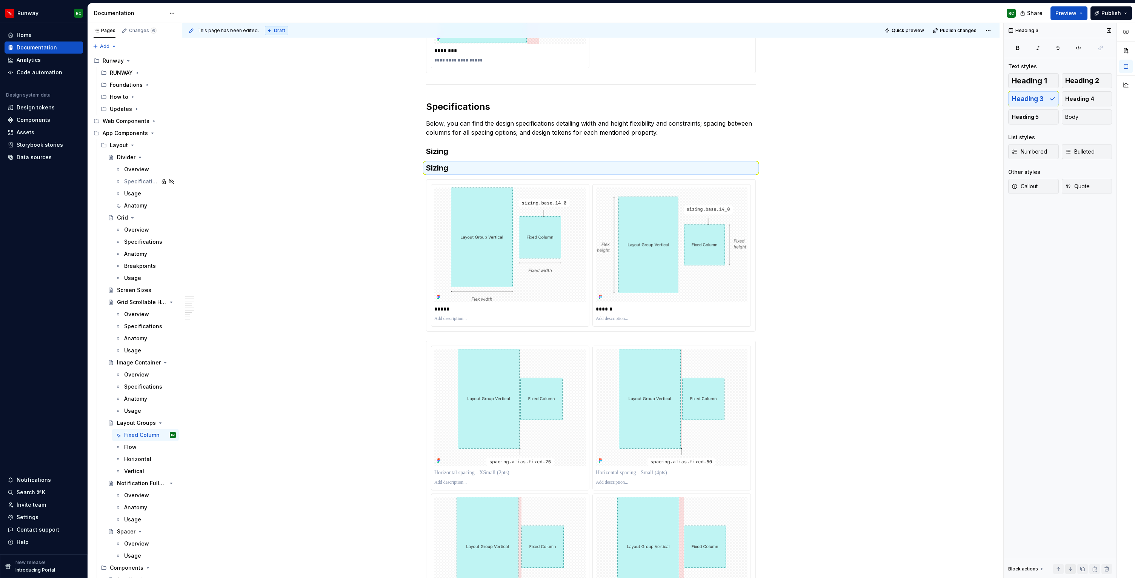
click at [1074, 569] on button "button" at bounding box center [1070, 569] width 11 height 11
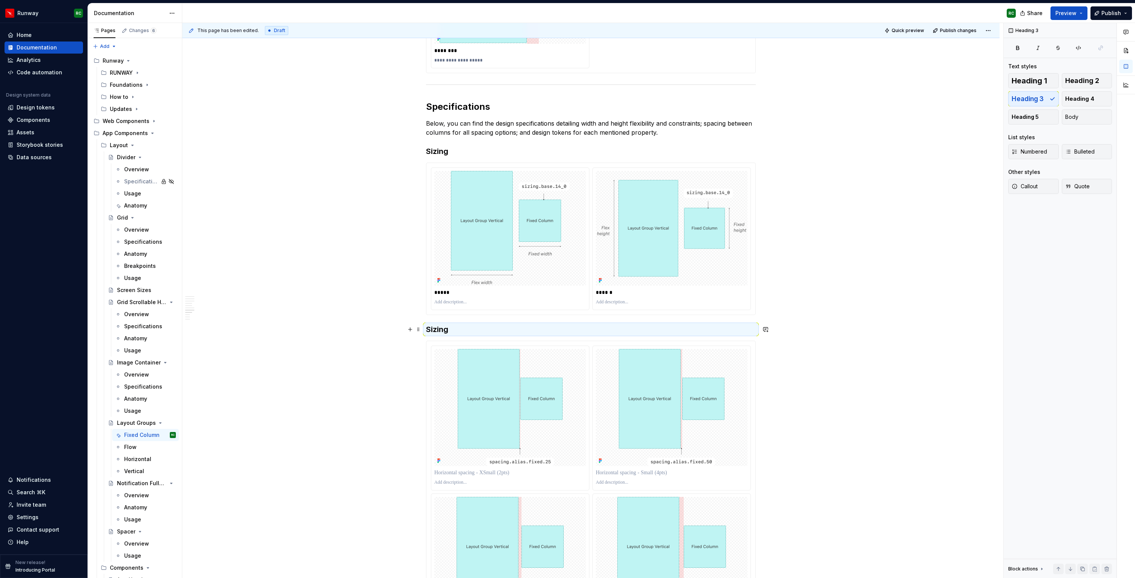
click at [445, 328] on h3 "Sizing" at bounding box center [591, 329] width 330 height 11
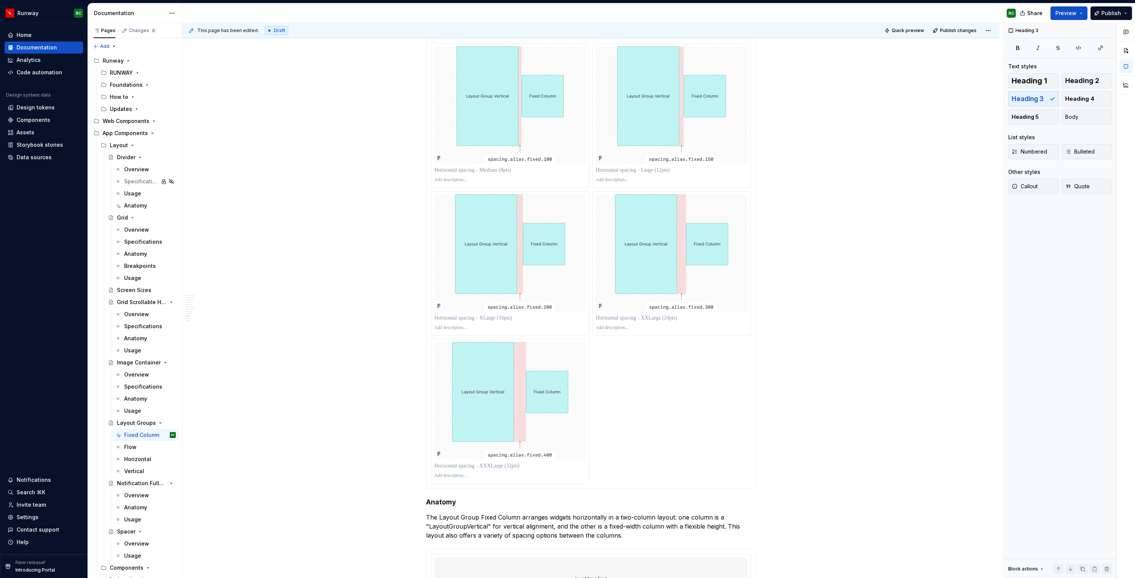
scroll to position [1707, 0]
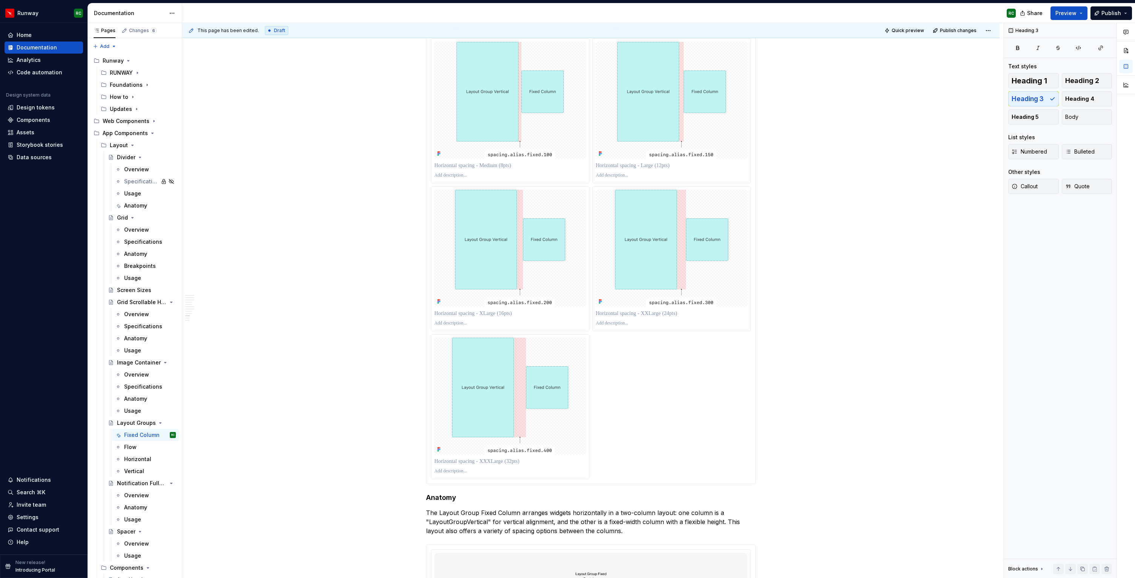
click at [634, 447] on div at bounding box center [591, 185] width 320 height 589
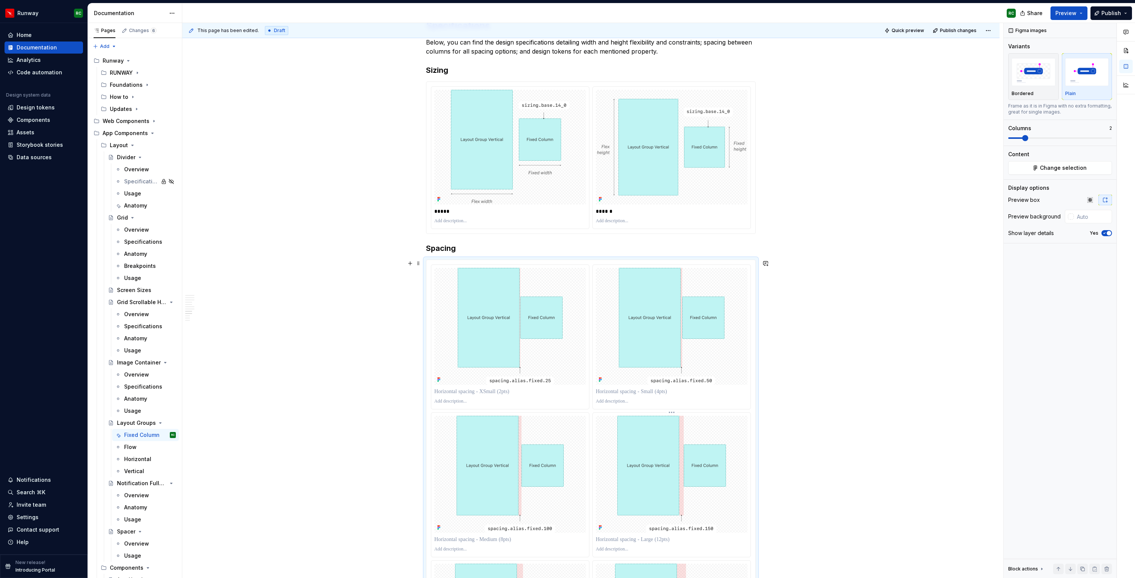
scroll to position [1370, 0]
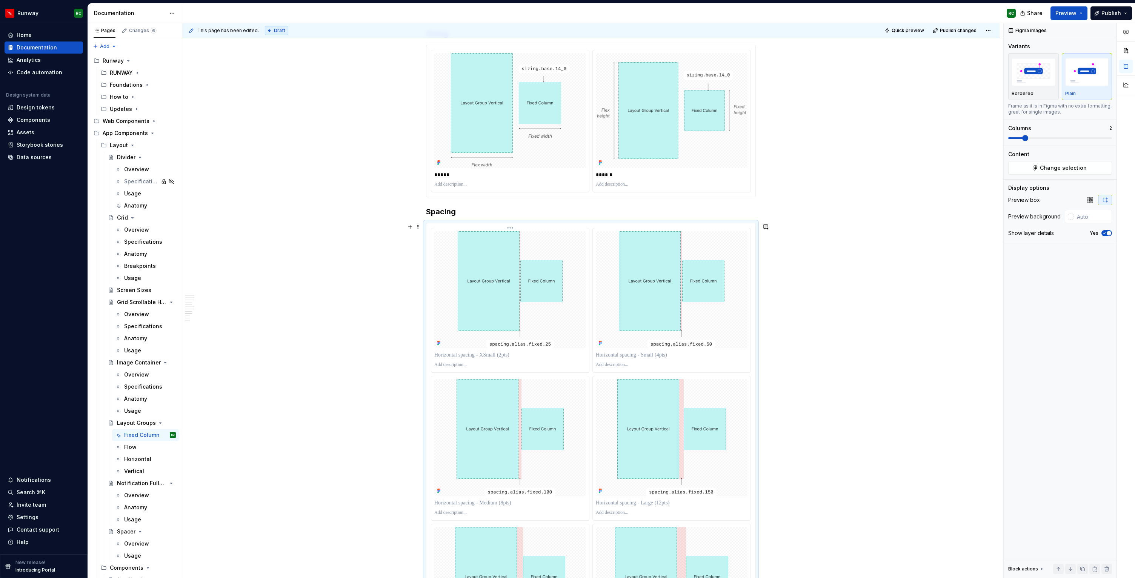
click at [505, 358] on p at bounding box center [510, 355] width 152 height 8
click at [634, 366] on p at bounding box center [672, 365] width 152 height 6
paste div
click at [442, 365] on p "**********" at bounding box center [510, 365] width 152 height 6
click at [659, 362] on p "**********" at bounding box center [672, 365] width 152 height 6
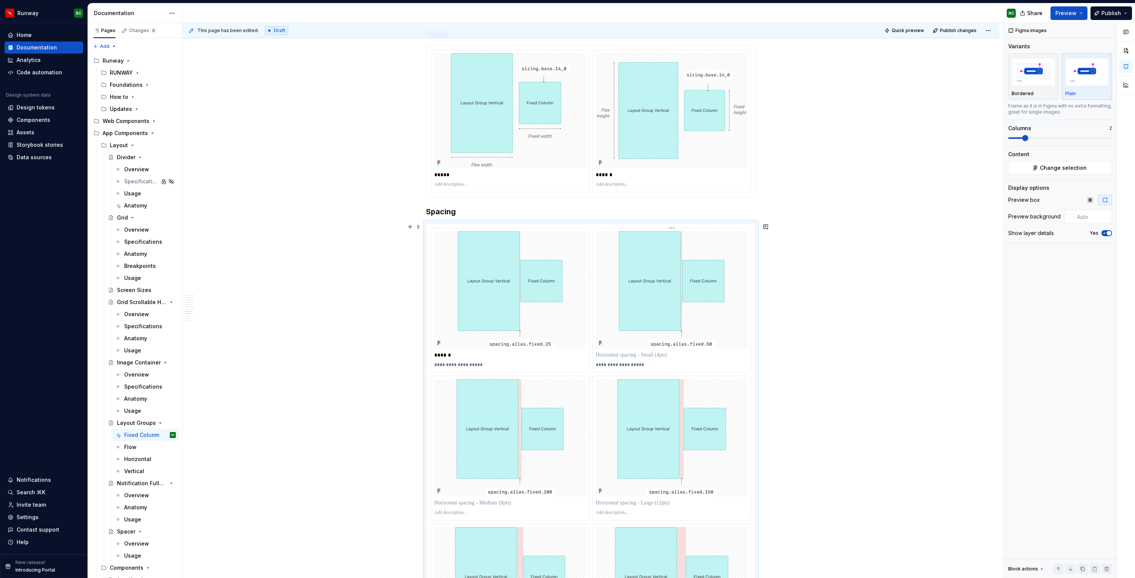
click at [631, 354] on p at bounding box center [672, 355] width 152 height 8
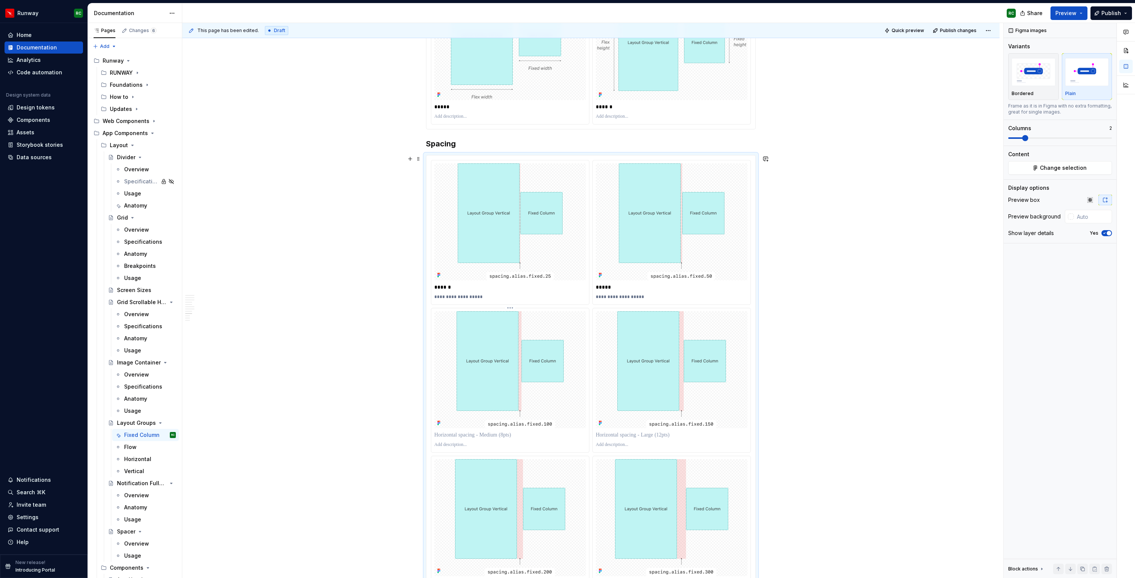
click at [496, 436] on p at bounding box center [510, 435] width 152 height 8
click at [482, 445] on p at bounding box center [510, 445] width 152 height 6
paste div
click at [438, 444] on p "**********" at bounding box center [510, 445] width 152 height 6
click at [644, 436] on p at bounding box center [672, 435] width 152 height 8
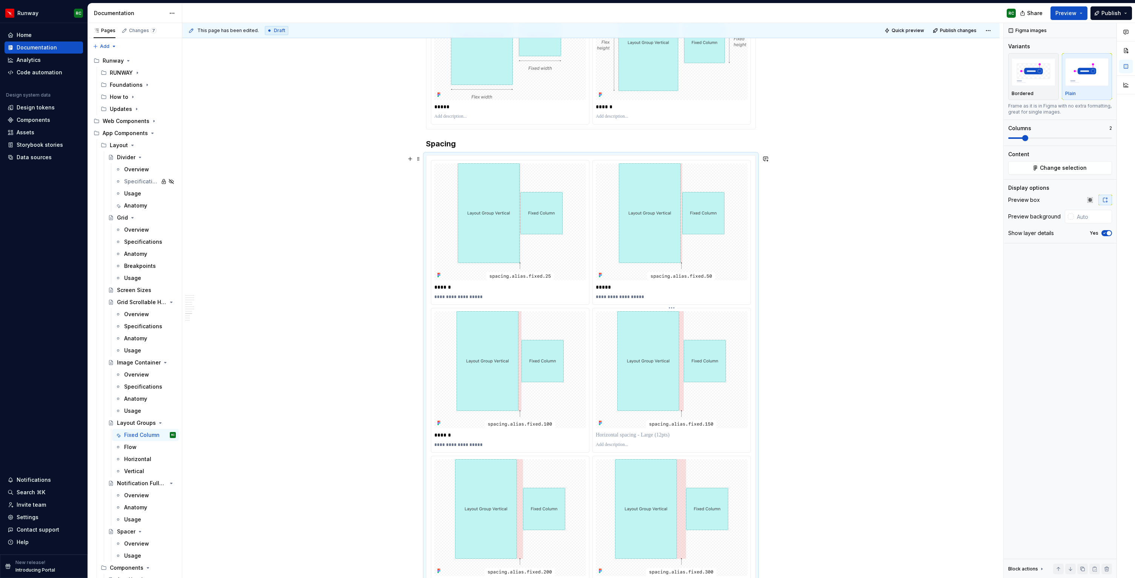
type textarea "*"
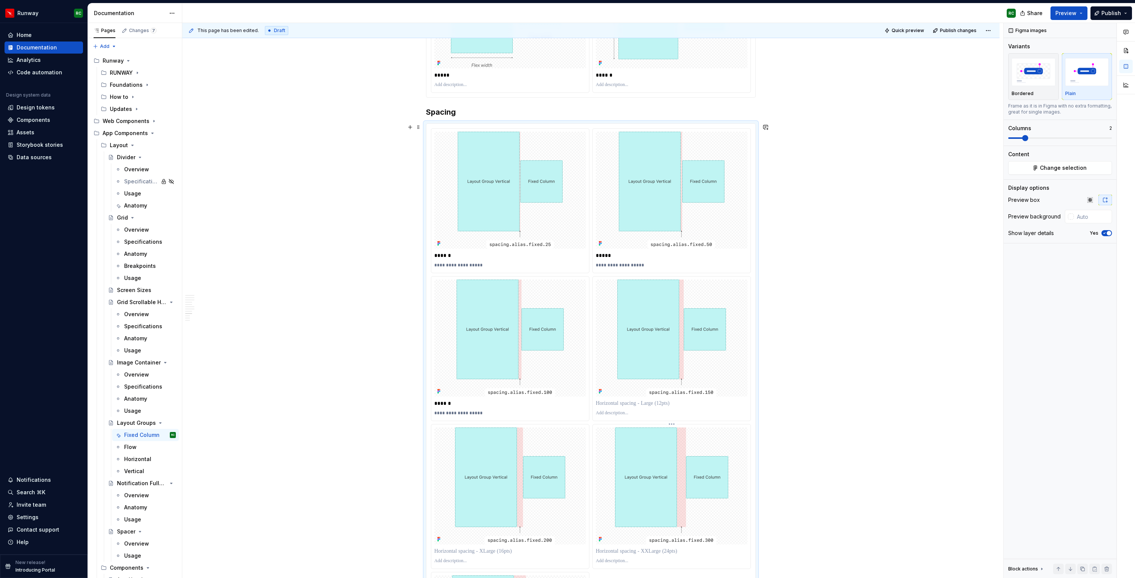
scroll to position [1487, 0]
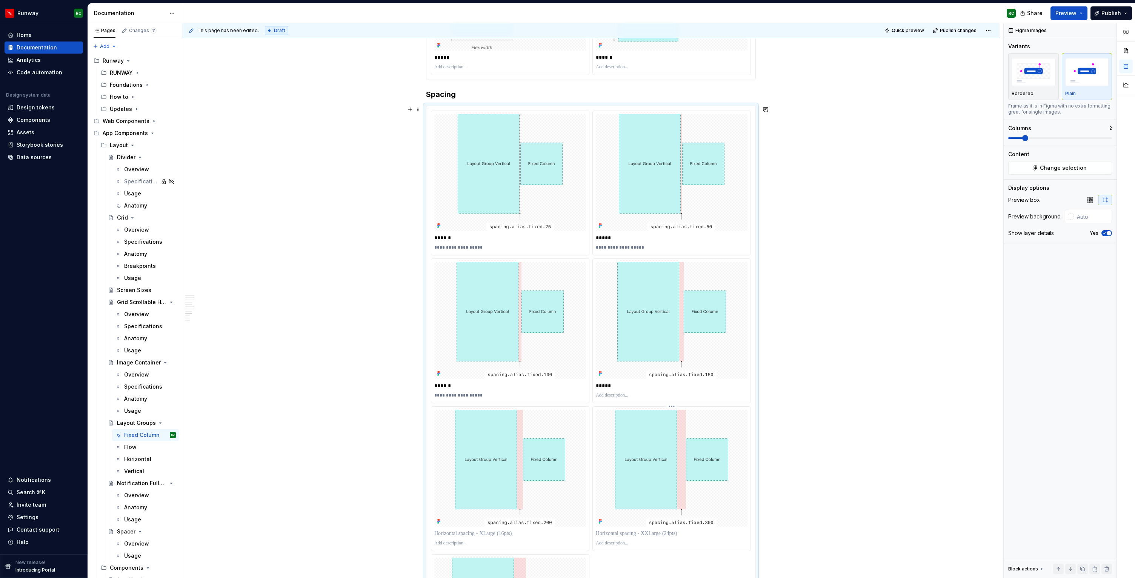
paste div
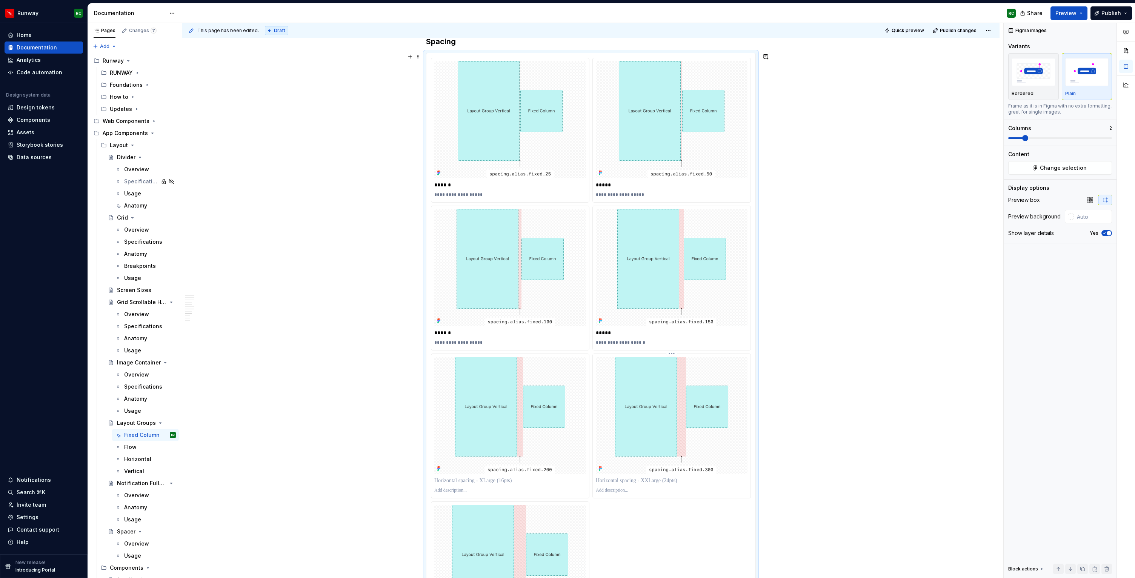
scroll to position [1540, 0]
click at [471, 482] on p at bounding box center [510, 481] width 152 height 8
click at [489, 489] on p at bounding box center [510, 490] width 152 height 6
paste div
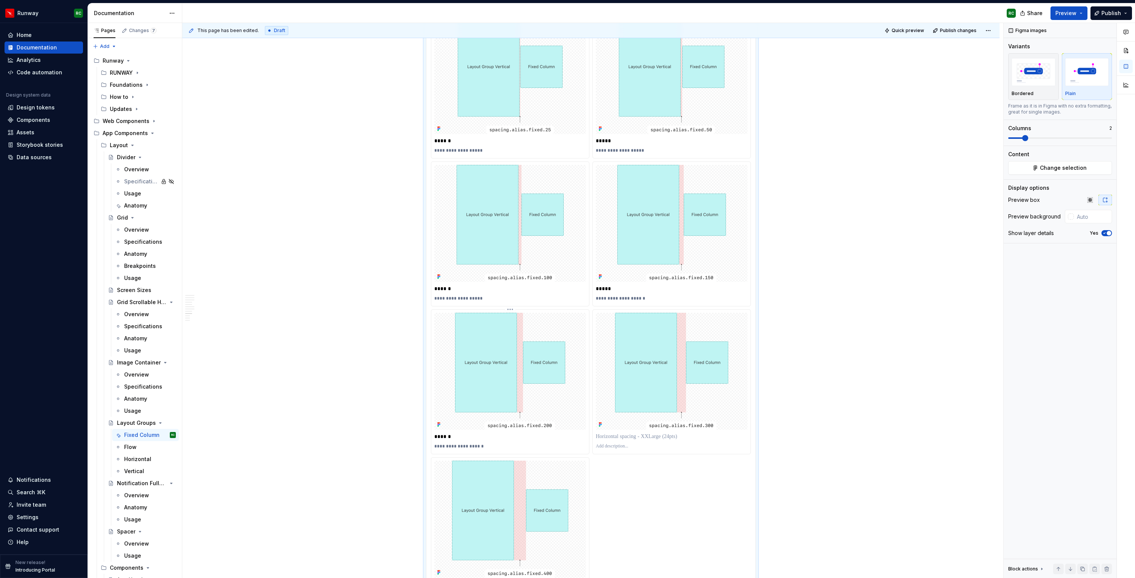
scroll to position [1591, 0]
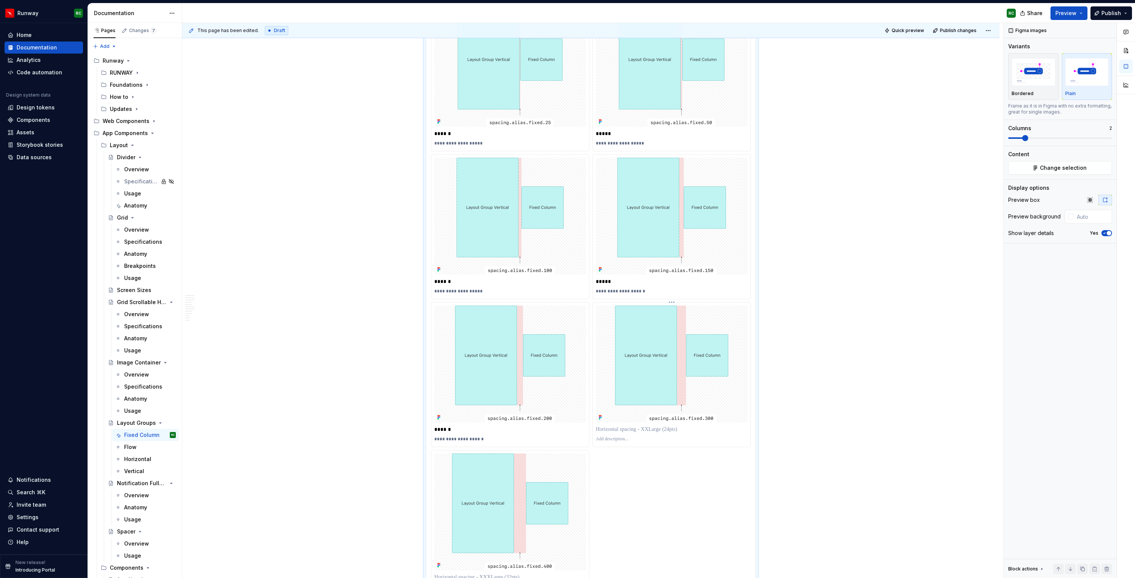
click at [648, 430] on p at bounding box center [672, 430] width 152 height 8
click at [650, 436] on p at bounding box center [672, 439] width 152 height 6
paste div
click at [602, 437] on p "**********" at bounding box center [672, 439] width 152 height 6
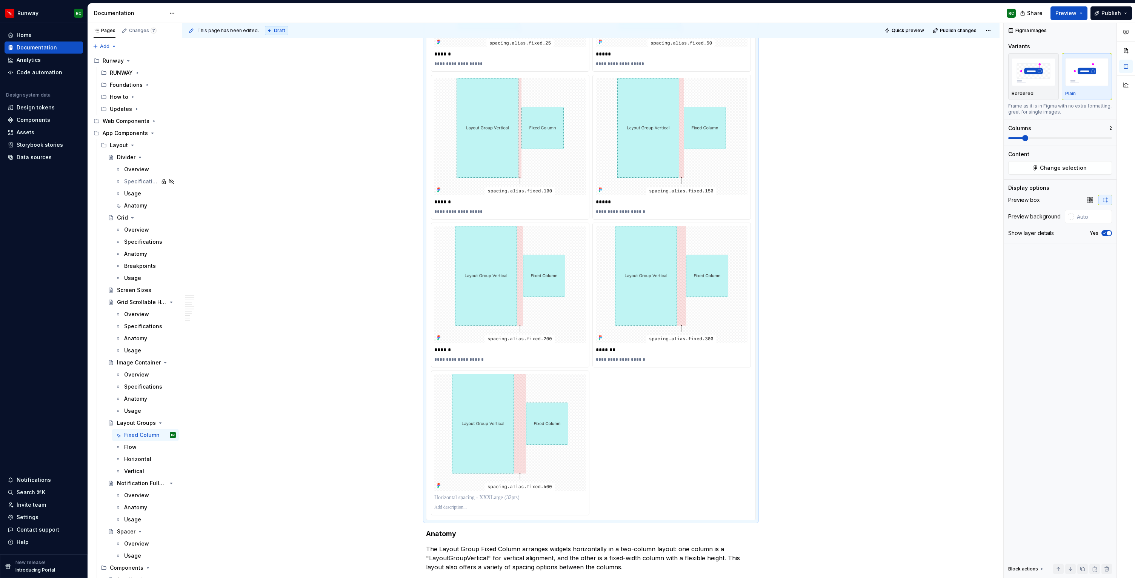
scroll to position [1664, 0]
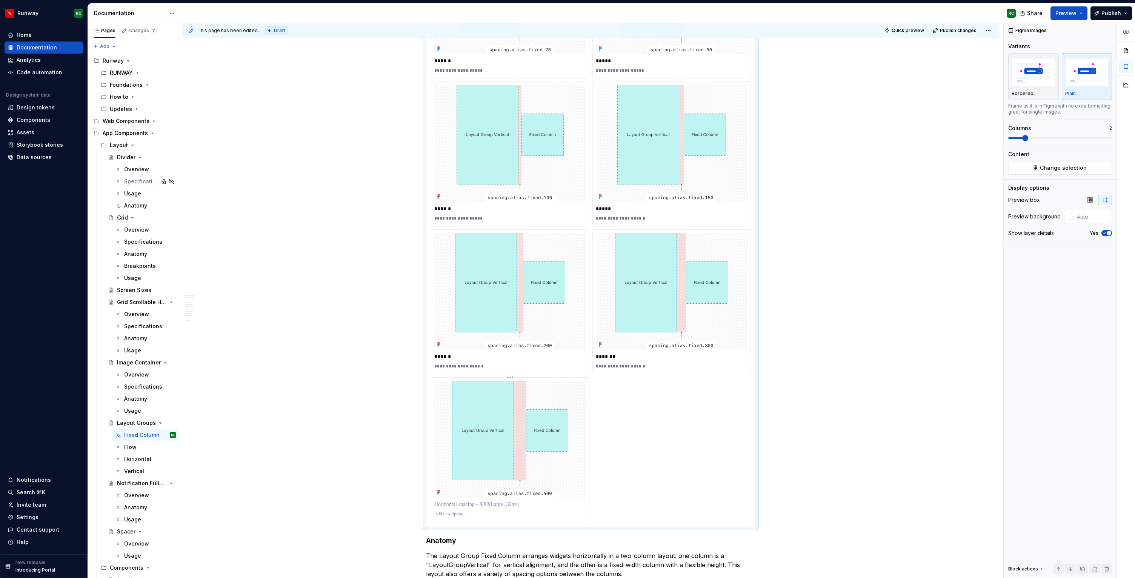
click at [483, 503] on p at bounding box center [510, 505] width 152 height 8
click at [476, 516] on p at bounding box center [510, 514] width 152 height 6
paste div
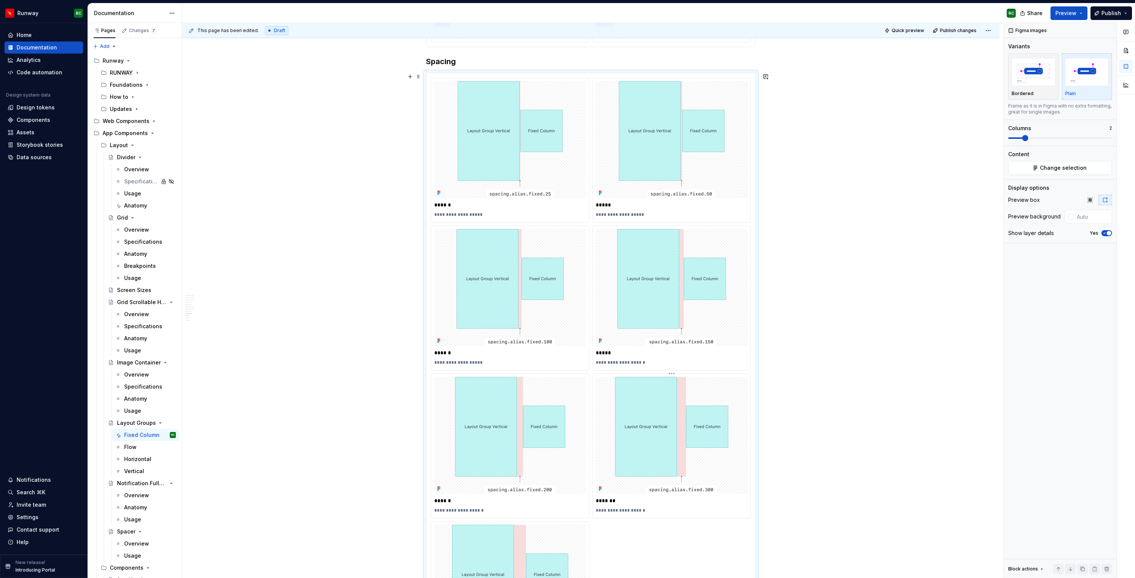
scroll to position [1481, 0]
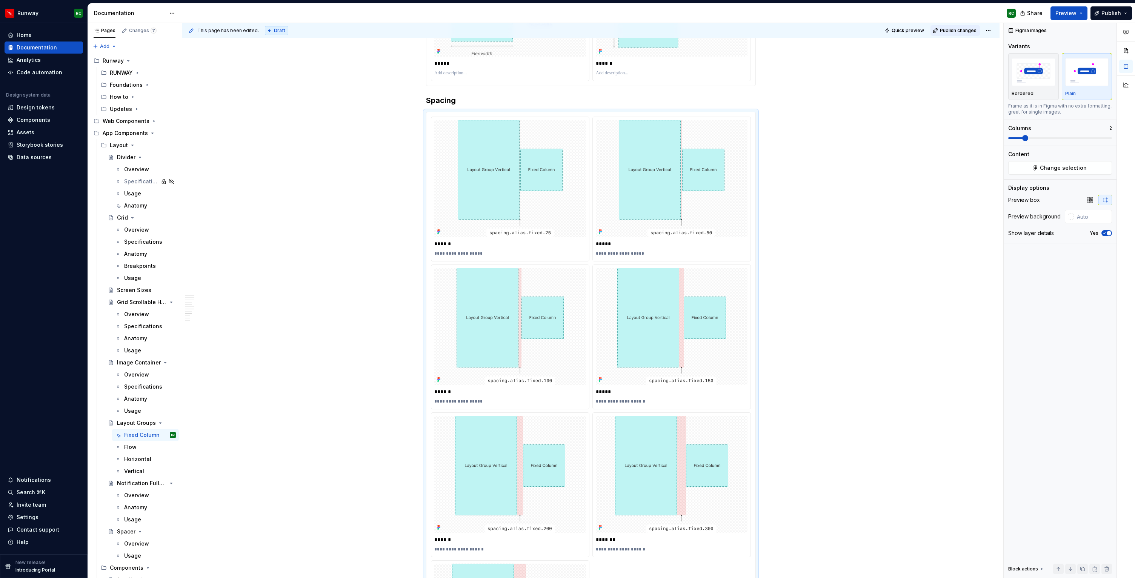
click at [961, 35] on button "Publish changes" at bounding box center [955, 30] width 49 height 11
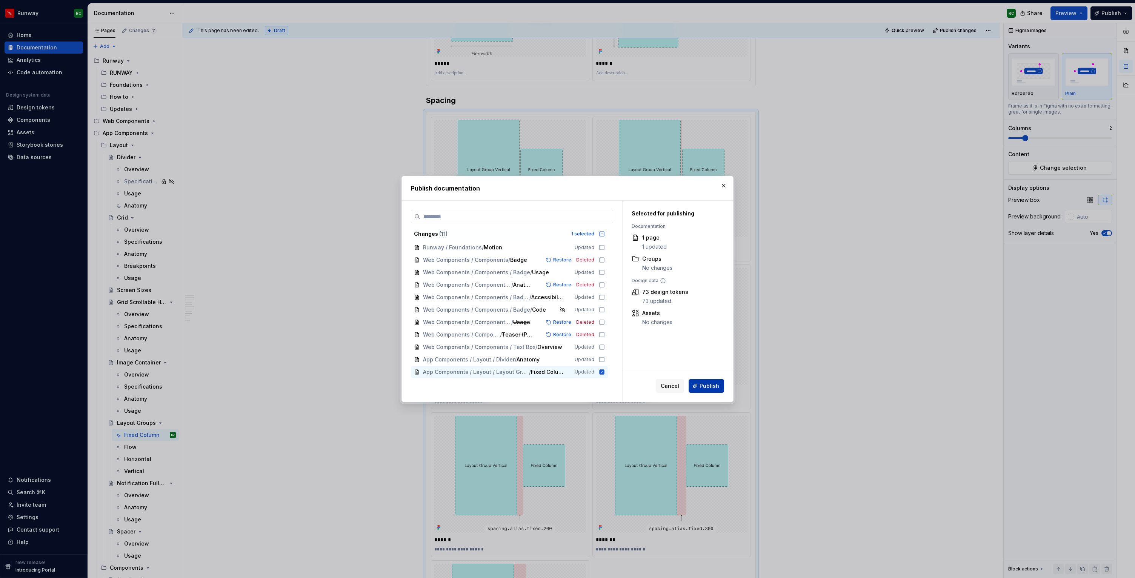
click at [710, 386] on span "Publish" at bounding box center [710, 386] width 20 height 8
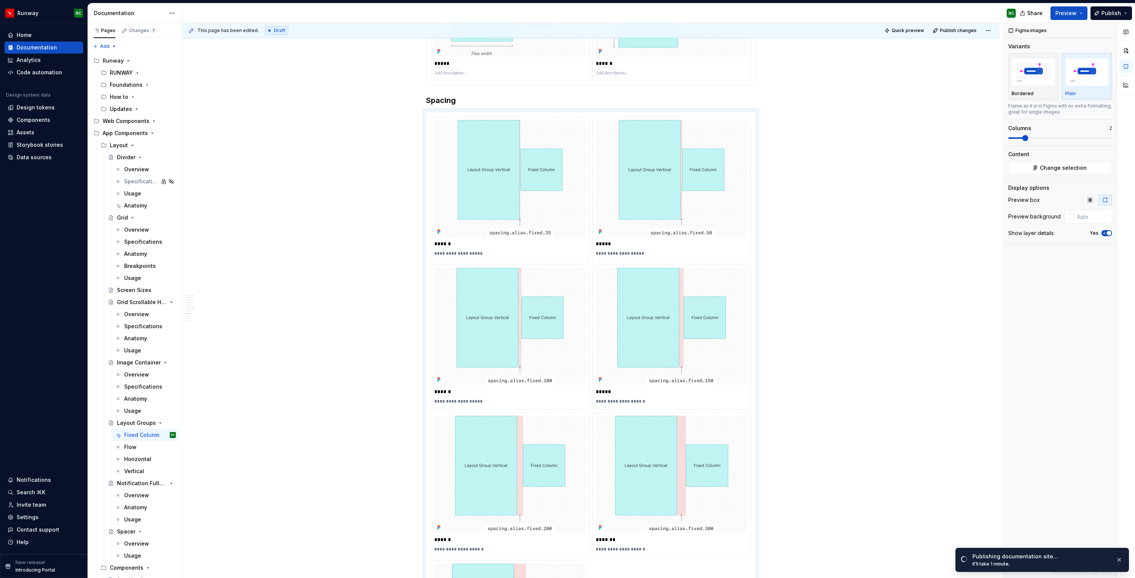
type textarea "*"
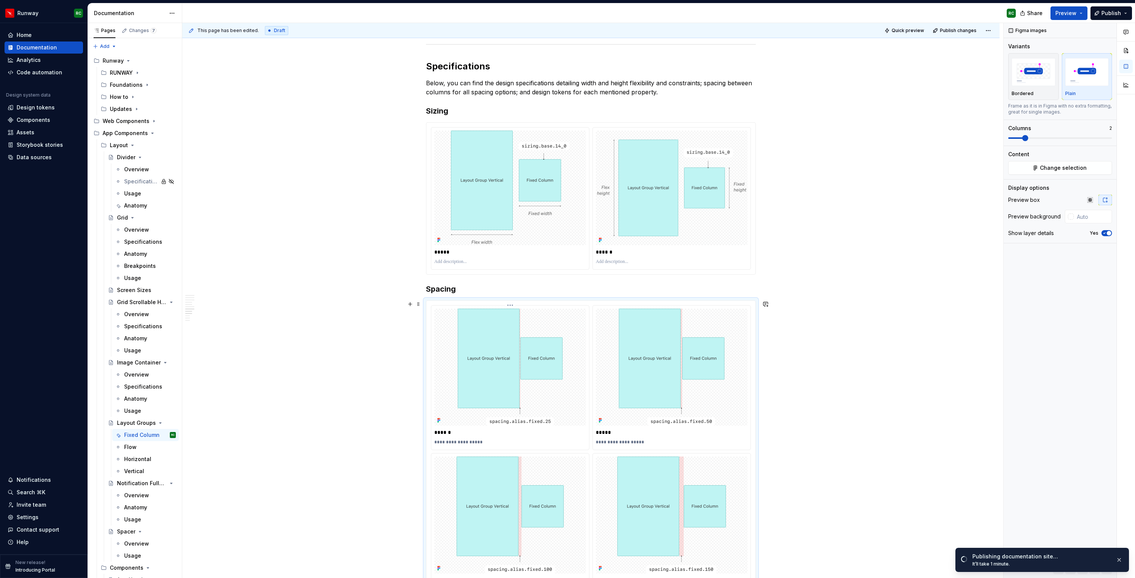
scroll to position [1294, 0]
click at [479, 260] on p at bounding box center [510, 260] width 152 height 6
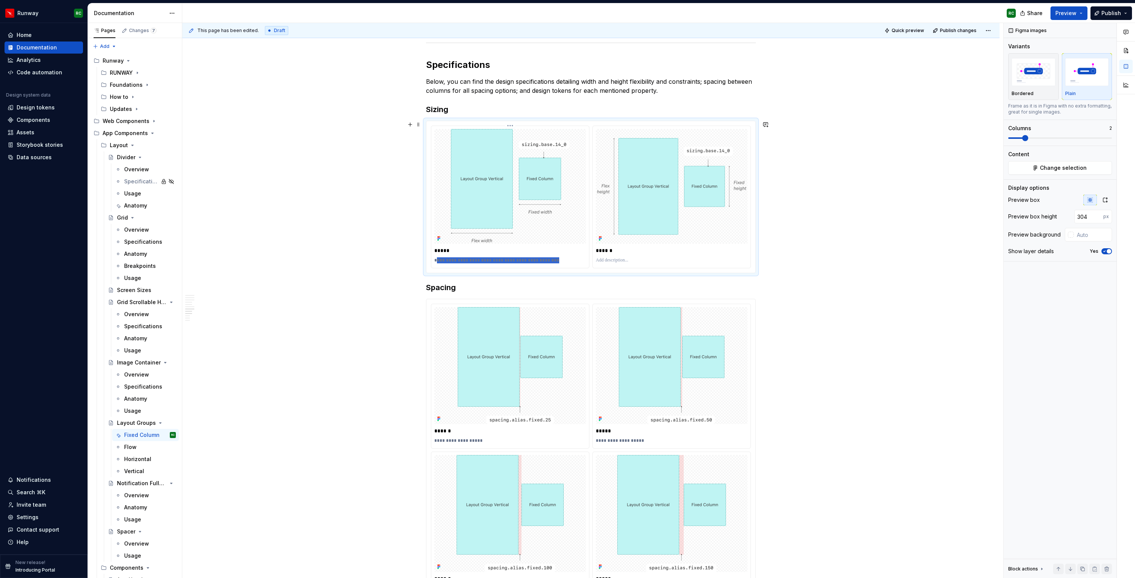
drag, startPoint x: 454, startPoint y: 260, endPoint x: 553, endPoint y: 260, distance: 98.9
click at [553, 260] on p "**********" at bounding box center [510, 260] width 152 height 6
click at [562, 260] on p "**********" at bounding box center [510, 260] width 152 height 6
click at [559, 261] on p "**********" at bounding box center [510, 260] width 152 height 6
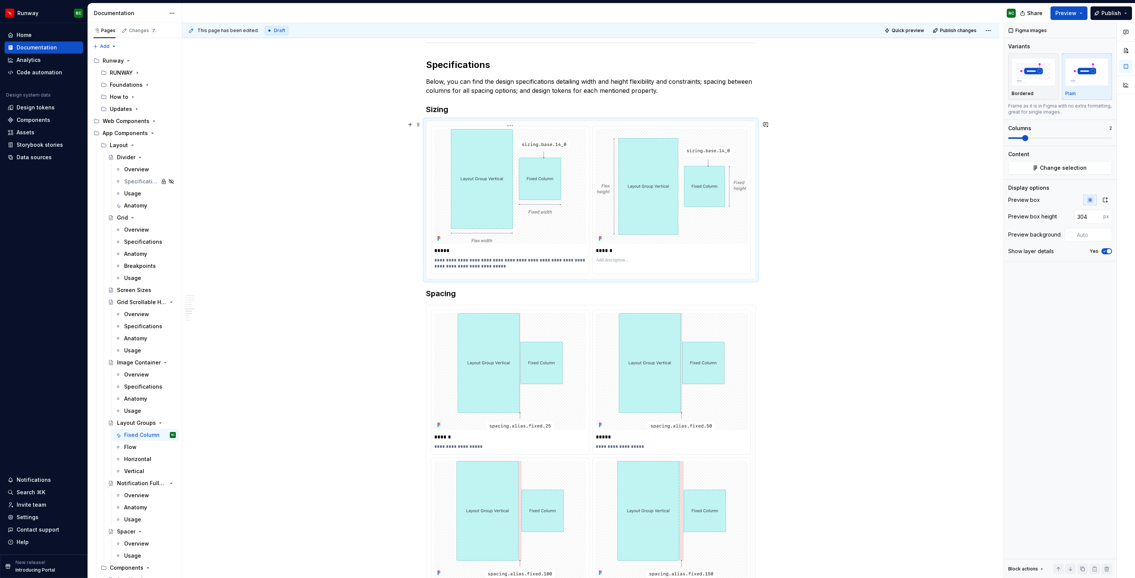
type textarea "*"
click at [643, 260] on p at bounding box center [672, 260] width 152 height 6
click at [707, 261] on p "**********" at bounding box center [672, 263] width 152 height 12
click at [488, 264] on p "**********" at bounding box center [510, 263] width 152 height 12
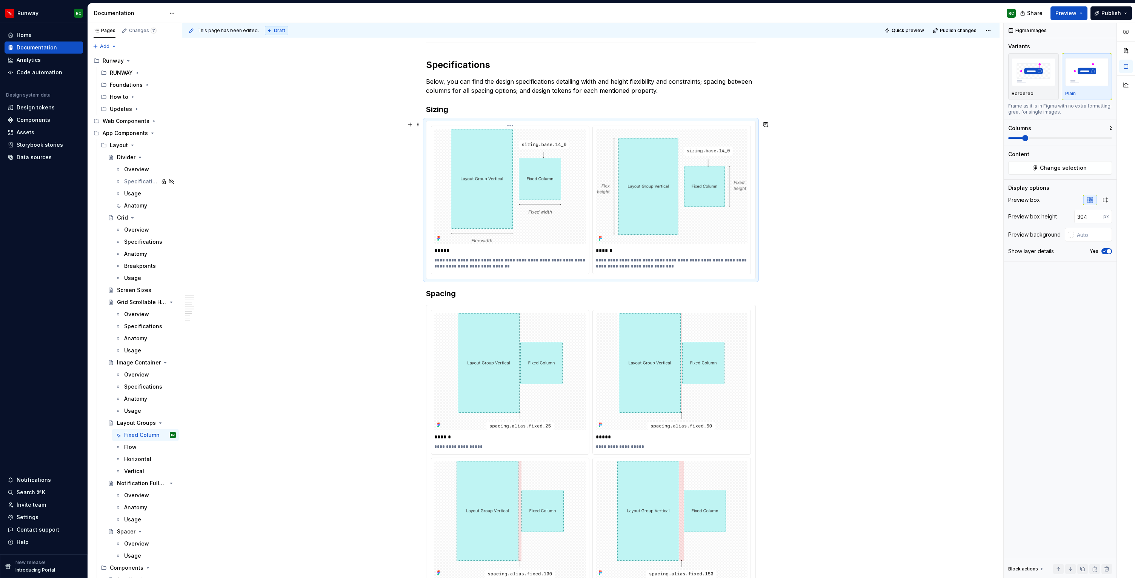
click at [457, 266] on p "**********" at bounding box center [510, 263] width 152 height 12
click at [673, 270] on div "**********" at bounding box center [672, 263] width 152 height 15
click at [673, 266] on p "**********" at bounding box center [672, 263] width 152 height 12
click at [705, 257] on p "**********" at bounding box center [672, 263] width 152 height 12
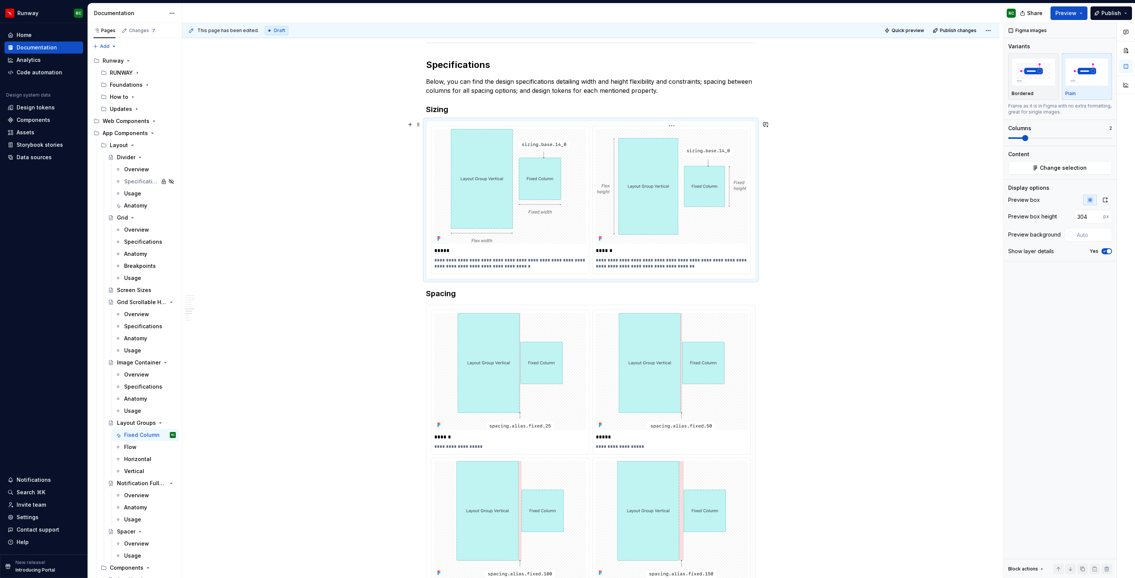
click at [644, 266] on p "**********" at bounding box center [672, 263] width 152 height 12
click at [372, 321] on div "**********" at bounding box center [591, 288] width 818 height 2902
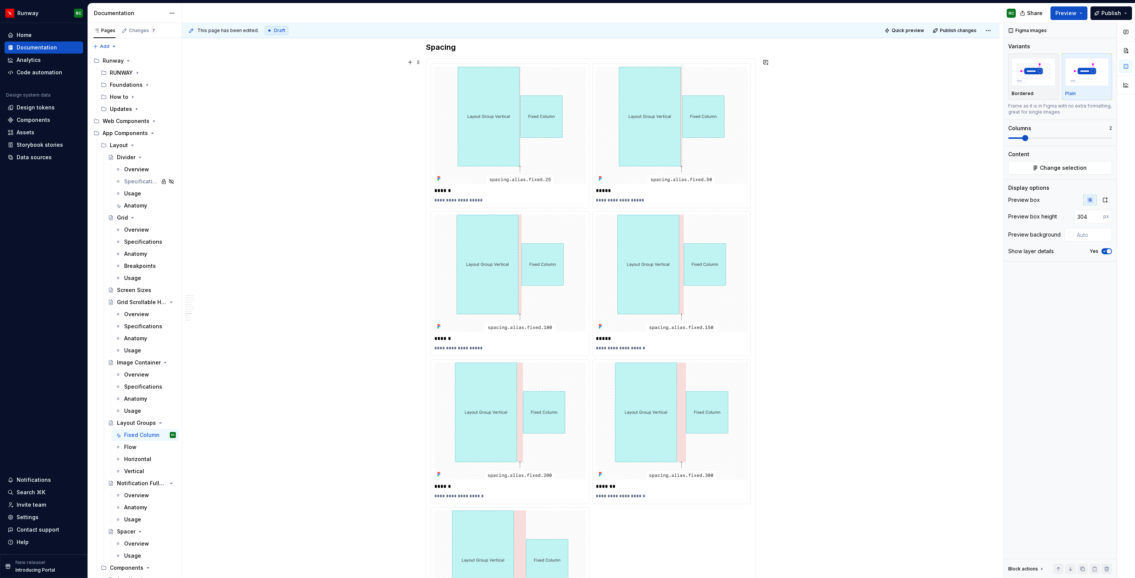
scroll to position [1558, 0]
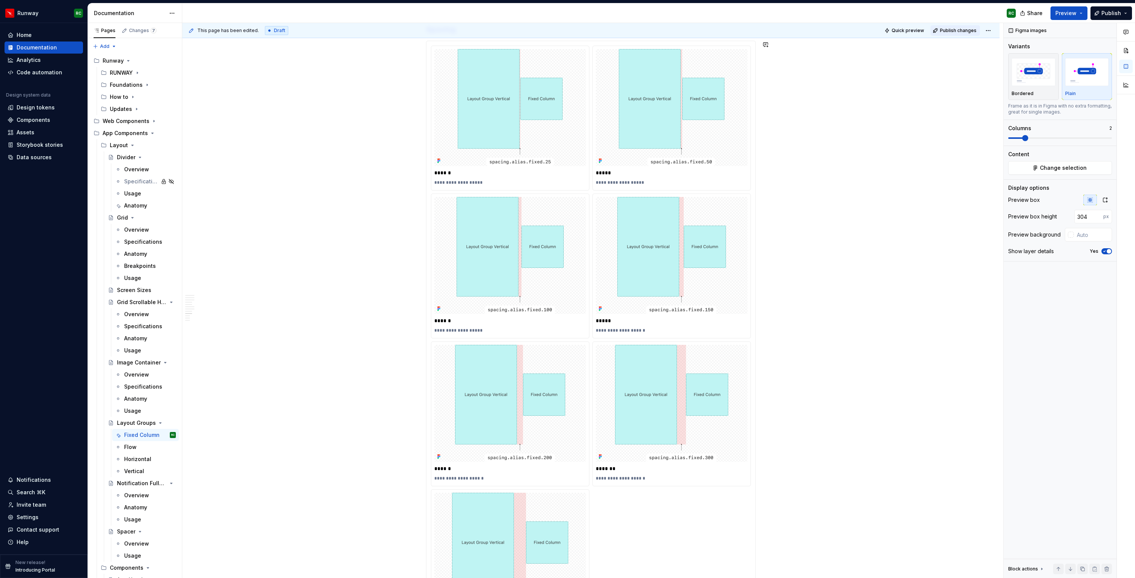
click at [968, 31] on span "Publish changes" at bounding box center [958, 31] width 37 height 6
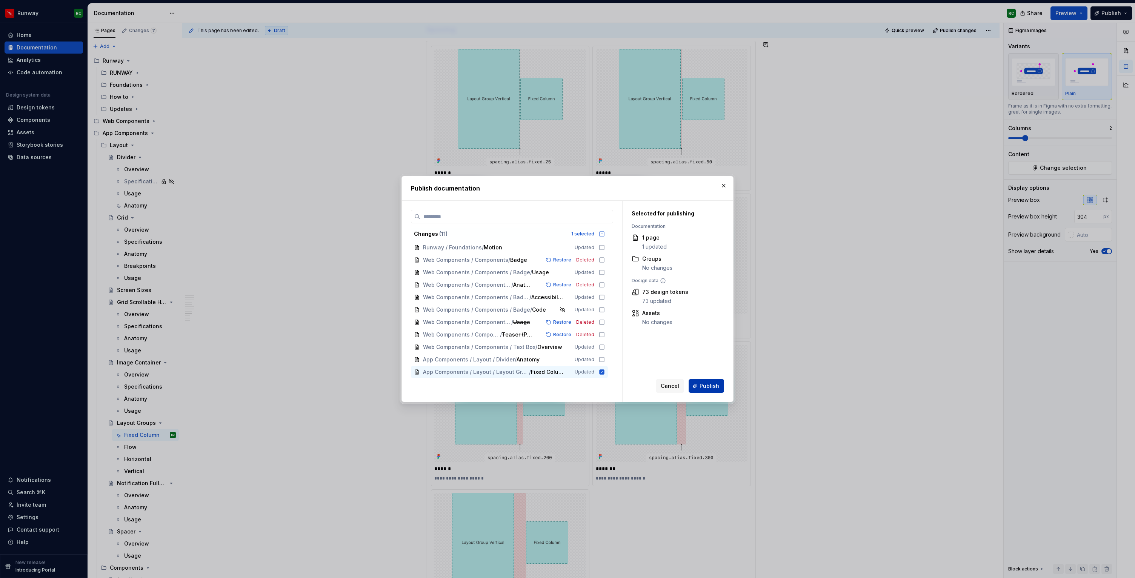
click at [701, 386] on span "Publish" at bounding box center [710, 386] width 20 height 8
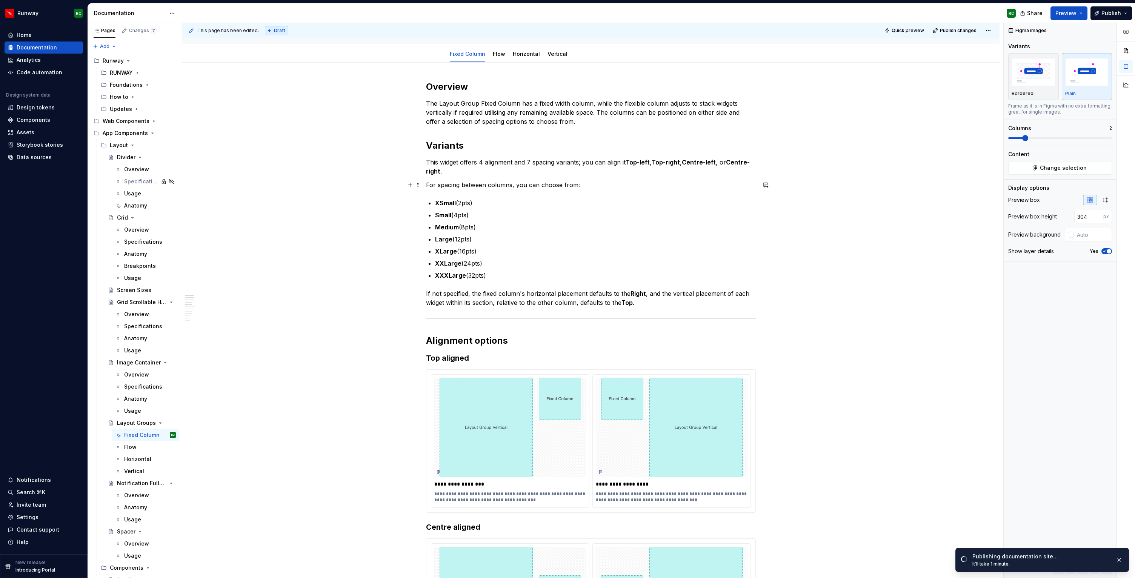
scroll to position [0, 0]
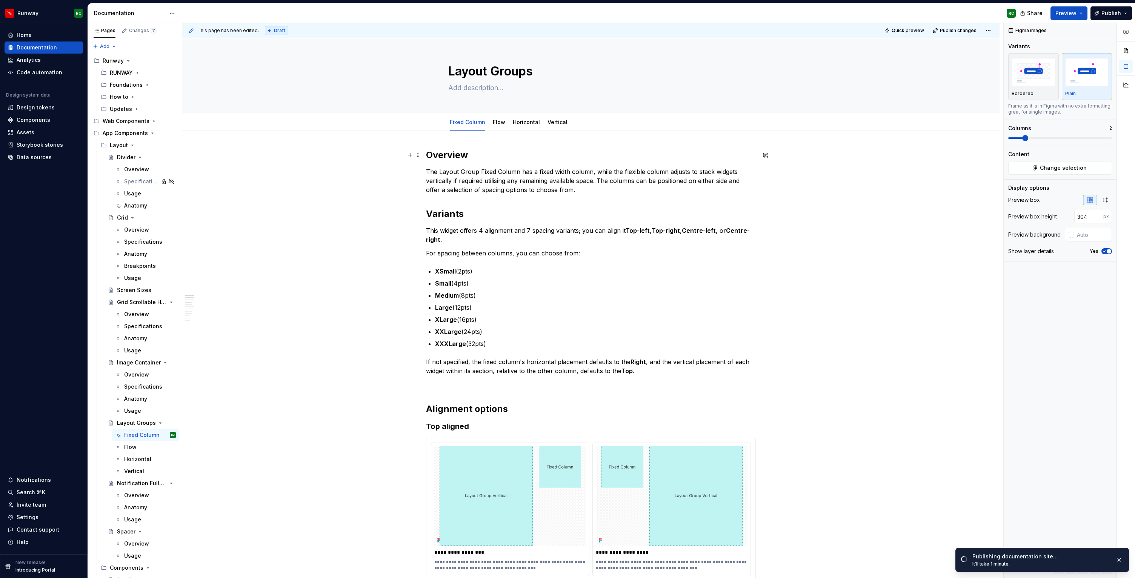
click at [455, 156] on h2 "Overview" at bounding box center [591, 155] width 330 height 12
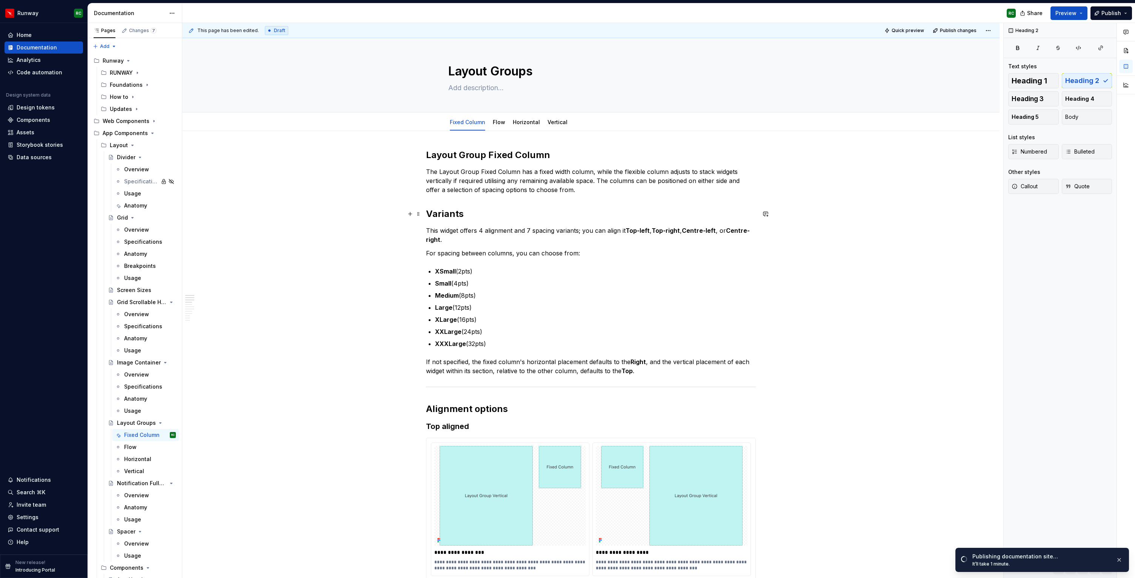
click at [451, 214] on h2 "Variants" at bounding box center [591, 214] width 330 height 12
click at [1052, 102] on button "Heading 3" at bounding box center [1034, 98] width 51 height 15
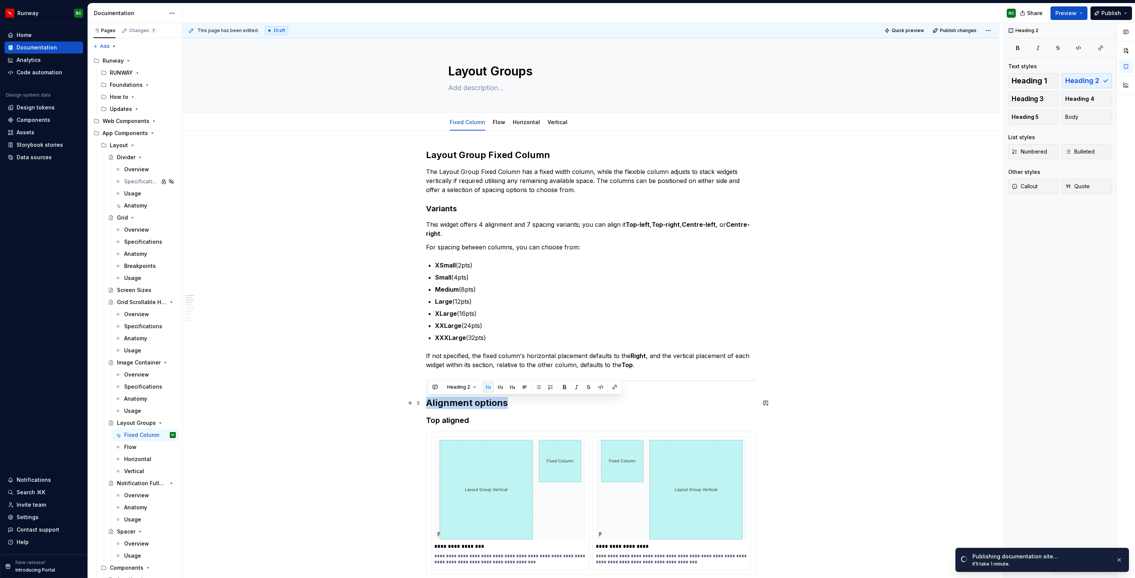
drag, startPoint x: 430, startPoint y: 403, endPoint x: 547, endPoint y: 403, distance: 116.3
click at [547, 403] on h2 "Alignment options" at bounding box center [591, 403] width 330 height 12
click at [1030, 96] on span "Heading 3" at bounding box center [1028, 99] width 32 height 8
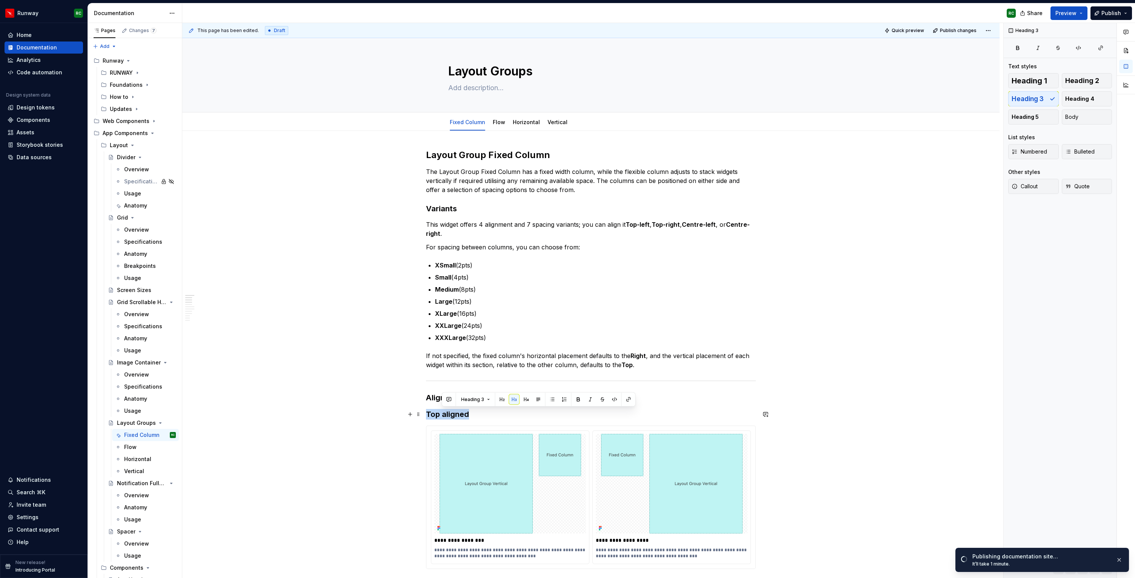
drag, startPoint x: 473, startPoint y: 414, endPoint x: 399, endPoint y: 417, distance: 74.0
click at [1071, 96] on span "Heading 4" at bounding box center [1079, 99] width 29 height 8
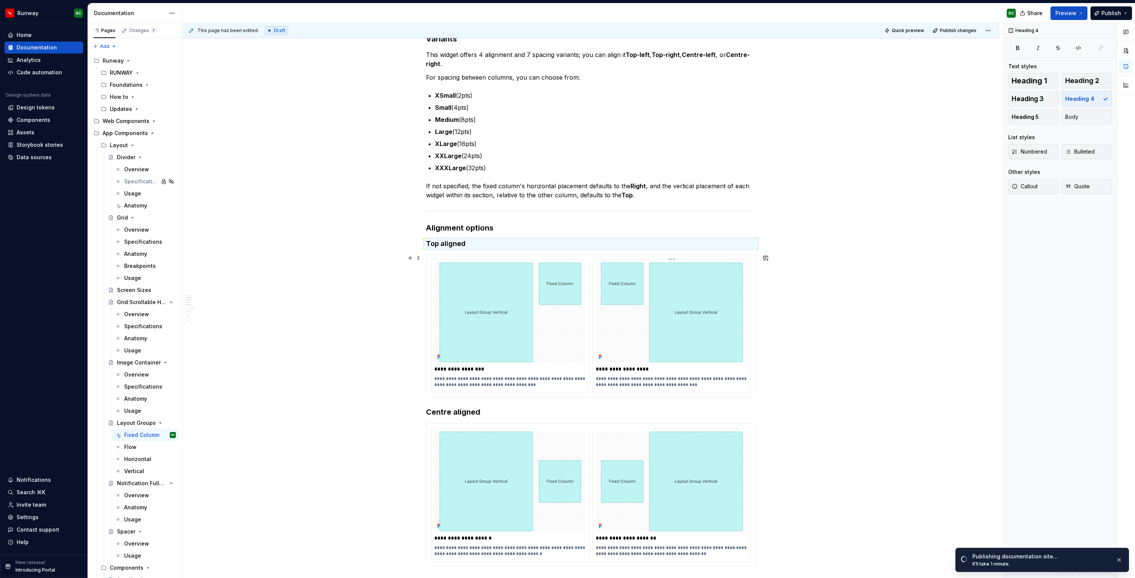
scroll to position [192, 0]
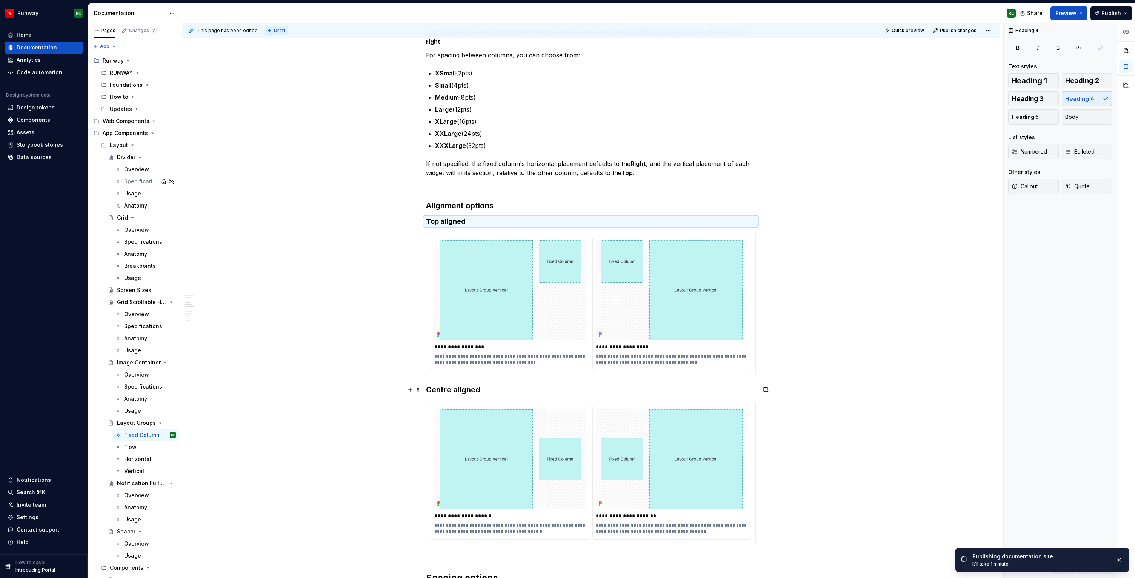
click at [499, 387] on h3 "Centre aligned" at bounding box center [591, 390] width 330 height 11
click at [510, 374] on button "button" at bounding box center [512, 375] width 11 height 11
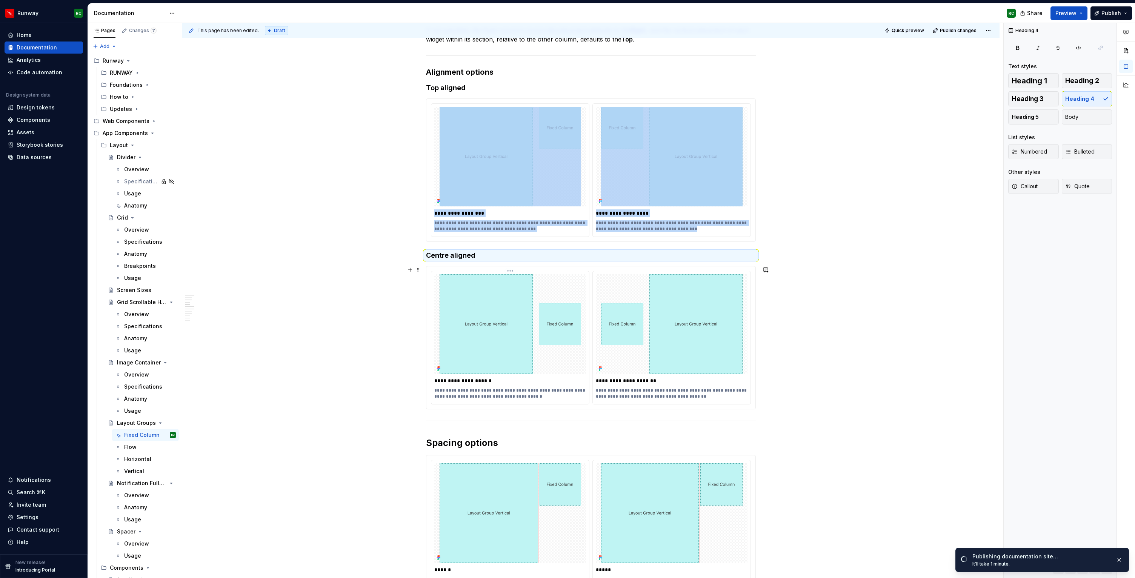
scroll to position [342, 0]
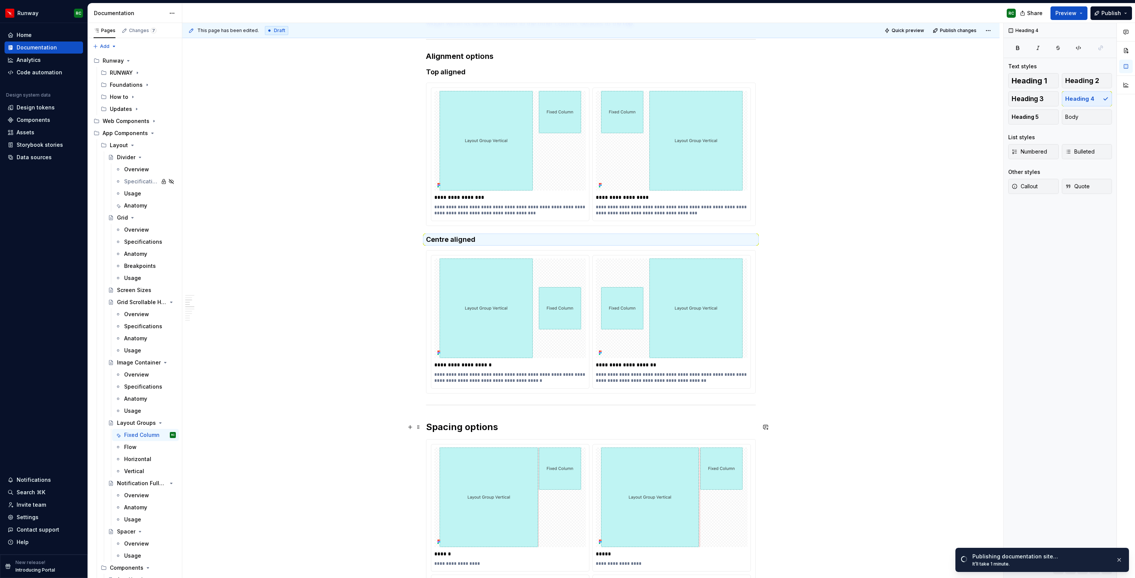
click at [503, 429] on h2 "Spacing options" at bounding box center [591, 427] width 330 height 12
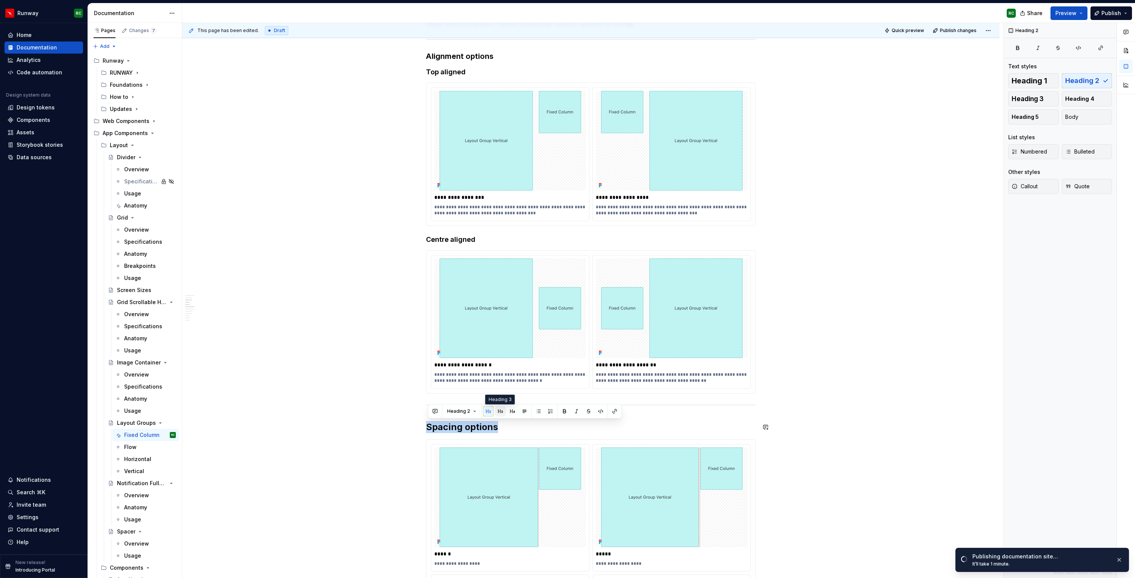
click at [497, 410] on button "button" at bounding box center [500, 411] width 11 height 11
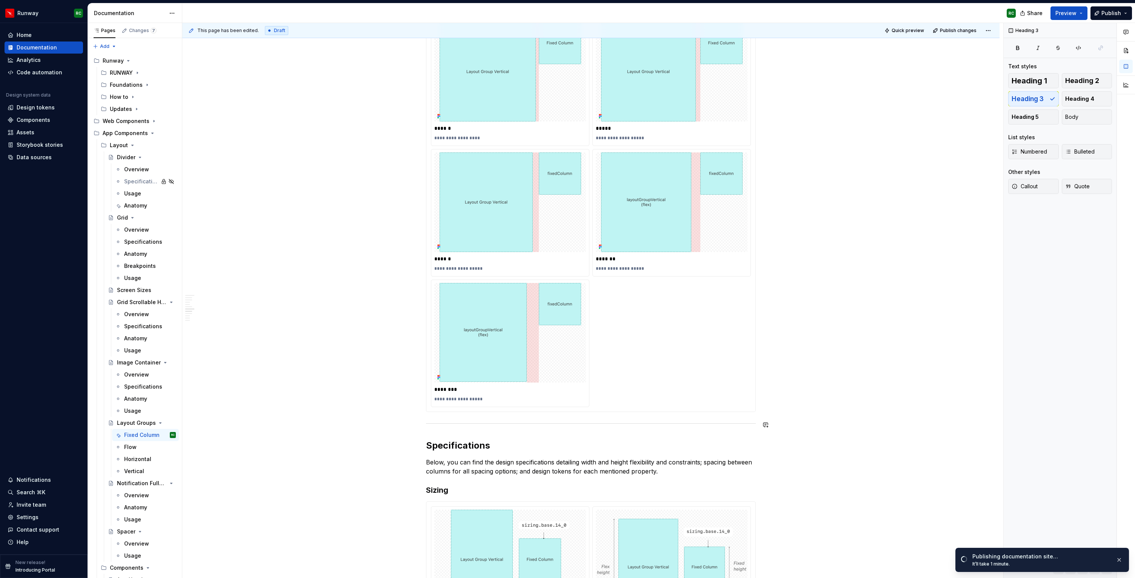
scroll to position [922, 0]
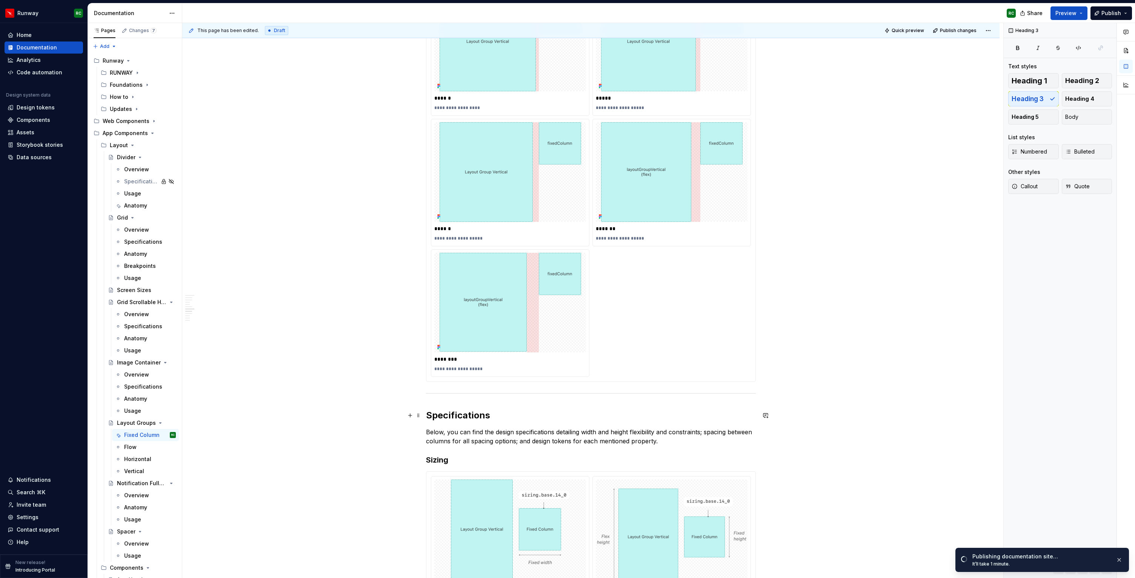
click at [494, 415] on h2 "Specifications" at bounding box center [591, 416] width 330 height 12
click at [498, 400] on button "button" at bounding box center [500, 399] width 11 height 11
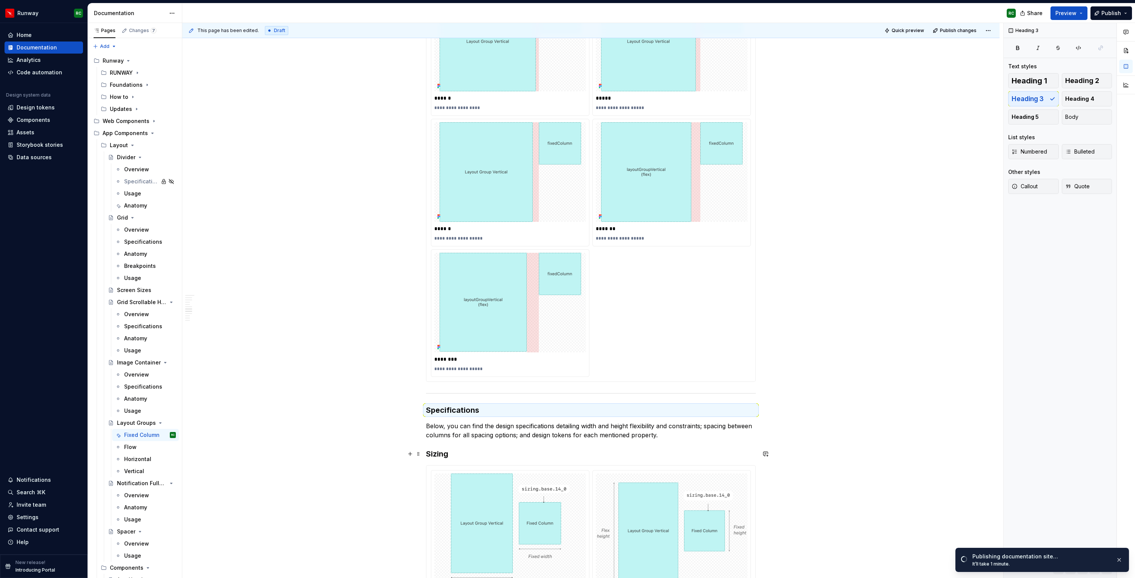
click at [447, 455] on h3 "Sizing" at bounding box center [591, 454] width 330 height 11
click at [510, 435] on button "button" at bounding box center [512, 439] width 11 height 11
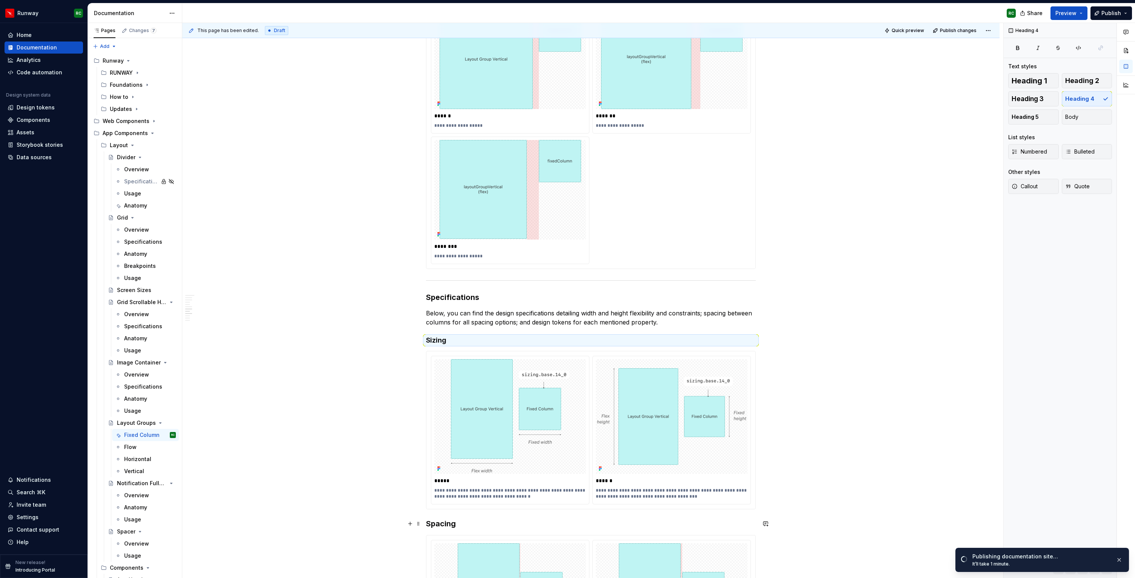
scroll to position [1159, 0]
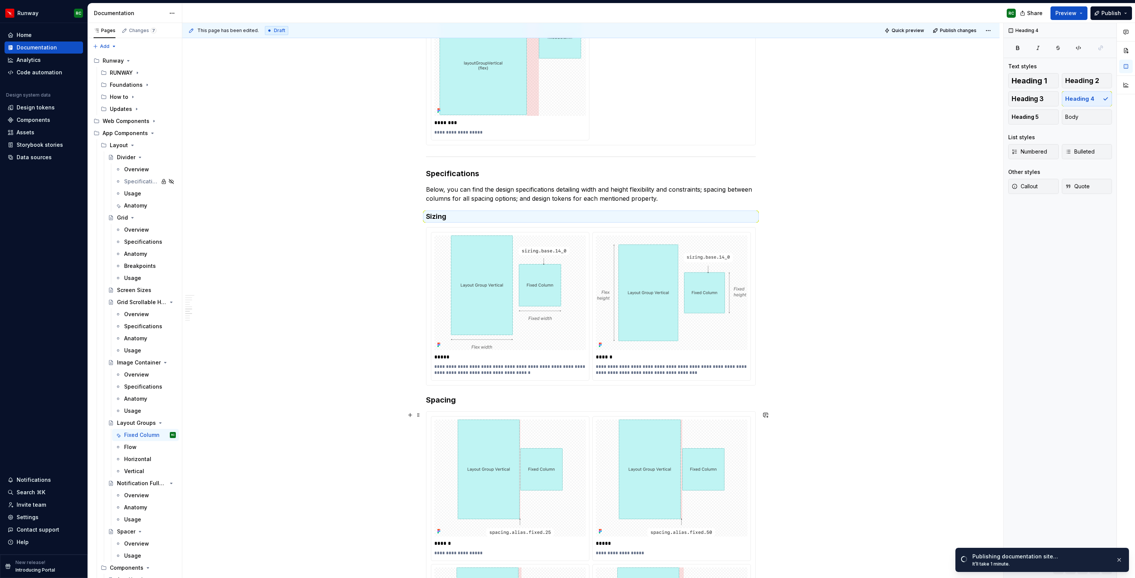
click at [450, 400] on h3 "Spacing" at bounding box center [591, 400] width 330 height 11
click at [512, 385] on button "button" at bounding box center [512, 385] width 11 height 11
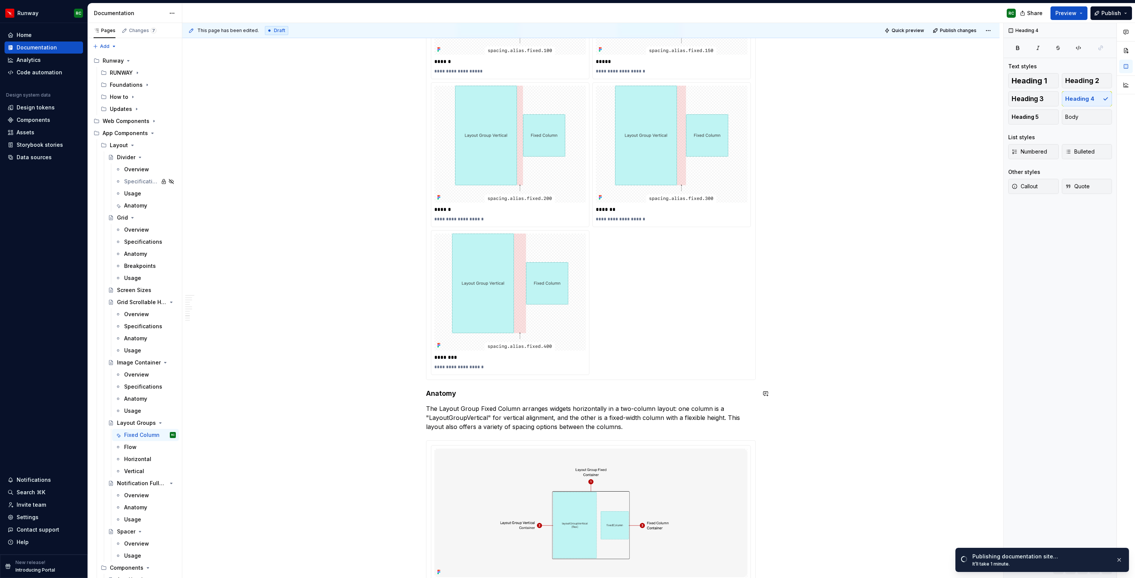
scroll to position [1788, 0]
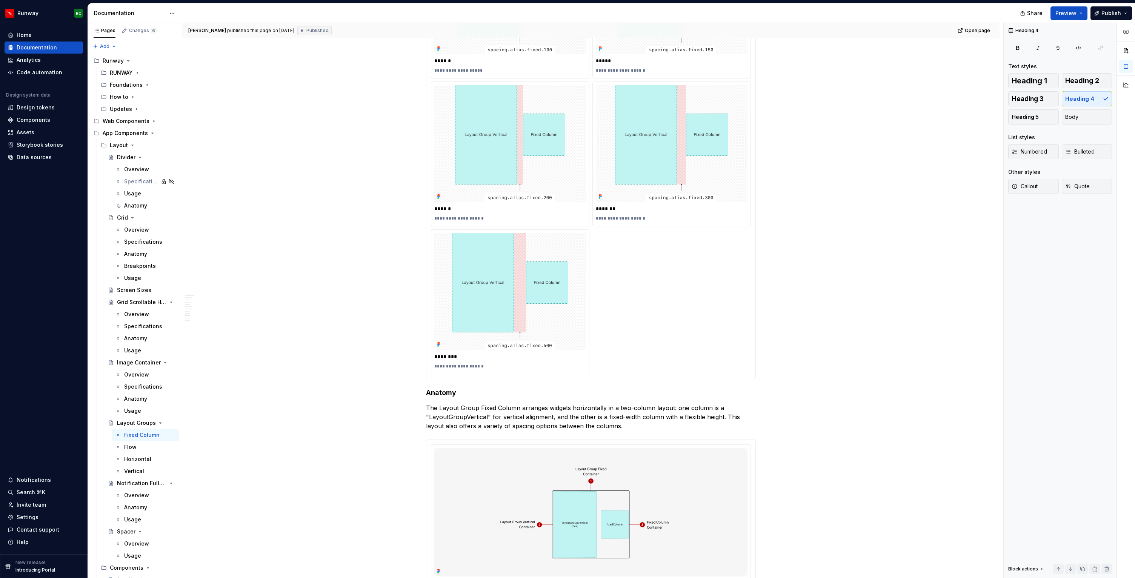
type textarea "*"
